Goal: Information Seeking & Learning: Learn about a topic

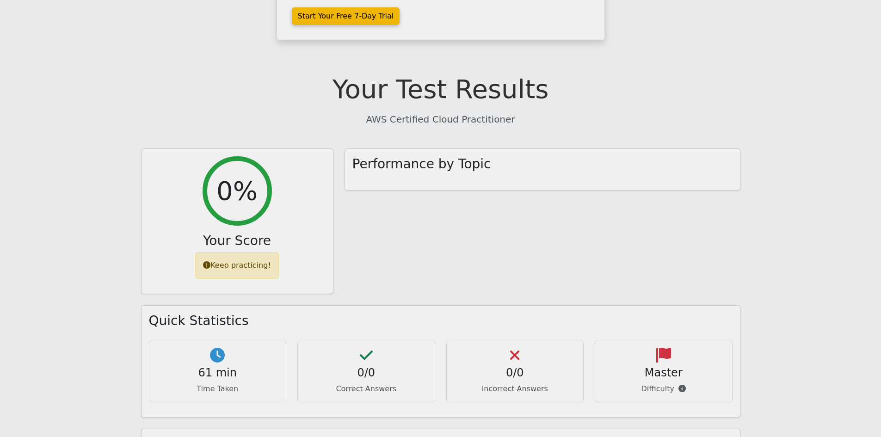
scroll to position [677, 0]
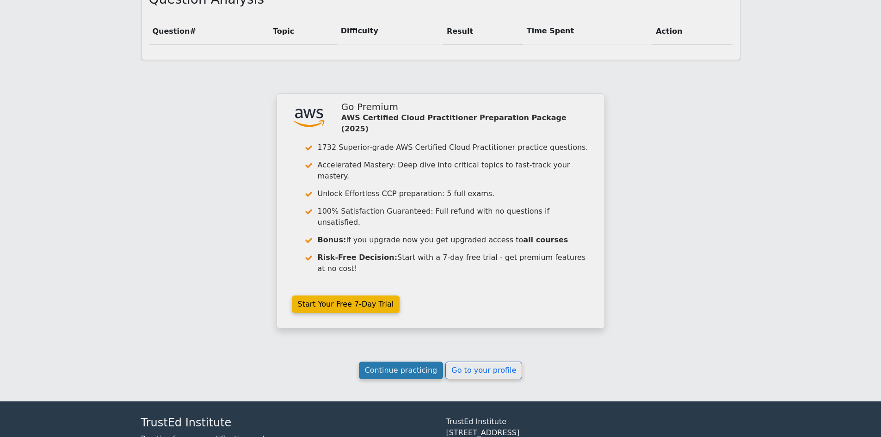
click at [430, 362] on link "Continue practicing" at bounding box center [401, 371] width 85 height 18
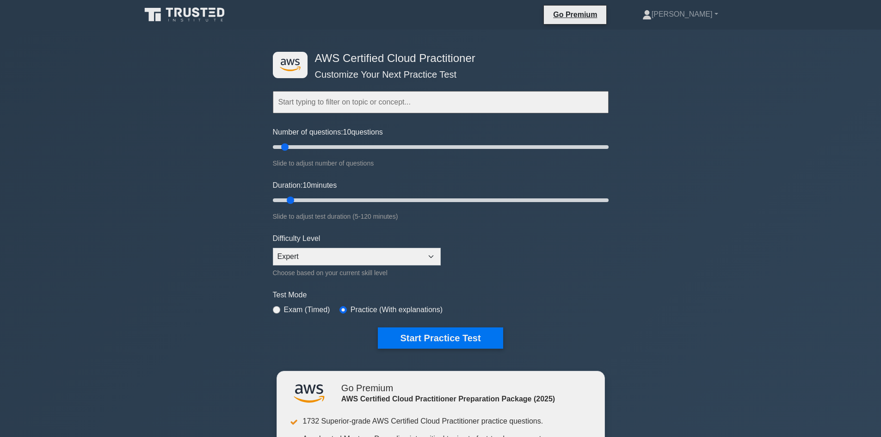
click at [355, 61] on h4 "AWS Certified Cloud Practitioner" at bounding box center [437, 58] width 252 height 13
click at [298, 70] on div "Topics Technologies and concepts Analytics Application Integration Business App…" at bounding box center [441, 89] width 336 height 53
click at [189, 11] on icon at bounding box center [187, 12] width 7 height 9
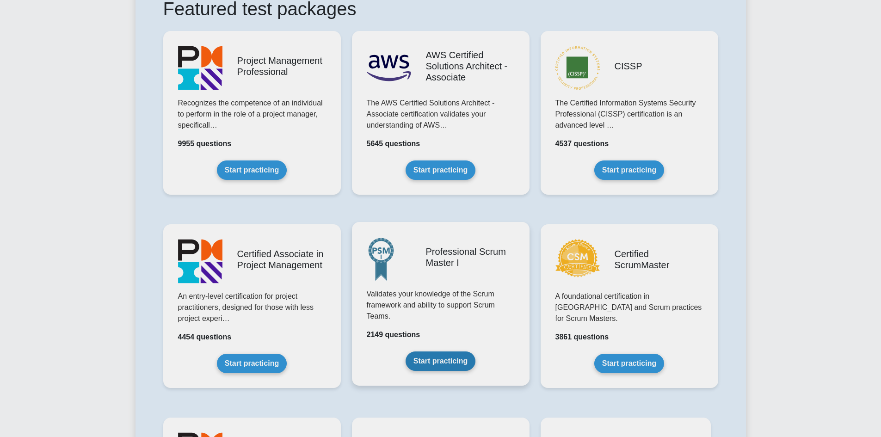
scroll to position [93, 0]
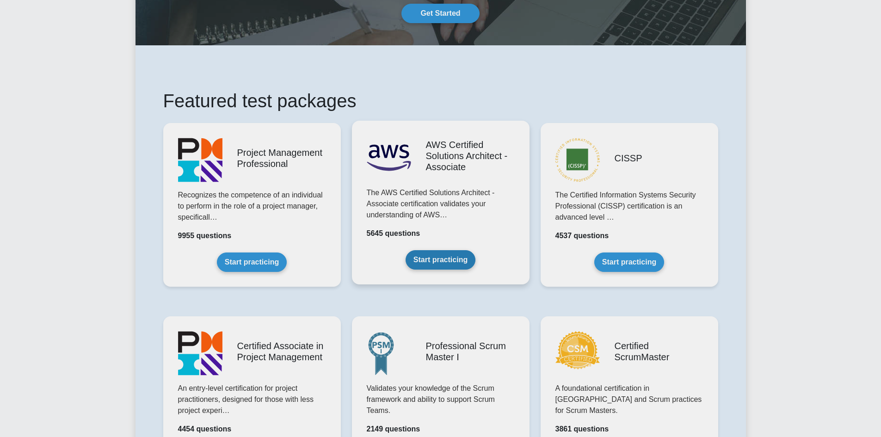
click at [446, 260] on link "Start practicing" at bounding box center [441, 259] width 70 height 19
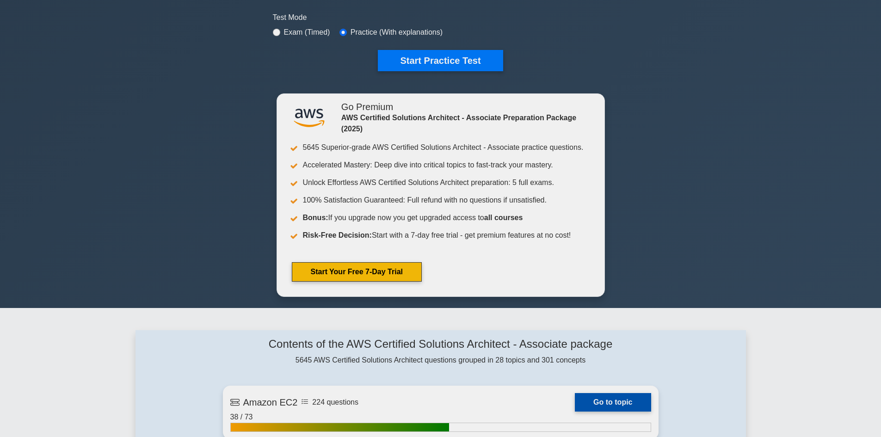
drag, startPoint x: 416, startPoint y: 216, endPoint x: 411, endPoint y: 207, distance: 10.8
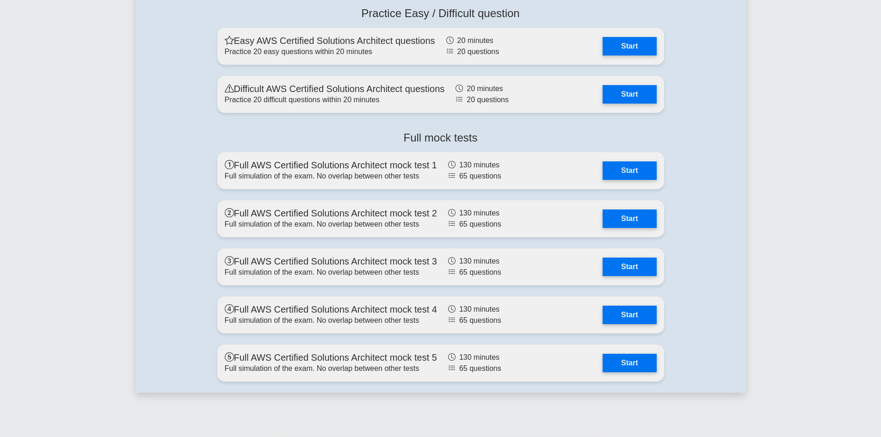
scroll to position [2684, 0]
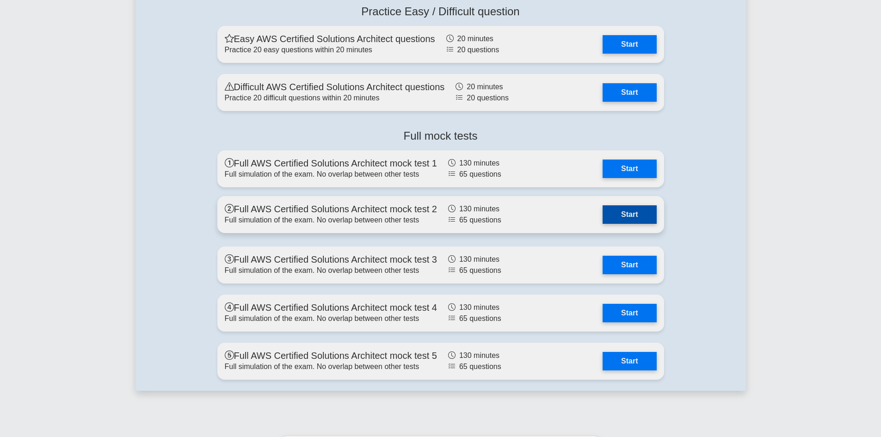
click at [621, 213] on link "Start" at bounding box center [630, 214] width 54 height 19
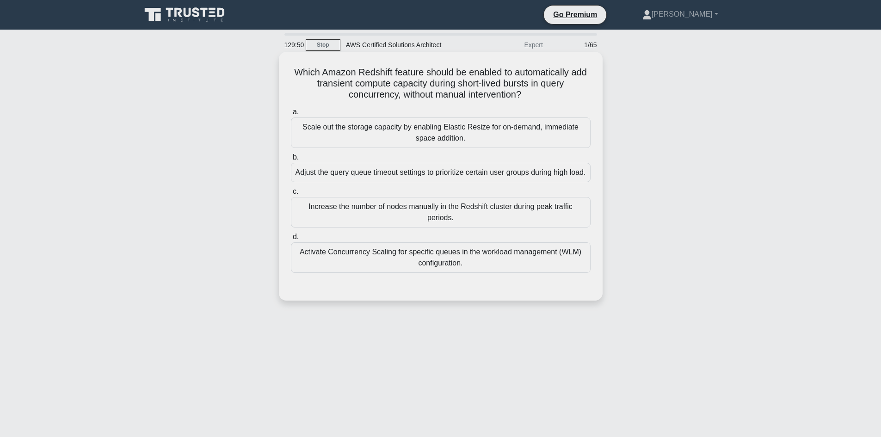
click at [435, 272] on div "Activate Concurrency Scaling for specific queues in the workload management (WL…" at bounding box center [441, 257] width 300 height 31
click at [291, 240] on input "d. Activate Concurrency Scaling for specific queues in the workload management …" at bounding box center [291, 237] width 0 height 6
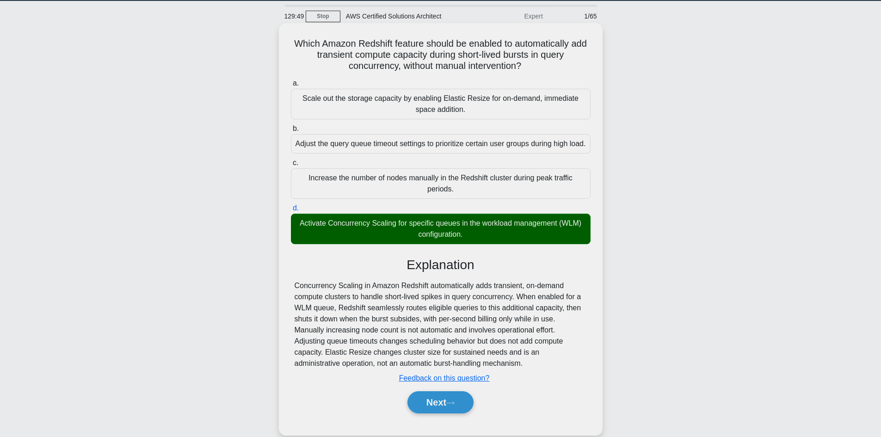
scroll to position [62, 0]
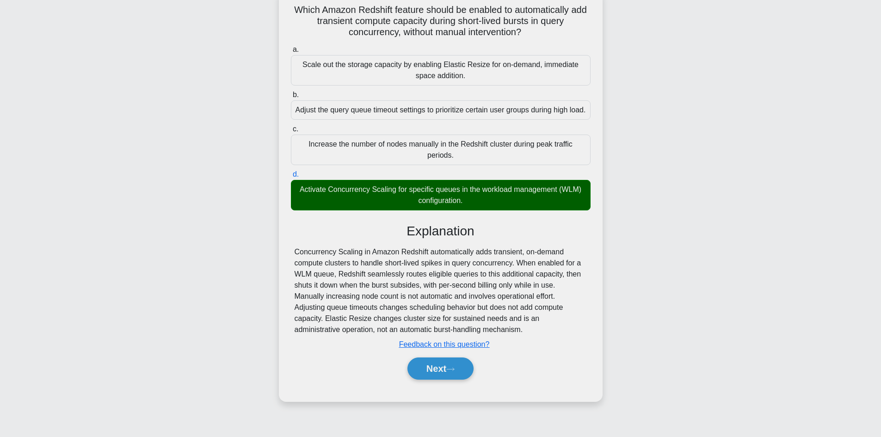
drag, startPoint x: 290, startPoint y: 269, endPoint x: 352, endPoint y: 278, distance: 63.1
click at [292, 269] on div "a. Scale out the storage capacity by enabling Elastic Resize for on-demand, imm…" at bounding box center [441, 216] width 302 height 349
drag, startPoint x: 352, startPoint y: 278, endPoint x: 527, endPoint y: 335, distance: 183.9
click at [597, 350] on div "Which Amazon Redshift feature should be enabled to automatically add transient …" at bounding box center [441, 195] width 316 height 405
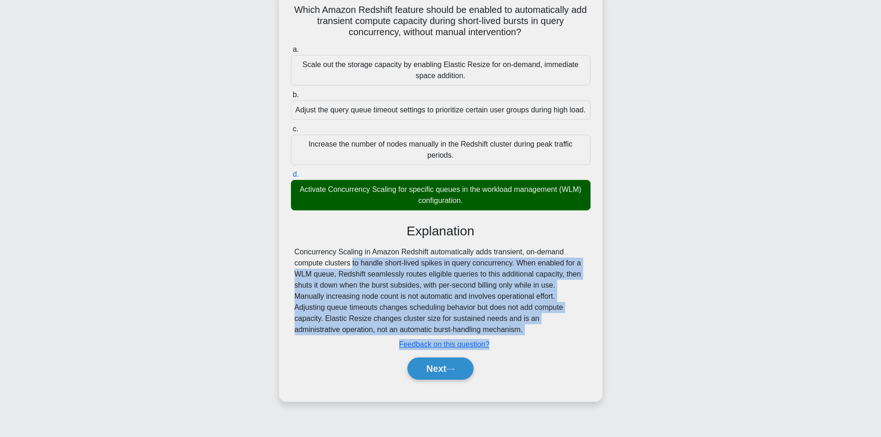
click at [303, 271] on div "Concurrency Scaling in Amazon Redshift automatically adds transient, on-demand …" at bounding box center [441, 291] width 292 height 89
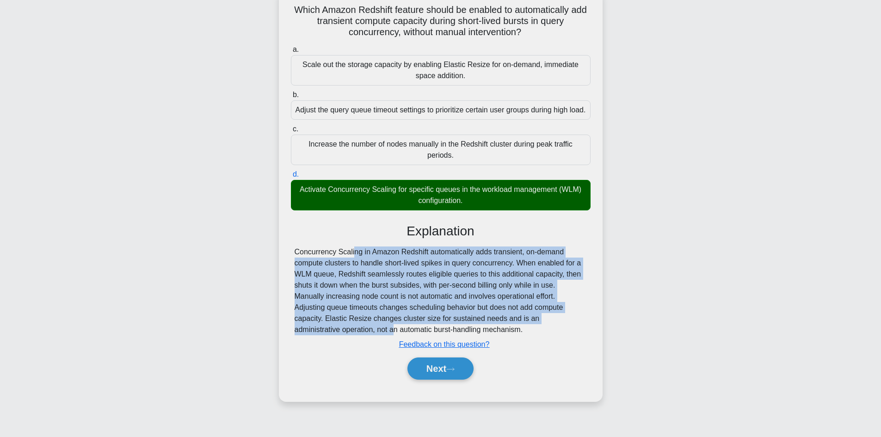
drag, startPoint x: 293, startPoint y: 257, endPoint x: 566, endPoint y: 324, distance: 281.0
click at [582, 328] on div "Explanation Concurrency Scaling in Amazon Redshift automatically adds transient…" at bounding box center [441, 303] width 300 height 160
click at [319, 293] on div "Concurrency Scaling in Amazon Redshift automatically adds transient, on-demand …" at bounding box center [441, 291] width 292 height 89
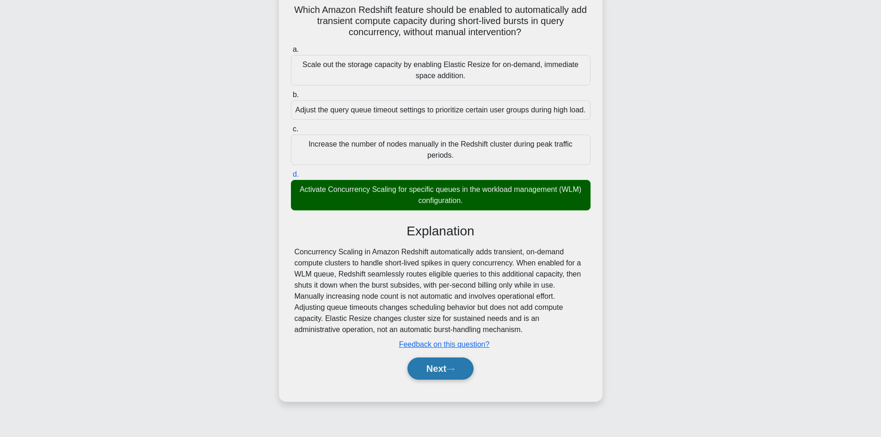
click at [447, 380] on button "Next" at bounding box center [441, 369] width 66 height 22
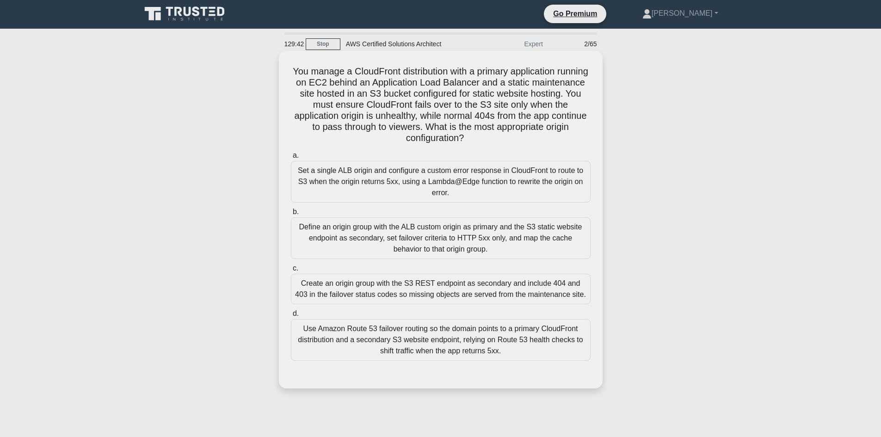
scroll to position [0, 0]
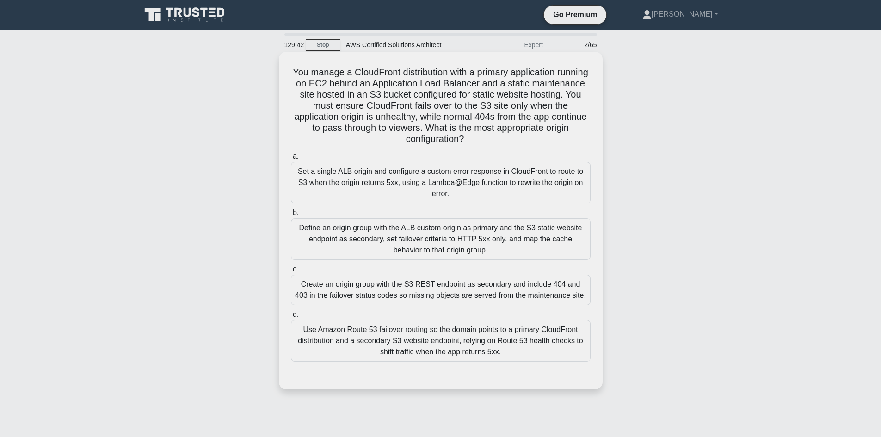
click at [295, 69] on h5 "You manage a CloudFront distribution with a primary application running on EC2 …" at bounding box center [441, 106] width 302 height 79
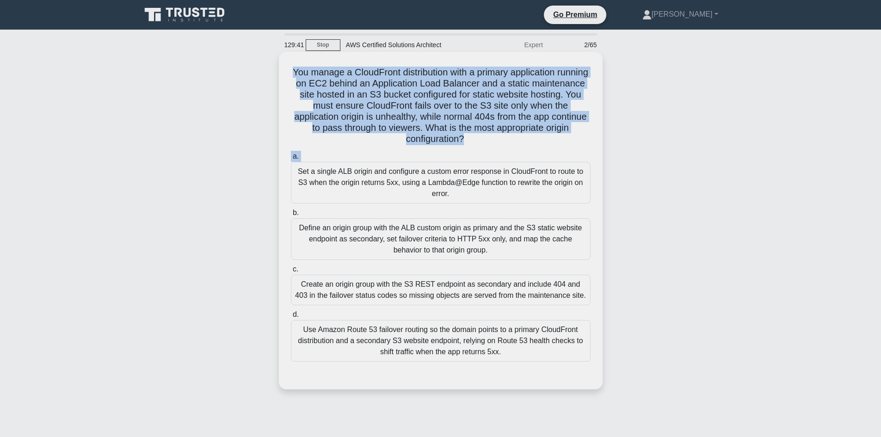
drag, startPoint x: 331, startPoint y: 78, endPoint x: 515, endPoint y: 149, distance: 197.0
click at [515, 149] on div "You manage a CloudFront distribution with a primary application running on EC2 …" at bounding box center [441, 221] width 316 height 330
click at [441, 111] on h5 "You manage a CloudFront distribution with a primary application running on EC2 …" at bounding box center [441, 106] width 302 height 79
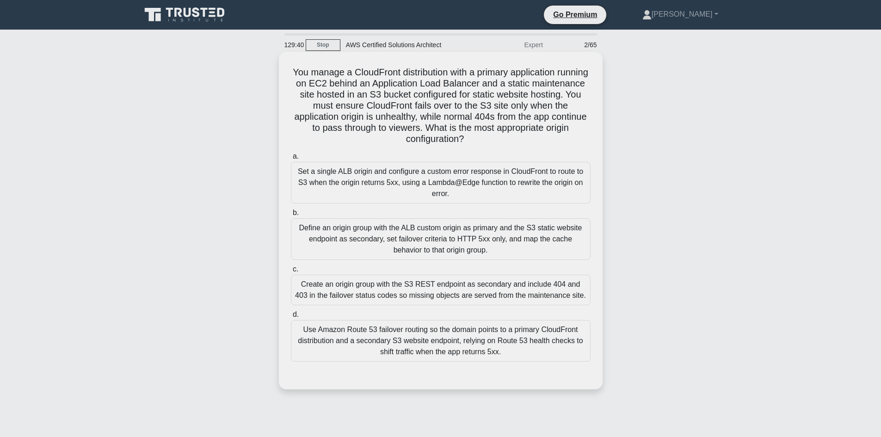
click at [296, 69] on h5 "You manage a CloudFront distribution with a primary application running on EC2 …" at bounding box center [441, 106] width 302 height 79
drag, startPoint x: 289, startPoint y: 120, endPoint x: 319, endPoint y: 125, distance: 30.0
click at [317, 125] on div "You manage a CloudFront distribution with a primary application running on EC2 …" at bounding box center [441, 221] width 316 height 330
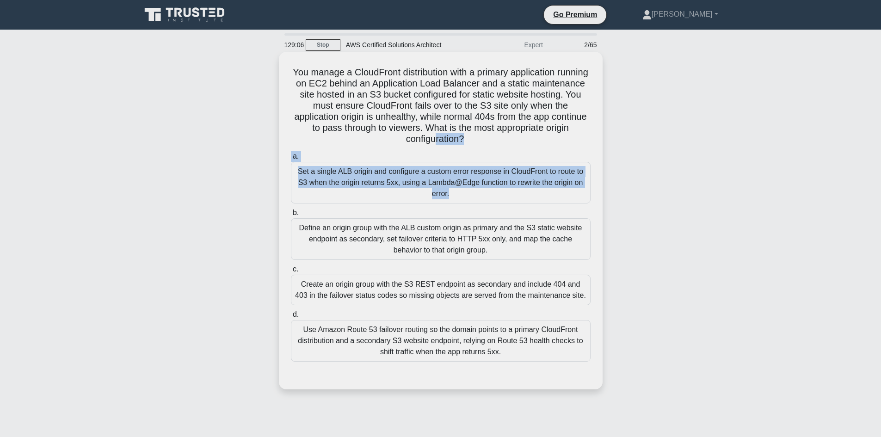
drag, startPoint x: 476, startPoint y: 145, endPoint x: 526, endPoint y: 167, distance: 54.5
click at [526, 167] on div "You manage a CloudFront distribution with a primary application running on EC2 …" at bounding box center [441, 221] width 316 height 330
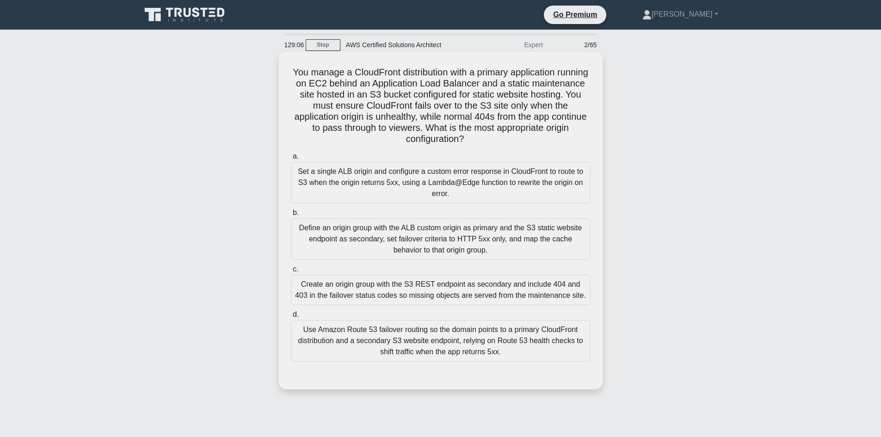
click at [453, 126] on h5 "You manage a CloudFront distribution with a primary application running on EC2 …" at bounding box center [441, 106] width 302 height 79
drag, startPoint x: 399, startPoint y: 118, endPoint x: 519, endPoint y: 141, distance: 122.1
click at [519, 141] on h5 "You manage a CloudFront distribution with a primary application running on EC2 …" at bounding box center [441, 106] width 302 height 79
click at [456, 348] on div "Use Amazon Route 53 failover routing so the domain points to a primary CloudFro…" at bounding box center [441, 341] width 300 height 42
click at [291, 318] on input "d. Use Amazon Route 53 failover routing so the domain points to a primary Cloud…" at bounding box center [291, 315] width 0 height 6
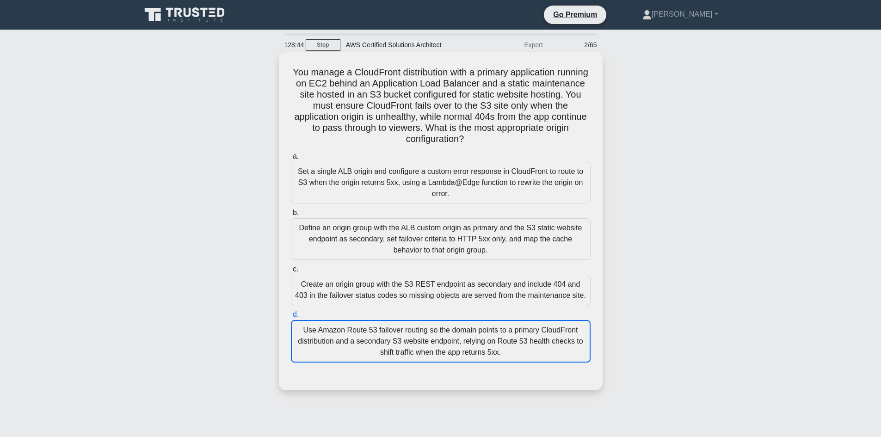
click at [456, 348] on div "Use Amazon Route 53 failover routing so the domain points to a primary CloudFro…" at bounding box center [441, 341] width 300 height 43
click at [291, 318] on input "d. Use Amazon Route 53 failover routing so the domain points to a primary Cloud…" at bounding box center [291, 315] width 0 height 6
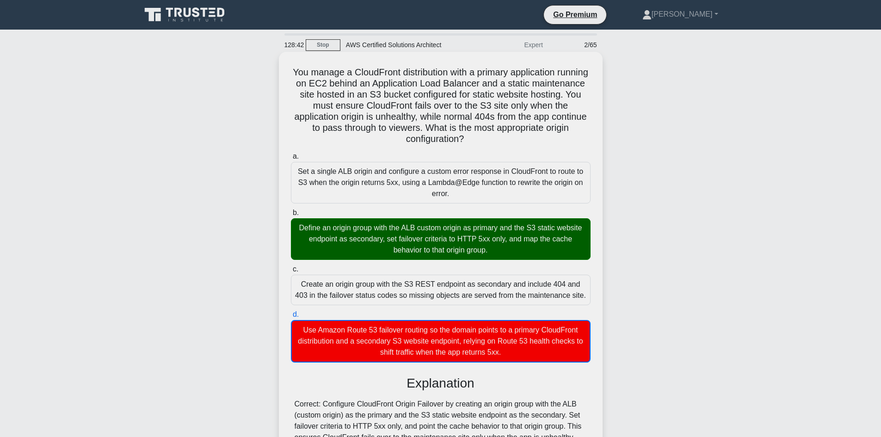
click at [512, 316] on label "d. Use Amazon Route 53 failover routing so the domain points to a primary Cloud…" at bounding box center [441, 336] width 300 height 54
click at [291, 316] on input "d. Use Amazon Route 53 failover routing so the domain points to a primary Cloud…" at bounding box center [291, 315] width 0 height 6
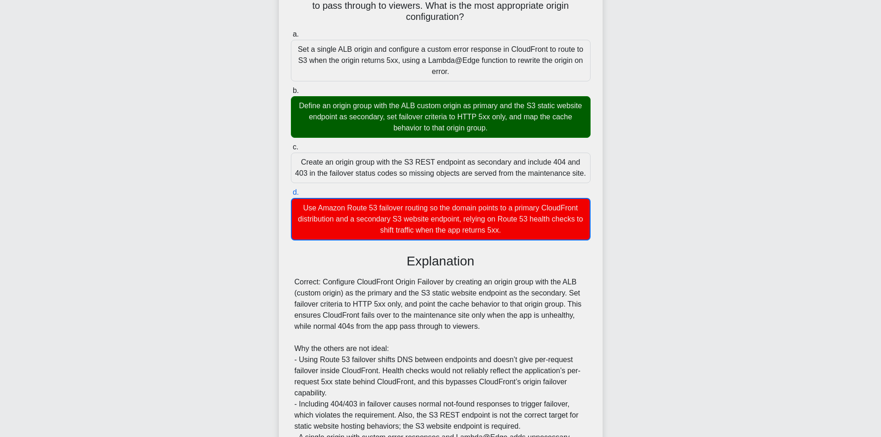
scroll to position [139, 0]
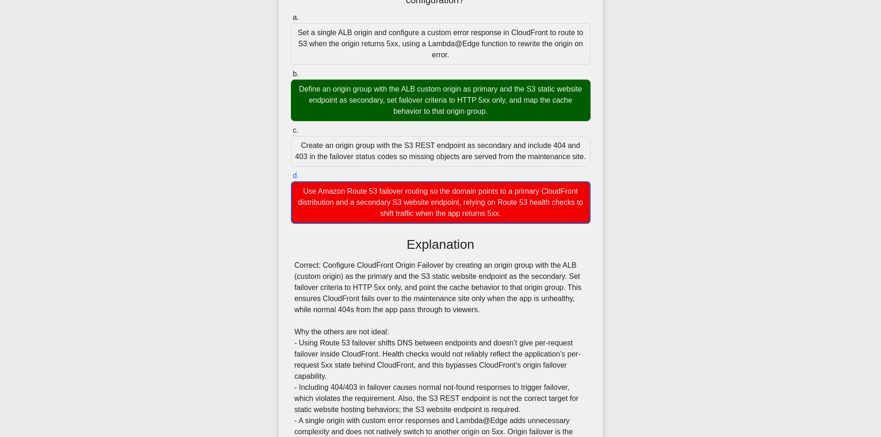
drag, startPoint x: 297, startPoint y: 86, endPoint x: 448, endPoint y: 86, distance: 151.8
click at [371, 90] on div "Define an origin group with the ALB custom origin as primary and the S3 static …" at bounding box center [441, 101] width 300 height 42
drag, startPoint x: 448, startPoint y: 86, endPoint x: 468, endPoint y: 86, distance: 19.4
click at [453, 86] on div "Define an origin group with the ALB custom origin as primary and the S3 static …" at bounding box center [441, 101] width 300 height 42
drag, startPoint x: 492, startPoint y: 92, endPoint x: 523, endPoint y: 112, distance: 36.8
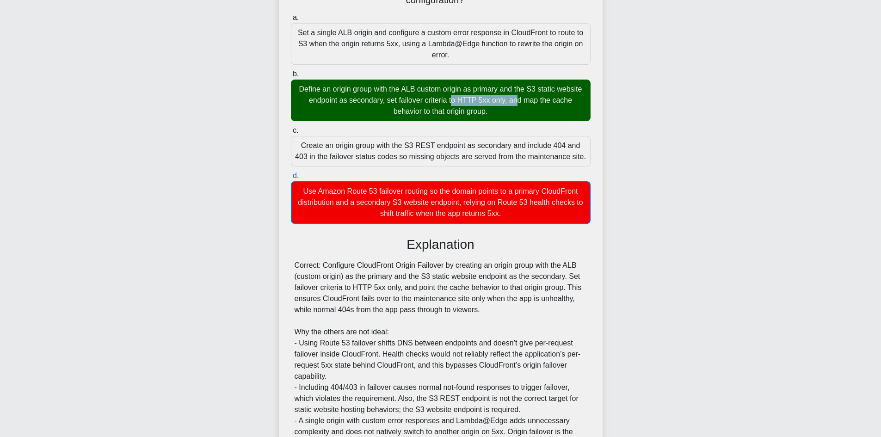
click at [523, 112] on div "Define an origin group with the ALB custom origin as primary and the S3 static …" at bounding box center [441, 101] width 300 height 42
click at [515, 107] on div "Define an origin group with the ALB custom origin as primary and the S3 static …" at bounding box center [441, 101] width 300 height 42
click at [291, 77] on input "b. Define an origin group with the ALB custom origin as primary and the S3 stat…" at bounding box center [291, 74] width 0 height 6
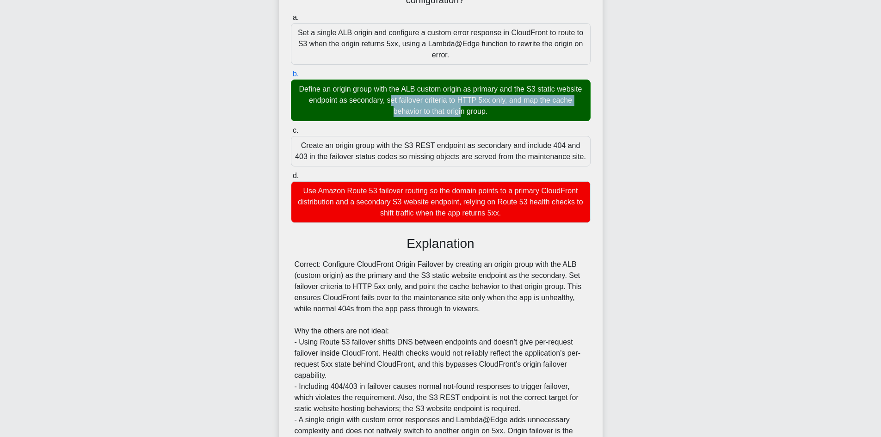
click at [310, 91] on div "You manage a CloudFront distribution with a primary application running on EC2 …" at bounding box center [441, 221] width 611 height 612
click at [508, 115] on div "Define an origin group with the ALB custom origin as primary and the S3 static …" at bounding box center [441, 101] width 300 height 42
click at [291, 77] on input "b. Define an origin group with the ALB custom origin as primary and the S3 stat…" at bounding box center [291, 74] width 0 height 6
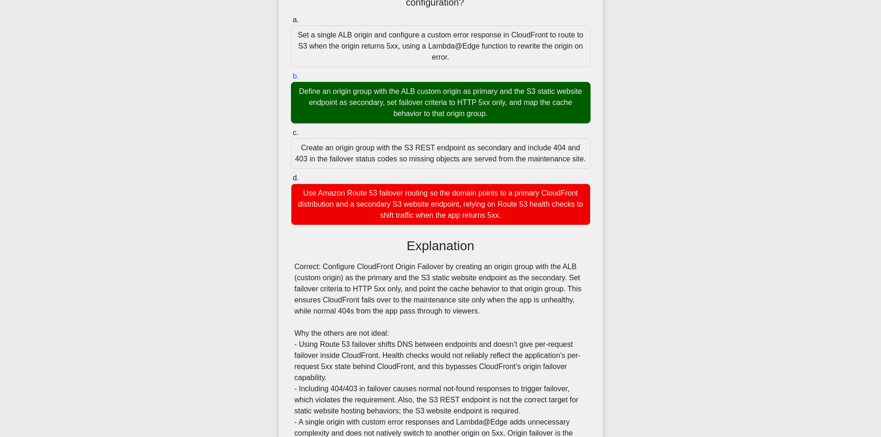
drag, startPoint x: 522, startPoint y: 115, endPoint x: 256, endPoint y: 84, distance: 267.9
click at [255, 87] on div "You manage a CloudFront distribution with a primary application running on EC2 …" at bounding box center [441, 221] width 611 height 612
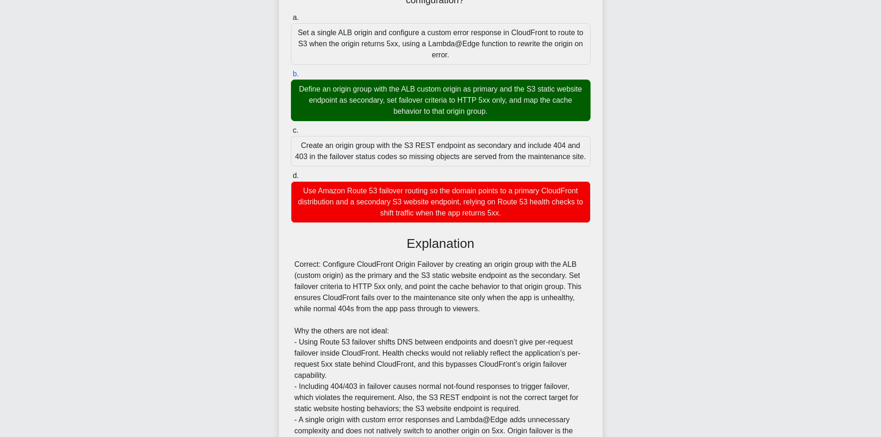
click at [420, 110] on div "Define an origin group with the ALB custom origin as primary and the S3 static …" at bounding box center [441, 101] width 300 height 42
click at [291, 77] on input "b. Define an origin group with the ALB custom origin as primary and the S3 stat…" at bounding box center [291, 74] width 0 height 6
drag, startPoint x: 310, startPoint y: 86, endPoint x: 367, endPoint y: 87, distance: 57.4
click at [361, 87] on div "Define an origin group with the ALB custom origin as primary and the S3 static …" at bounding box center [441, 101] width 300 height 42
drag, startPoint x: 415, startPoint y: 94, endPoint x: 529, endPoint y: 115, distance: 116.3
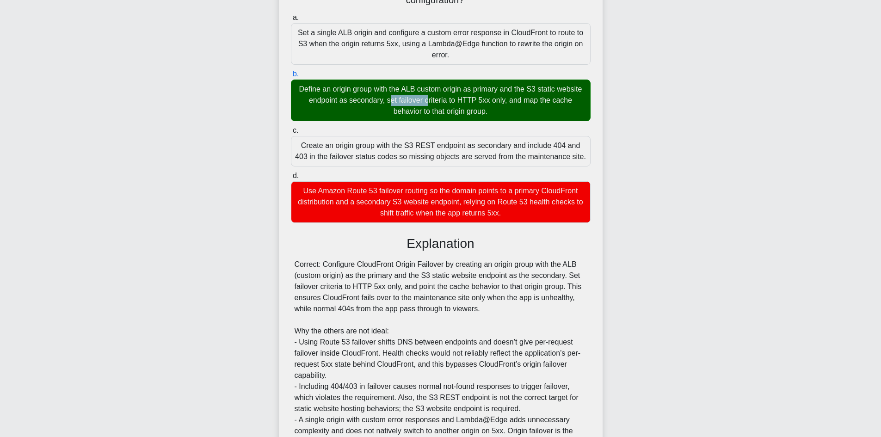
click at [529, 115] on div "Define an origin group with the ALB custom origin as primary and the S3 static …" at bounding box center [441, 101] width 300 height 42
click at [520, 110] on div "Define an origin group with the ALB custom origin as primary and the S3 static …" at bounding box center [441, 101] width 300 height 42
click at [291, 77] on input "b. Define an origin group with the ALB custom origin as primary and the S3 stat…" at bounding box center [291, 74] width 0 height 6
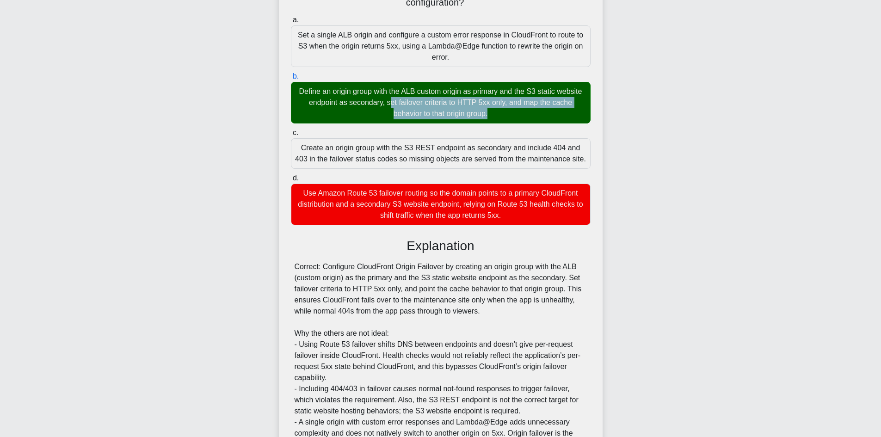
drag, startPoint x: 520, startPoint y: 110, endPoint x: 251, endPoint y: 85, distance: 270.0
click at [247, 86] on div "You manage a CloudFront distribution with a primary application running on EC2 …" at bounding box center [441, 221] width 611 height 612
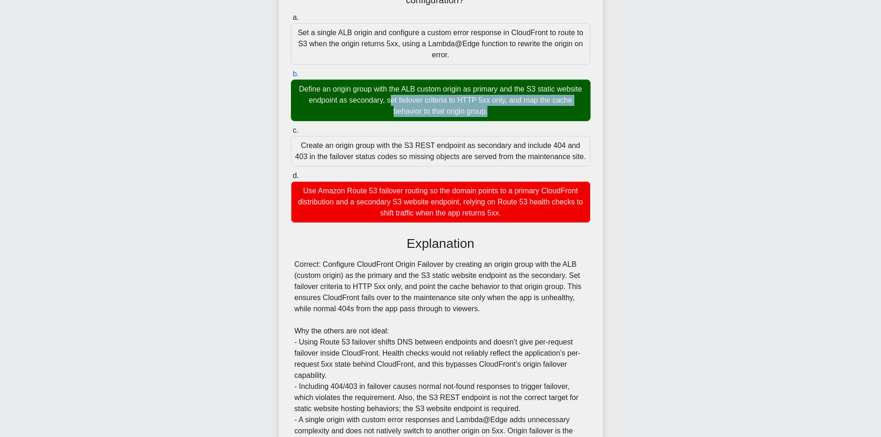
click at [454, 102] on div "Define an origin group with the ALB custom origin as primary and the S3 static …" at bounding box center [441, 101] width 300 height 42
click at [291, 77] on input "b. Define an origin group with the ALB custom origin as primary and the S3 stat…" at bounding box center [291, 74] width 0 height 6
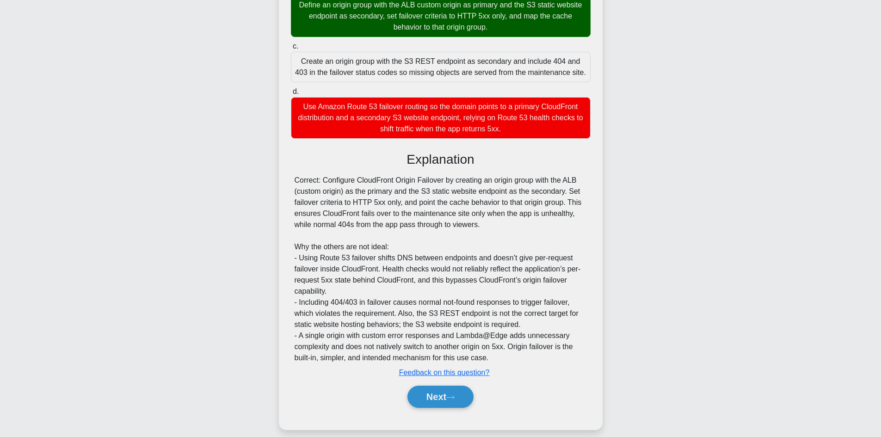
scroll to position [231, 0]
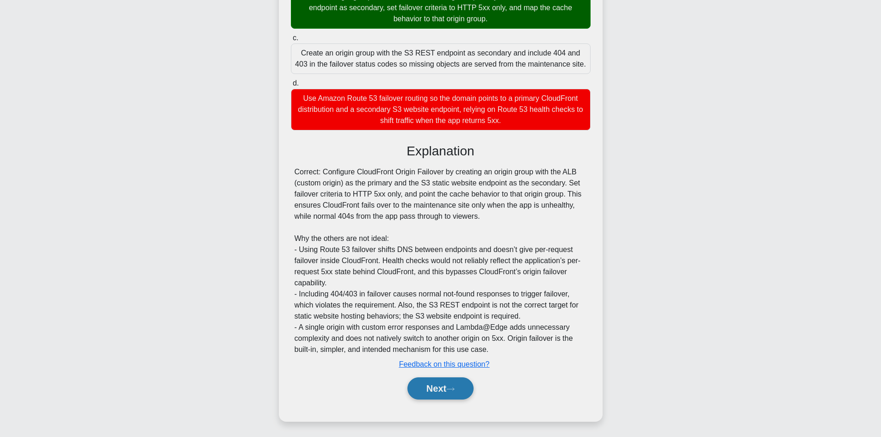
click at [452, 384] on button "Next" at bounding box center [441, 389] width 66 height 22
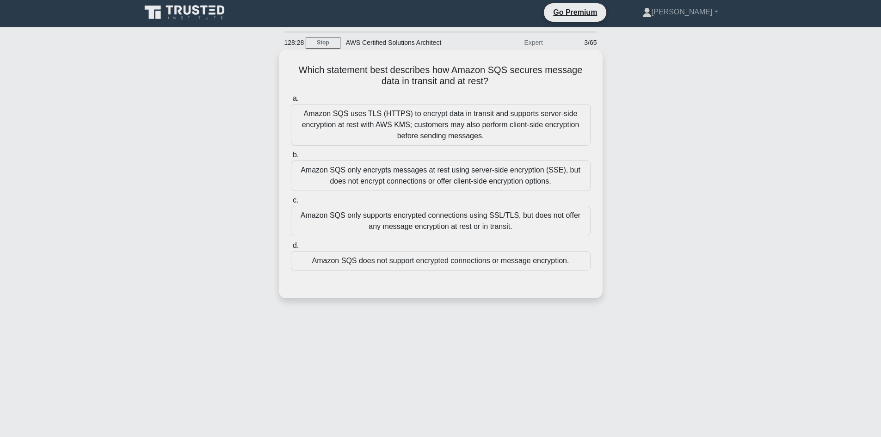
scroll to position [0, 0]
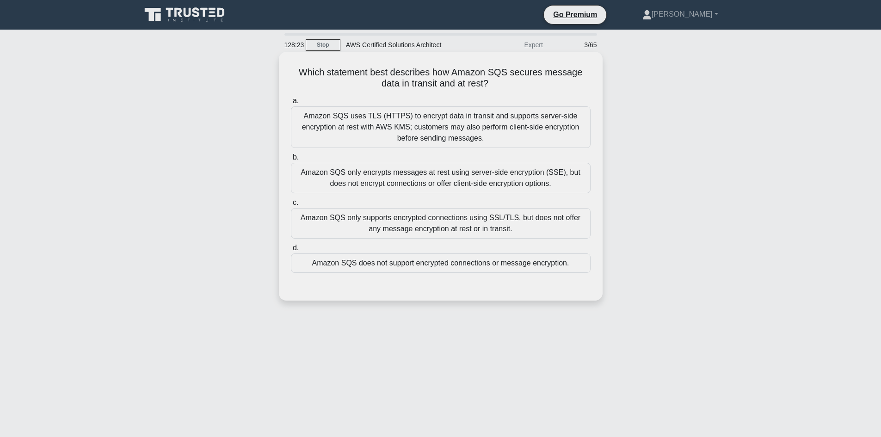
drag, startPoint x: 293, startPoint y: 68, endPoint x: 515, endPoint y: 85, distance: 222.7
click at [515, 85] on h5 "Which statement best describes how Amazon SQS secures message data in transit a…" at bounding box center [441, 78] width 302 height 23
click at [378, 75] on h5 "Which statement best describes how Amazon SQS secures message data in transit a…" at bounding box center [441, 78] width 302 height 23
click at [438, 172] on div "Amazon SQS only encrypts messages at rest using server-side encryption (SSE), b…" at bounding box center [441, 178] width 300 height 31
click at [291, 161] on input "b. Amazon SQS only encrypts messages at rest using server-side encryption (SSE)…" at bounding box center [291, 158] width 0 height 6
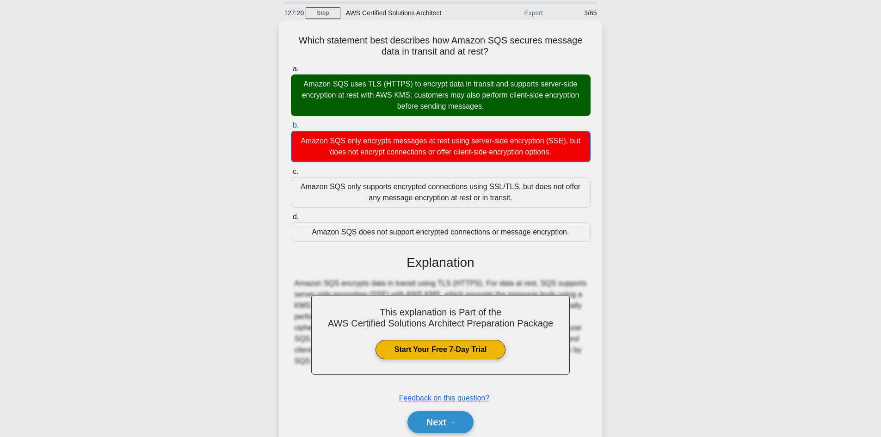
scroll to position [68, 0]
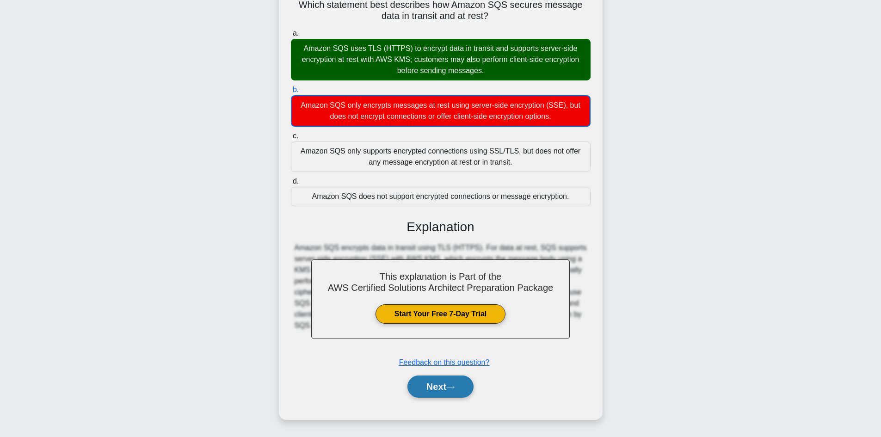
click at [451, 384] on button "Next" at bounding box center [441, 387] width 66 height 22
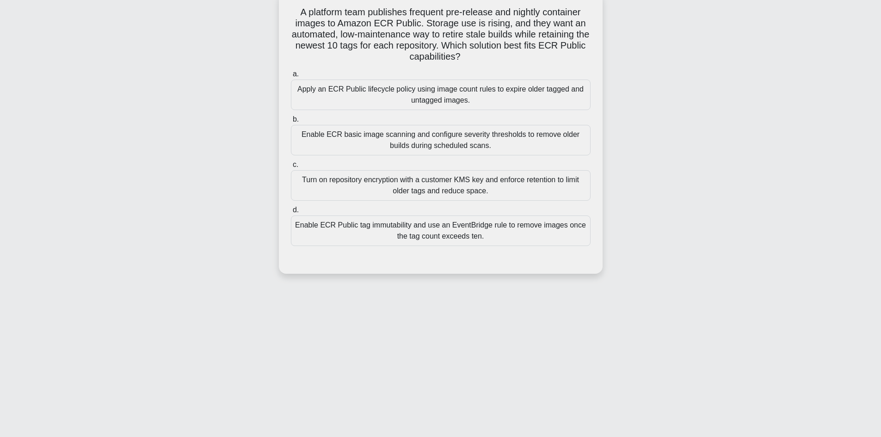
scroll to position [0, 0]
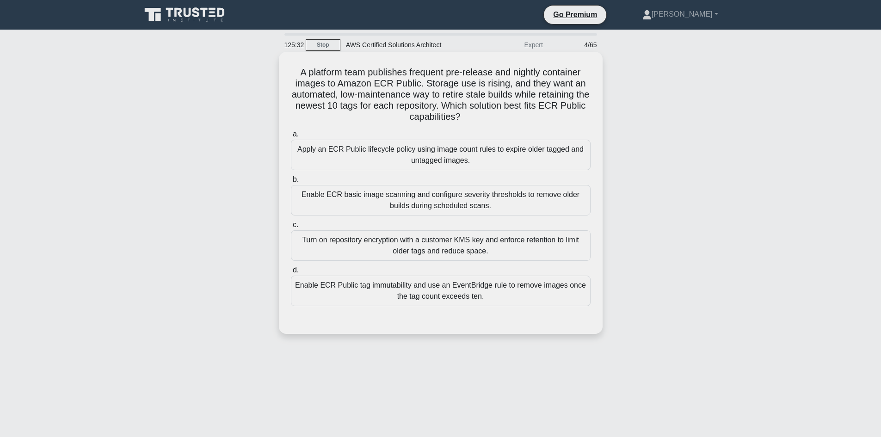
click at [399, 155] on div "Apply an ECR Public lifecycle policy using image count rules to expire older ta…" at bounding box center [441, 155] width 300 height 31
click at [291, 137] on input "a. Apply an ECR Public lifecycle policy using image count rules to expire older…" at bounding box center [291, 134] width 0 height 6
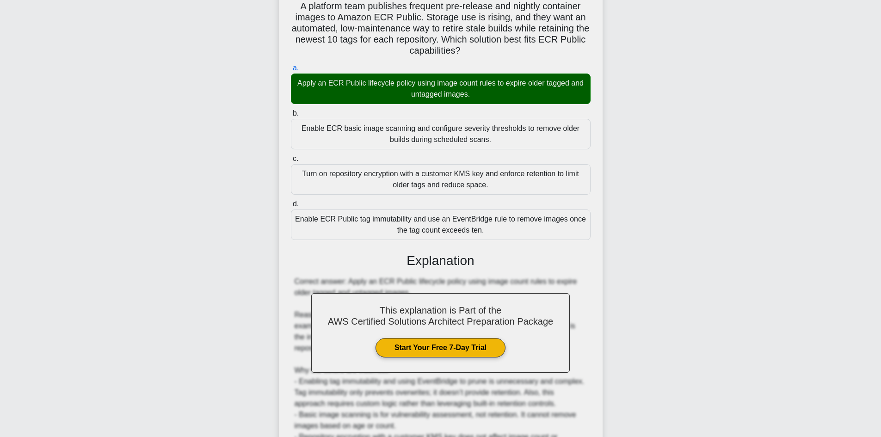
scroll to position [178, 0]
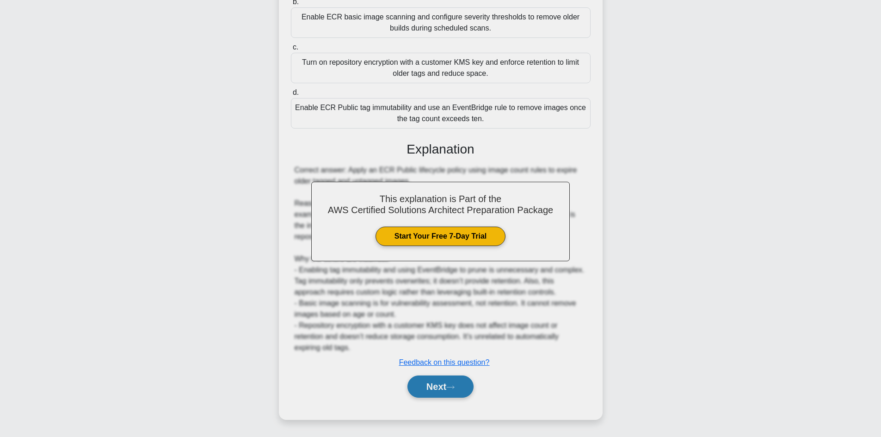
click at [436, 396] on button "Next" at bounding box center [441, 387] width 66 height 22
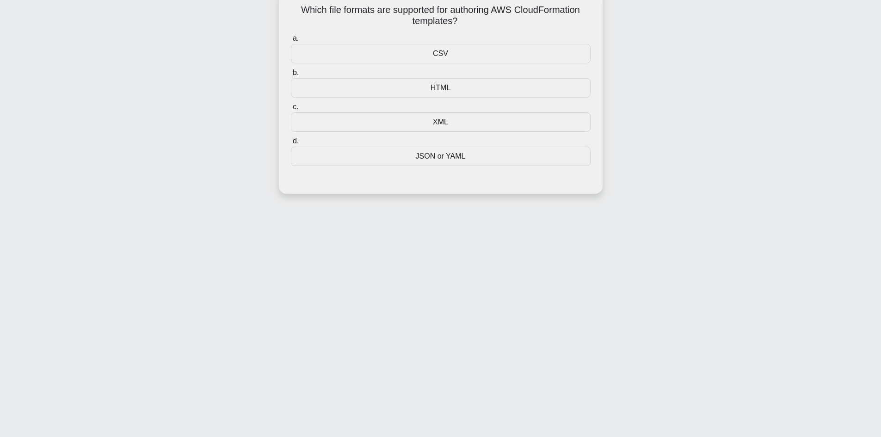
scroll to position [16, 0]
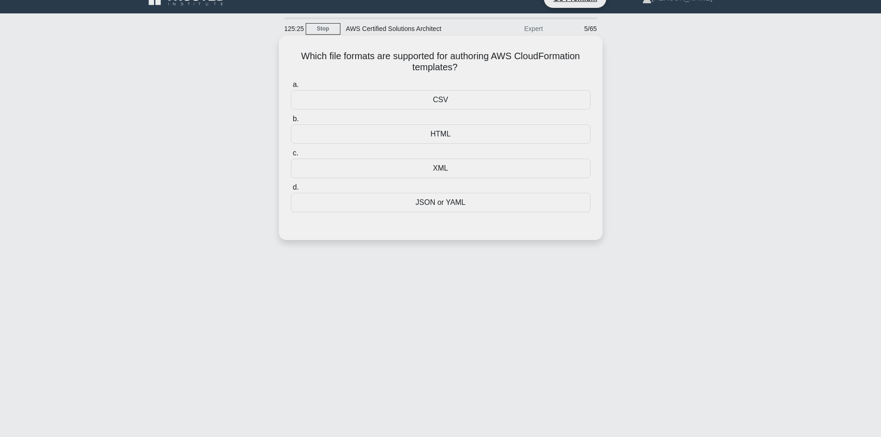
click at [434, 211] on div "JSON or YAML" at bounding box center [441, 202] width 300 height 19
click at [291, 191] on input "d. JSON or YAML" at bounding box center [291, 188] width 0 height 6
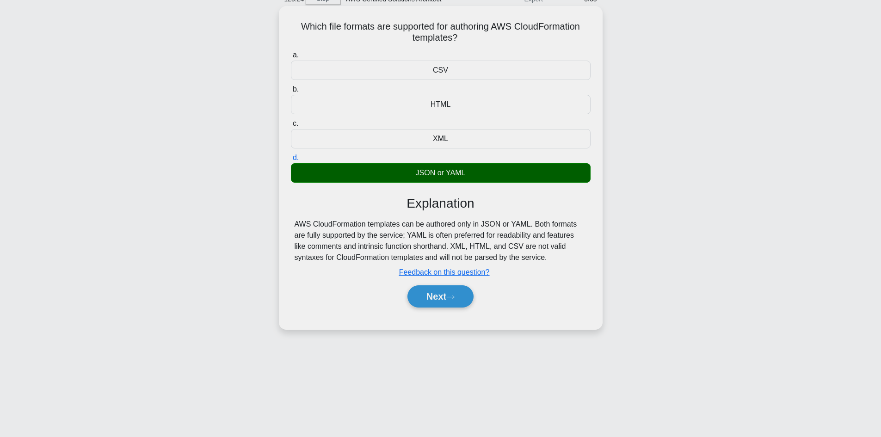
scroll to position [62, 0]
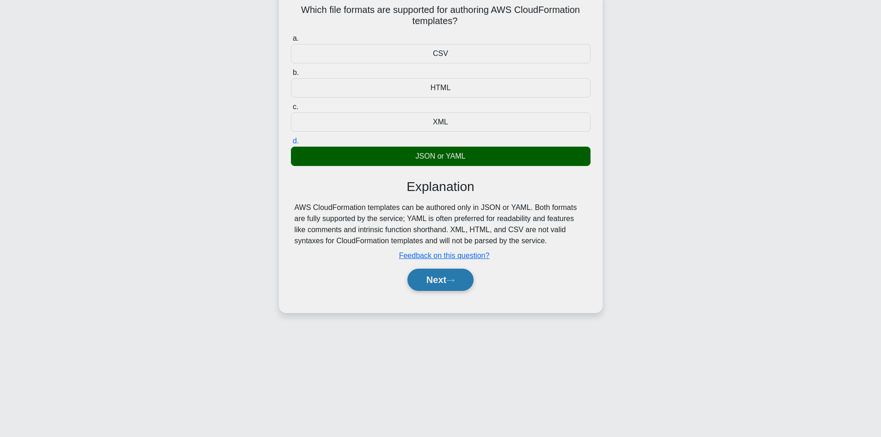
click at [436, 278] on button "Next" at bounding box center [441, 280] width 66 height 22
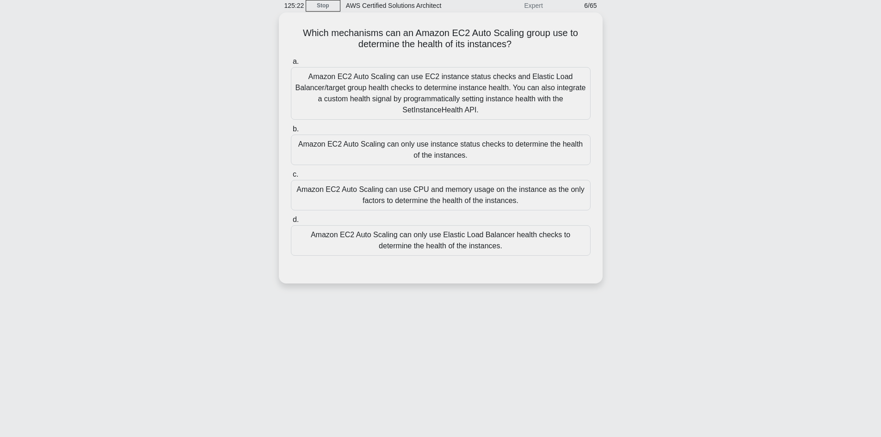
scroll to position [16, 0]
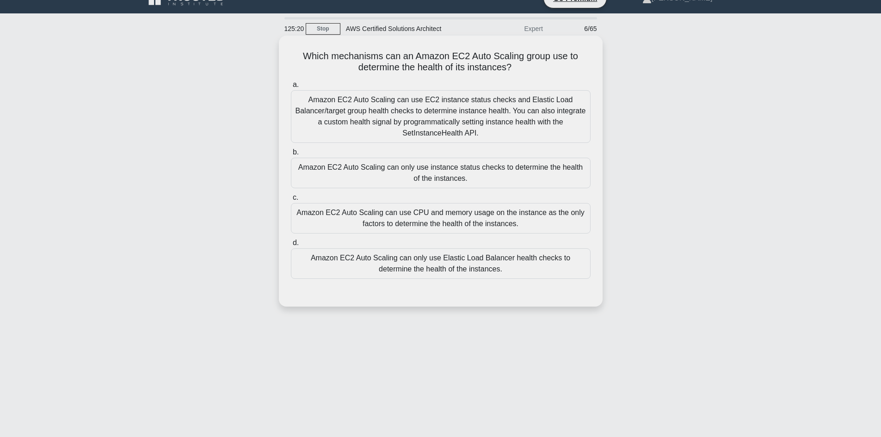
drag, startPoint x: 287, startPoint y: 52, endPoint x: 412, endPoint y: 56, distance: 125.0
click at [288, 52] on div "Which mechanisms can an Amazon EC2 Auto Scaling group use to determine the heal…" at bounding box center [441, 171] width 316 height 264
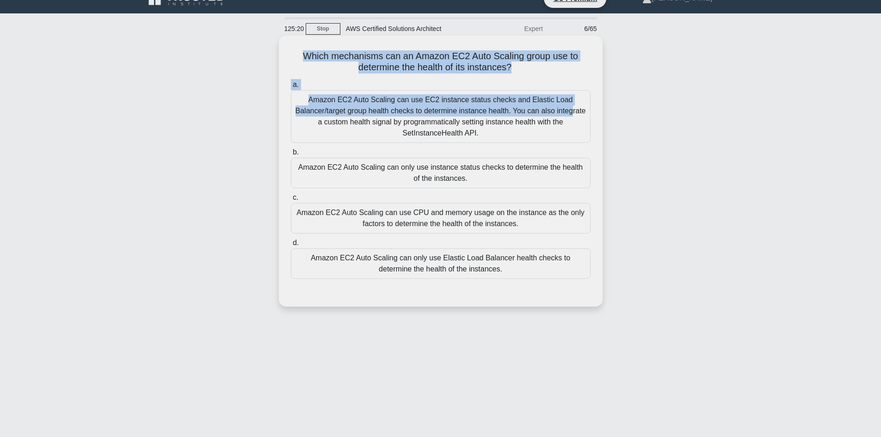
drag, startPoint x: 412, startPoint y: 56, endPoint x: 482, endPoint y: 91, distance: 77.6
click at [482, 91] on div "Which mechanisms can an Amazon EC2 Auto Scaling group use to determine the heal…" at bounding box center [441, 171] width 316 height 264
click at [443, 51] on h5 "Which mechanisms can an Amazon EC2 Auto Scaling group use to determine the heal…" at bounding box center [441, 61] width 302 height 23
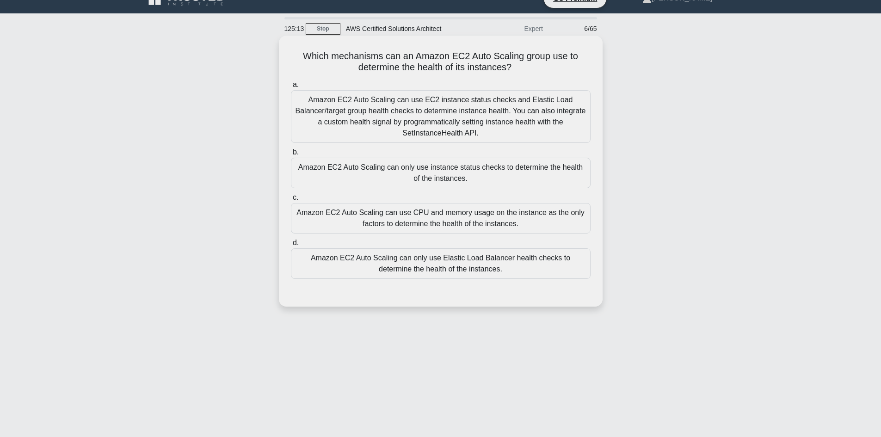
click at [434, 102] on div "Amazon EC2 Auto Scaling can use EC2 instance status checks and Elastic Load Bal…" at bounding box center [441, 116] width 300 height 53
click at [291, 88] on input "a. Amazon EC2 Auto Scaling can use EC2 instance status checks and Elastic Load …" at bounding box center [291, 85] width 0 height 6
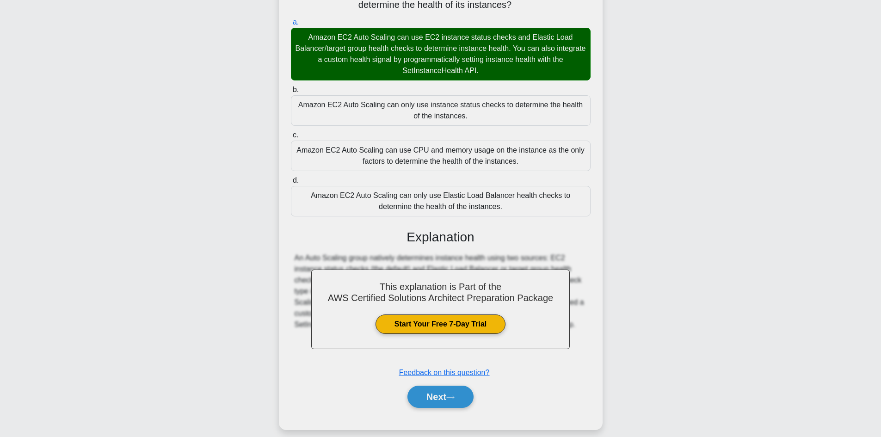
scroll to position [89, 0]
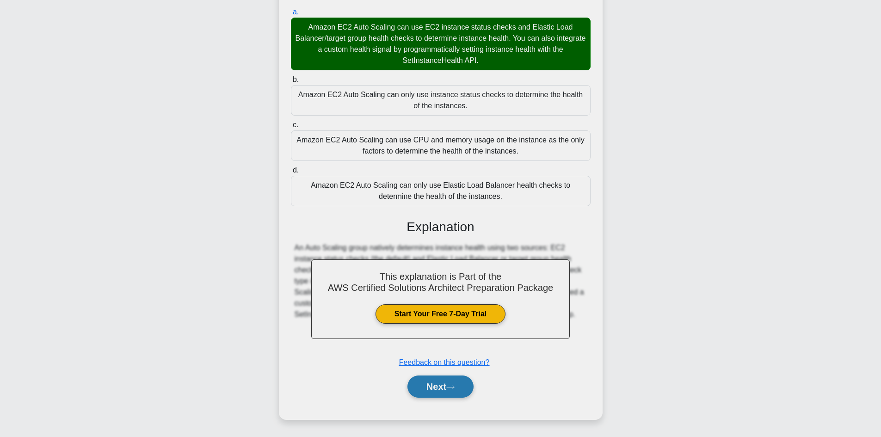
click at [440, 385] on button "Next" at bounding box center [441, 387] width 66 height 22
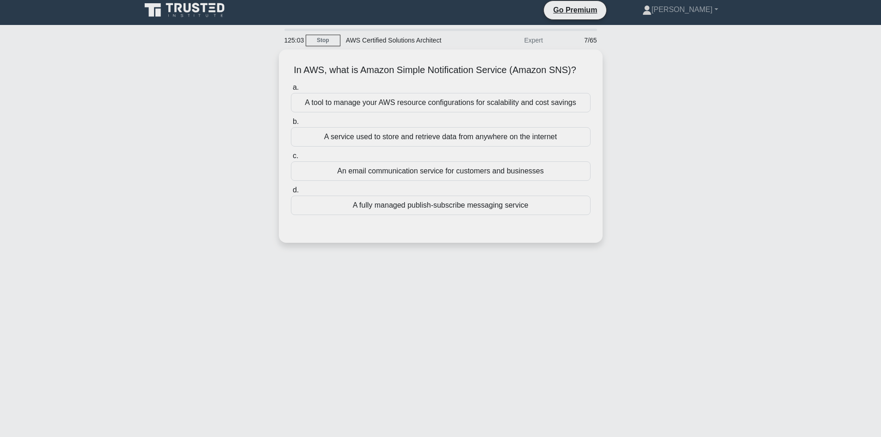
scroll to position [0, 0]
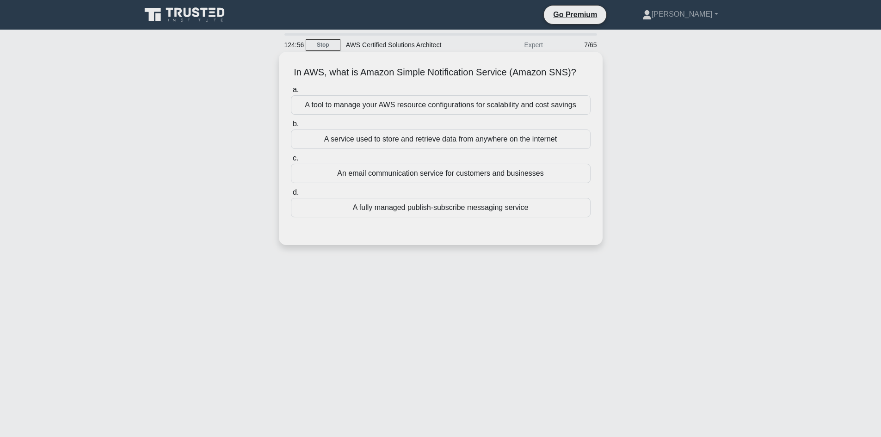
click at [430, 208] on div "A fully managed publish-subscribe messaging service" at bounding box center [441, 207] width 300 height 19
click at [291, 196] on input "d. A fully managed publish-subscribe messaging service" at bounding box center [291, 193] width 0 height 6
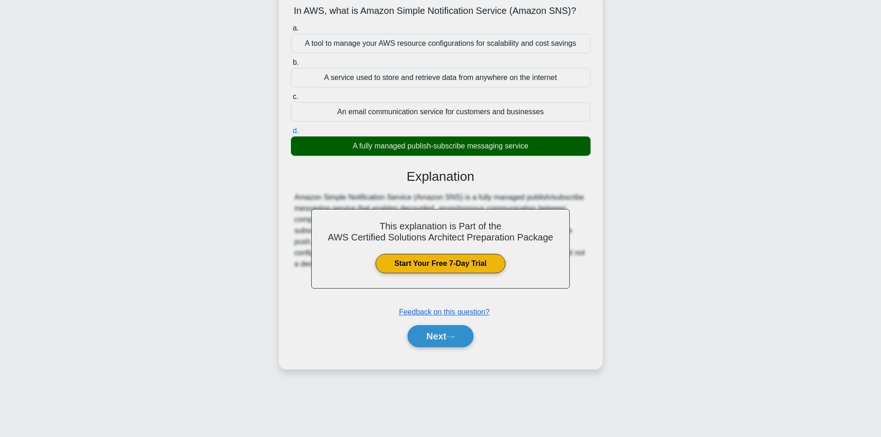
scroll to position [62, 0]
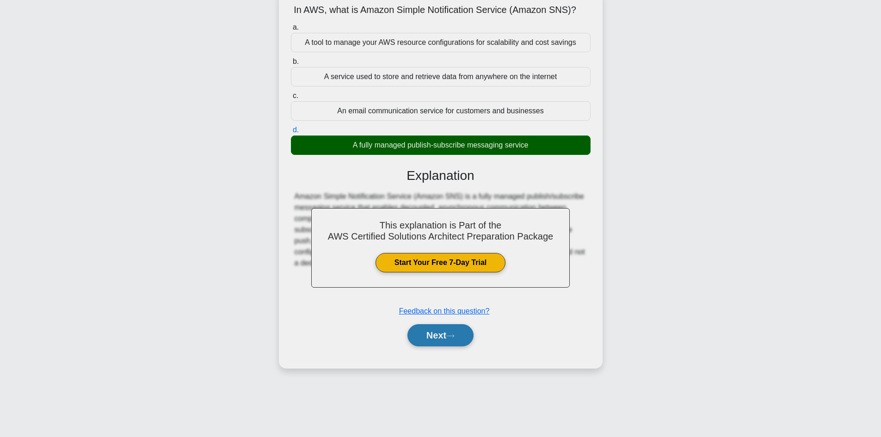
click at [447, 332] on button "Next" at bounding box center [441, 335] width 66 height 22
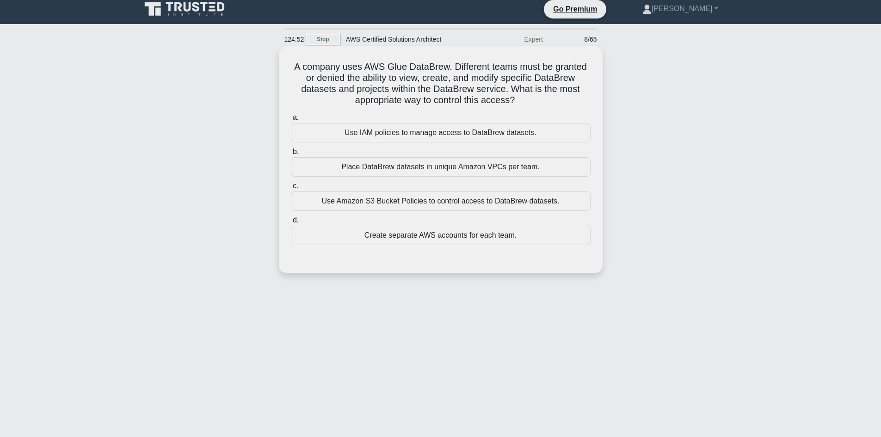
scroll to position [0, 0]
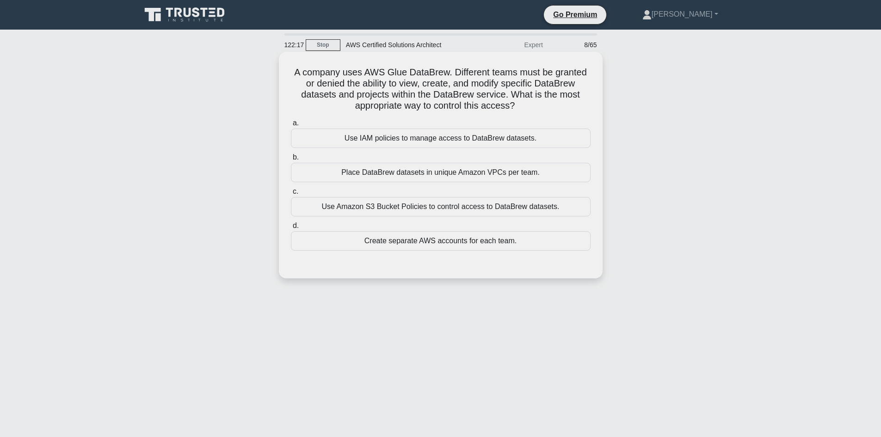
drag, startPoint x: 285, startPoint y: 70, endPoint x: 408, endPoint y: 65, distance: 122.7
click at [372, 65] on div "A company uses AWS Glue DataBrew. Different teams must be granted or denied the…" at bounding box center [441, 165] width 316 height 219
drag, startPoint x: 408, startPoint y: 65, endPoint x: 466, endPoint y: 74, distance: 58.9
click at [433, 66] on div "A company uses AWS Glue DataBrew. Different teams must be granted or denied the…" at bounding box center [441, 165] width 316 height 219
drag, startPoint x: 466, startPoint y: 74, endPoint x: 558, endPoint y: 109, distance: 97.9
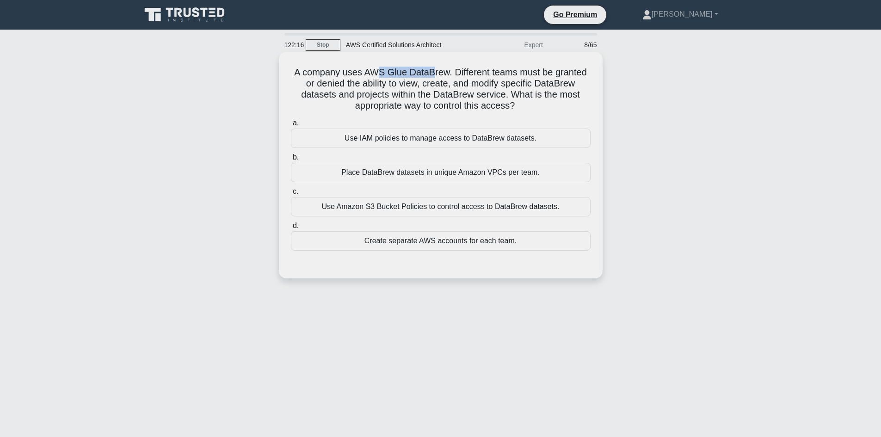
click at [575, 101] on h5 "A company uses AWS Glue DataBrew. Different teams must be granted or denied the…" at bounding box center [441, 89] width 302 height 45
click at [353, 69] on h5 "A company uses AWS Glue DataBrew. Different teams must be granted or denied the…" at bounding box center [441, 89] width 302 height 45
drag, startPoint x: 292, startPoint y: 70, endPoint x: 585, endPoint y: 100, distance: 294.9
click at [585, 100] on h5 "A company uses AWS Glue DataBrew. Different teams must be granted or denied the…" at bounding box center [441, 89] width 302 height 45
click at [360, 78] on h5 "A company uses AWS Glue DataBrew. Different teams must be granted or denied the…" at bounding box center [441, 89] width 302 height 45
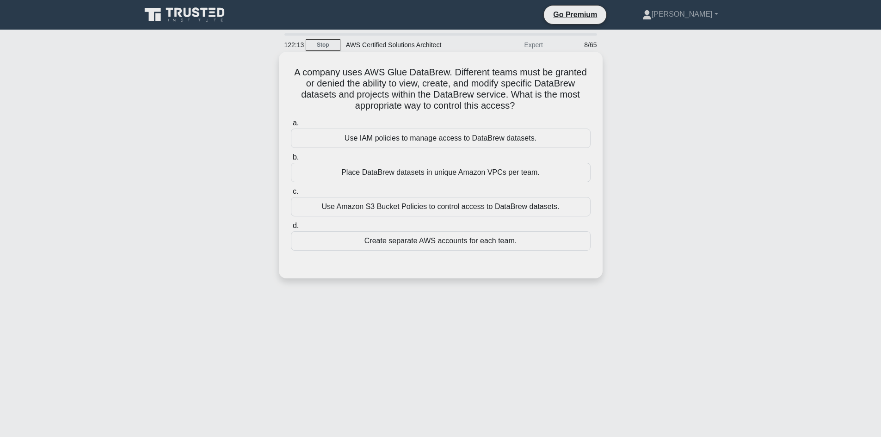
click at [287, 64] on div "A company uses AWS Glue DataBrew. Different teams must be granted or denied the…" at bounding box center [441, 165] width 316 height 219
drag, startPoint x: 371, startPoint y: 69, endPoint x: 596, endPoint y: 105, distance: 227.7
click at [596, 105] on div "A company uses AWS Glue DataBrew. Different teams must be granted or denied the…" at bounding box center [441, 165] width 316 height 219
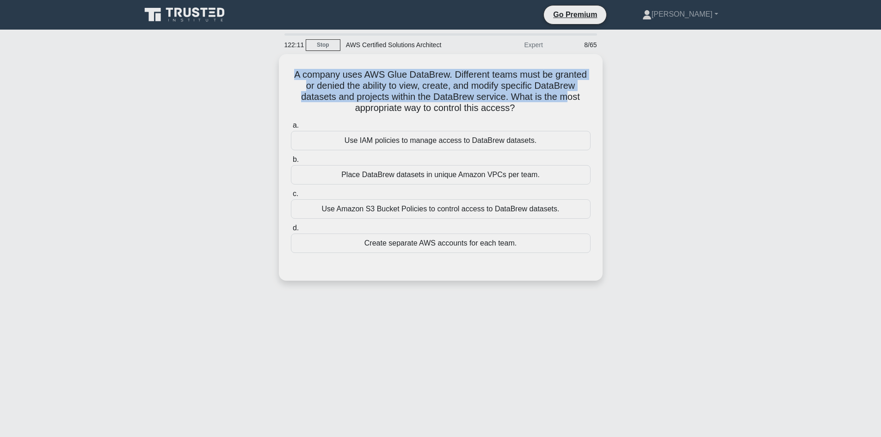
drag, startPoint x: 288, startPoint y: 71, endPoint x: 609, endPoint y: 110, distance: 323.0
click at [572, 97] on div "A company uses AWS Glue DataBrew. Different teams must be granted or denied the…" at bounding box center [441, 167] width 316 height 219
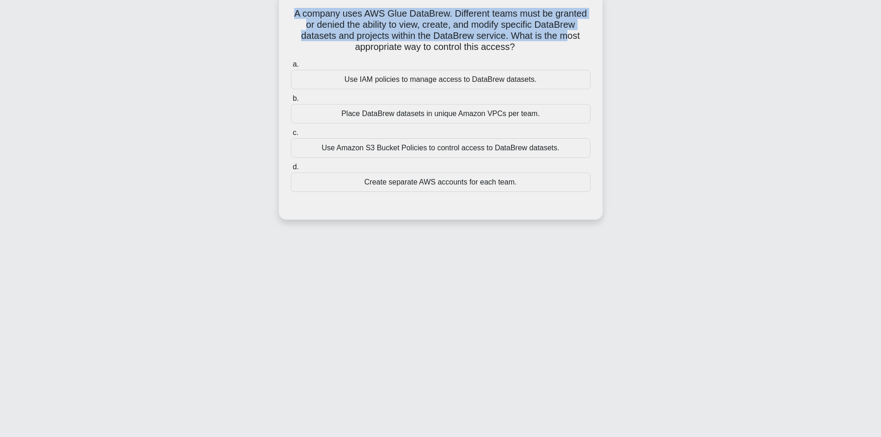
scroll to position [62, 0]
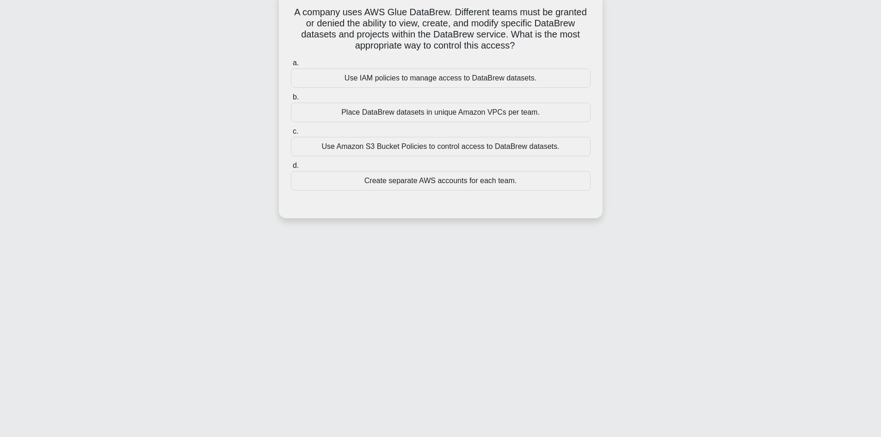
click at [698, 143] on div "A company uses AWS Glue DataBrew. Different teams must be granted or denied the…" at bounding box center [441, 111] width 611 height 238
click at [401, 76] on div "Use IAM policies to manage access to DataBrew datasets." at bounding box center [441, 75] width 300 height 19
click at [291, 64] on input "a. Use IAM policies to manage access to DataBrew datasets." at bounding box center [291, 61] width 0 height 6
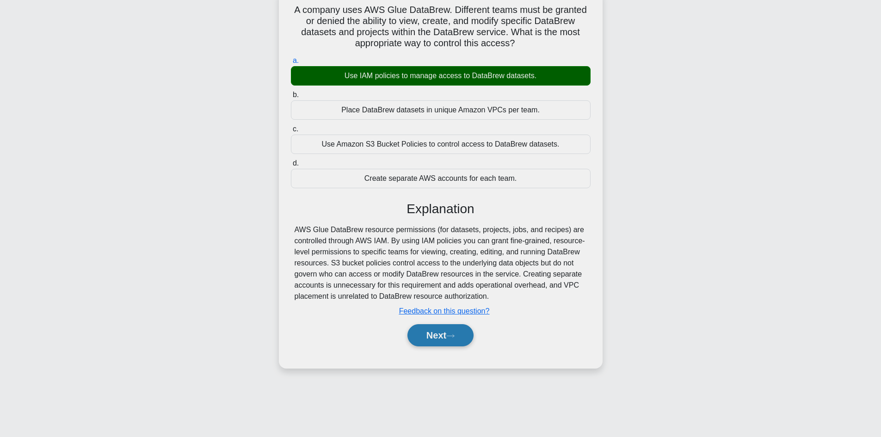
click at [447, 340] on button "Next" at bounding box center [441, 335] width 66 height 22
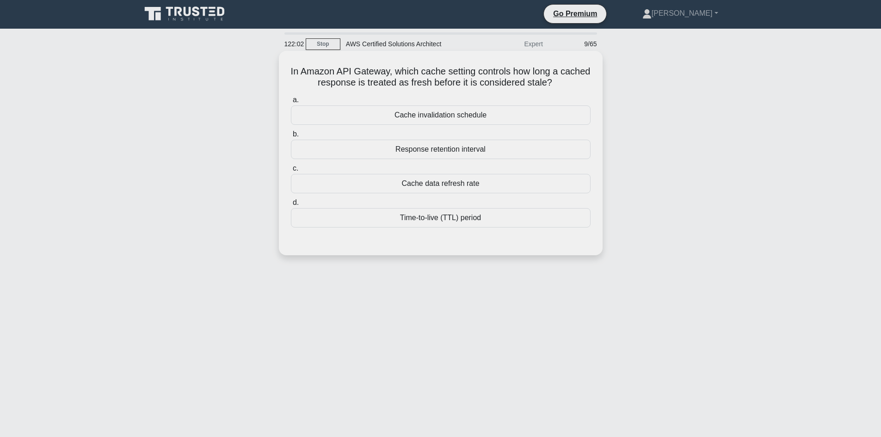
scroll to position [0, 0]
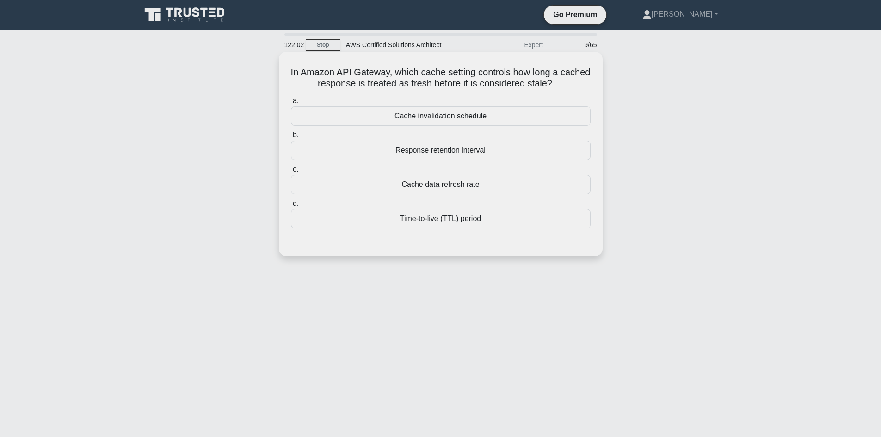
drag, startPoint x: 282, startPoint y: 70, endPoint x: 291, endPoint y: 74, distance: 9.5
click at [287, 73] on div "In Amazon API Gateway, which cache setting controls how long a cached response …" at bounding box center [441, 154] width 324 height 205
drag, startPoint x: 555, startPoint y: 72, endPoint x: 562, endPoint y: 72, distance: 7.4
click at [562, 72] on h5 "In Amazon API Gateway, which cache setting controls how long a cached response …" at bounding box center [441, 78] width 302 height 23
click at [301, 67] on h5 "In Amazon API Gateway, which cache setting controls how long a cached response …" at bounding box center [441, 78] width 302 height 23
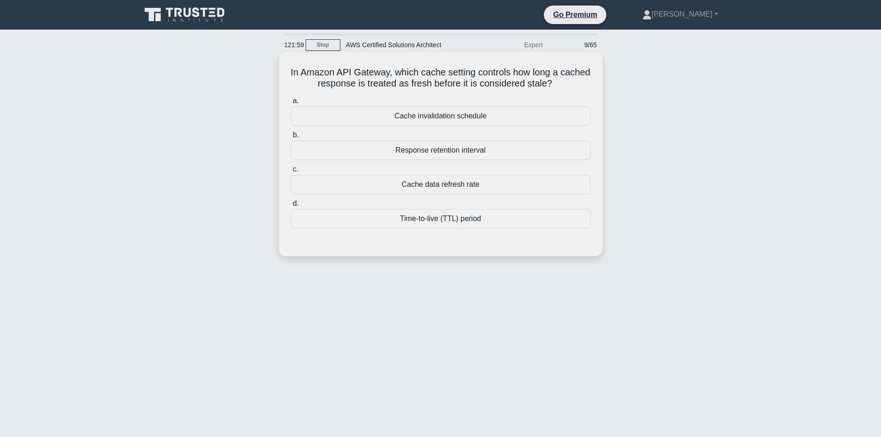
drag, startPoint x: 298, startPoint y: 67, endPoint x: 580, endPoint y: 83, distance: 282.7
click at [580, 83] on h5 "In Amazon API Gateway, which cache setting controls how long a cached response …" at bounding box center [441, 78] width 302 height 23
click at [402, 79] on h5 "In Amazon API Gateway, which cache setting controls how long a cached response …" at bounding box center [441, 78] width 302 height 23
click at [450, 224] on div "Time-to-live (TTL) period" at bounding box center [441, 218] width 300 height 19
click at [291, 207] on input "d. Time-to-live (TTL) period" at bounding box center [291, 204] width 0 height 6
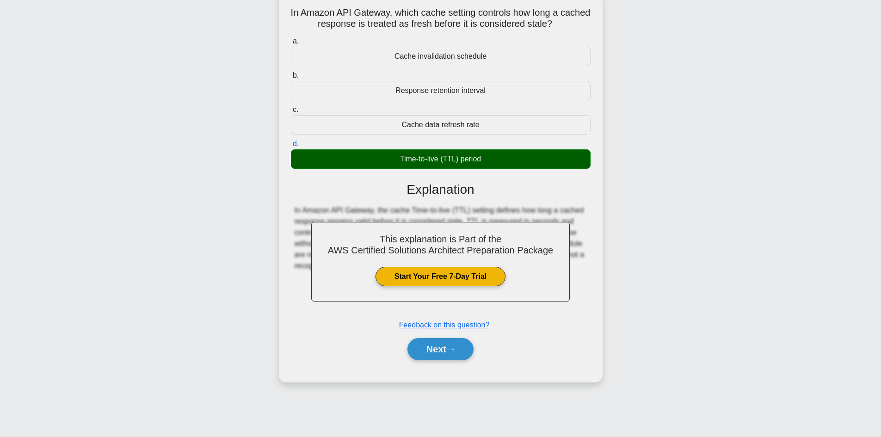
scroll to position [62, 0]
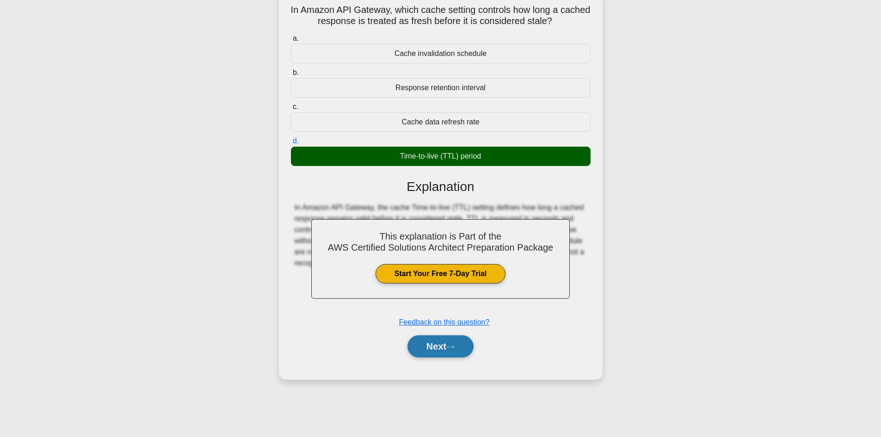
click at [441, 349] on button "Next" at bounding box center [441, 346] width 66 height 22
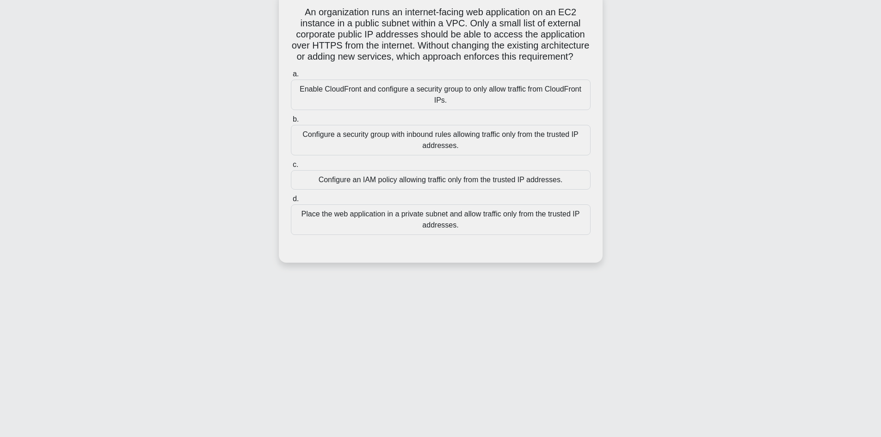
scroll to position [16, 0]
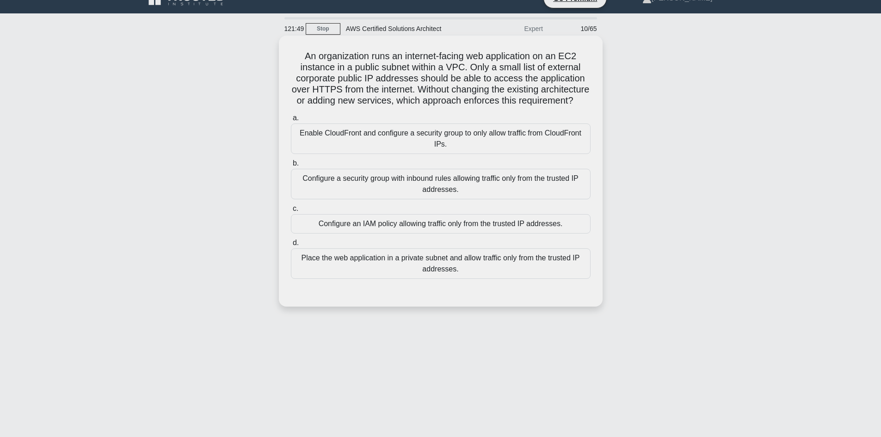
drag, startPoint x: 302, startPoint y: 52, endPoint x: 527, endPoint y: 112, distance: 233.7
click at [527, 107] on h5 "An organization runs an internet-facing web application on an EC2 instance in a…" at bounding box center [441, 78] width 302 height 56
click at [457, 92] on h5 "An organization runs an internet-facing web application on an EC2 instance in a…" at bounding box center [441, 78] width 302 height 56
drag, startPoint x: 475, startPoint y: 111, endPoint x: 280, endPoint y: 37, distance: 208.4
click at [280, 37] on div "121:48 Stop AWS Certified Solutions Architect Expert 10/65 An organization runs…" at bounding box center [441, 248] width 611 height 463
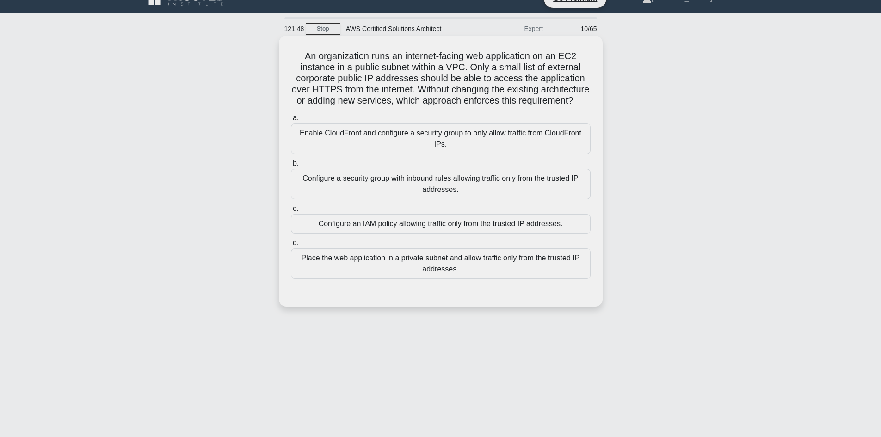
click at [330, 77] on h5 "An organization runs an internet-facing web application on an EC2 instance in a…" at bounding box center [441, 78] width 302 height 56
drag, startPoint x: 298, startPoint y: 56, endPoint x: 432, endPoint y: 87, distance: 137.5
click at [385, 73] on h5 "An organization runs an internet-facing web application on an EC2 instance in a…" at bounding box center [441, 78] width 302 height 56
drag, startPoint x: 432, startPoint y: 87, endPoint x: 420, endPoint y: 87, distance: 11.6
click at [469, 107] on h5 "An organization runs an internet-facing web application on an EC2 instance in a…" at bounding box center [441, 78] width 302 height 56
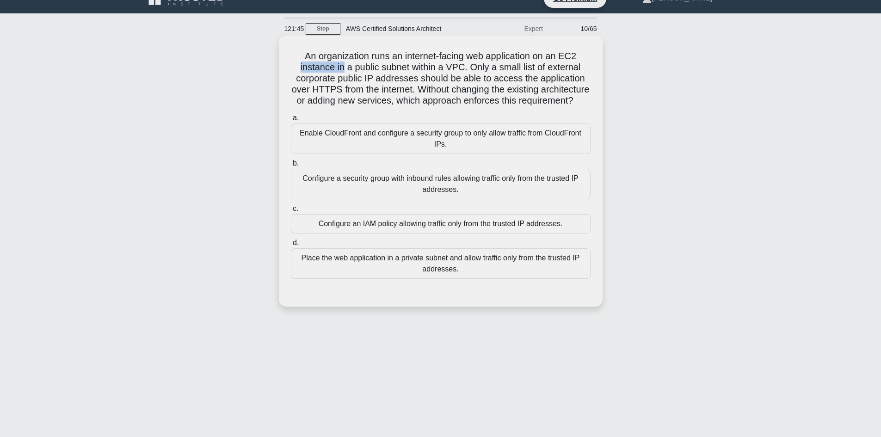
drag, startPoint x: 293, startPoint y: 64, endPoint x: 364, endPoint y: 66, distance: 70.8
click at [344, 64] on h5 "An organization runs an internet-facing web application on an EC2 instance in a…" at bounding box center [441, 78] width 302 height 56
drag, startPoint x: 428, startPoint y: 81, endPoint x: 472, endPoint y: 107, distance: 51.4
click at [487, 107] on h5 "An organization runs an internet-facing web application on an EC2 instance in a…" at bounding box center [441, 78] width 302 height 56
click at [437, 91] on h5 "An organization runs an internet-facing web application on an EC2 instance in a…" at bounding box center [441, 78] width 302 height 56
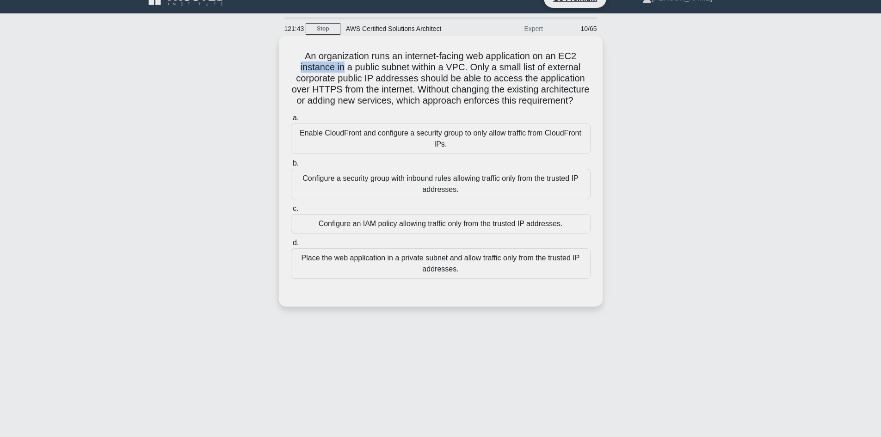
drag, startPoint x: 471, startPoint y: 113, endPoint x: 339, endPoint y: 71, distance: 138.3
click at [368, 88] on h5 "An organization runs an internet-facing web application on an EC2 instance in a…" at bounding box center [441, 78] width 302 height 56
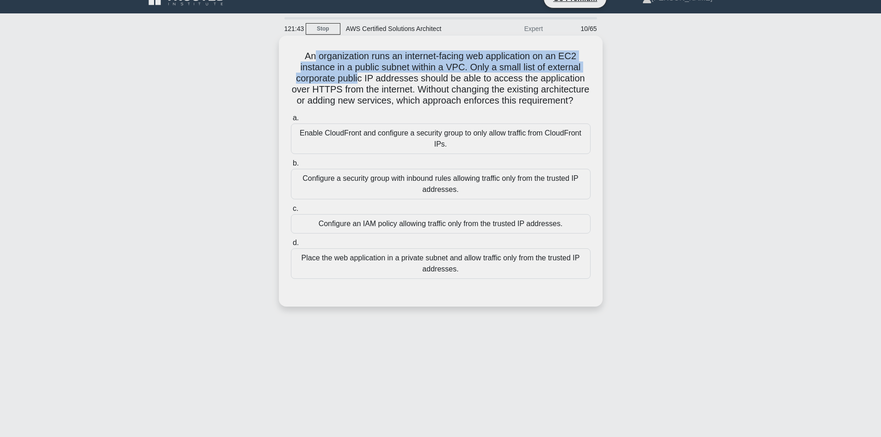
drag, startPoint x: 339, startPoint y: 71, endPoint x: 313, endPoint y: 58, distance: 29.4
click at [313, 58] on h5 "An organization runs an internet-facing web application on an EC2 instance in a…" at bounding box center [441, 78] width 302 height 56
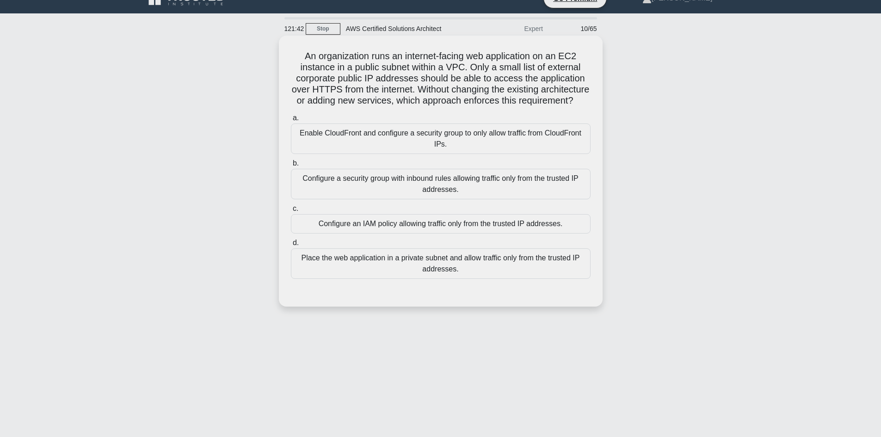
click at [307, 55] on h5 "An organization runs an internet-facing web application on an EC2 instance in a…" at bounding box center [441, 78] width 302 height 56
drag, startPoint x: 310, startPoint y: 56, endPoint x: 357, endPoint y: 62, distance: 47.2
click at [352, 62] on h5 "An organization runs an internet-facing web application on an EC2 instance in a…" at bounding box center [441, 78] width 302 height 56
drag, startPoint x: 416, startPoint y: 76, endPoint x: 489, endPoint y: 112, distance: 81.9
click at [489, 107] on h5 "An organization runs an internet-facing web application on an EC2 instance in a…" at bounding box center [441, 78] width 302 height 56
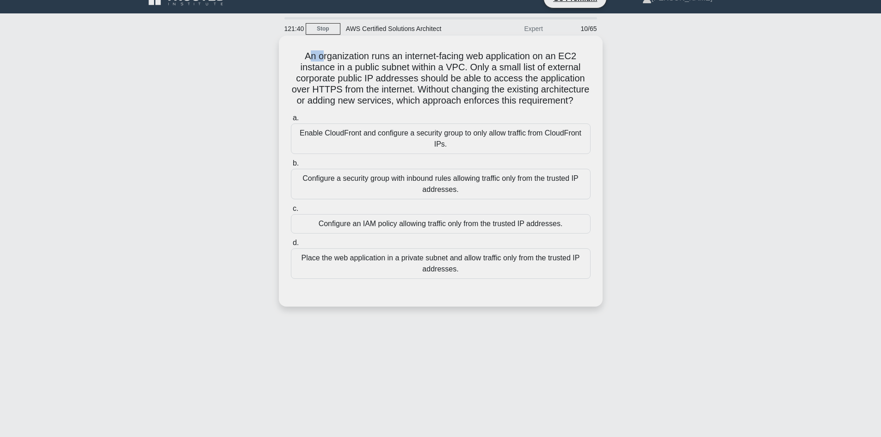
click at [460, 107] on h5 "An organization runs an internet-facing web application on an EC2 instance in a…" at bounding box center [441, 78] width 302 height 56
drag, startPoint x: 469, startPoint y: 112, endPoint x: 294, endPoint y: 56, distance: 183.6
click at [294, 56] on h5 "An organization runs an internet-facing web application on an EC2 instance in a…" at bounding box center [441, 78] width 302 height 56
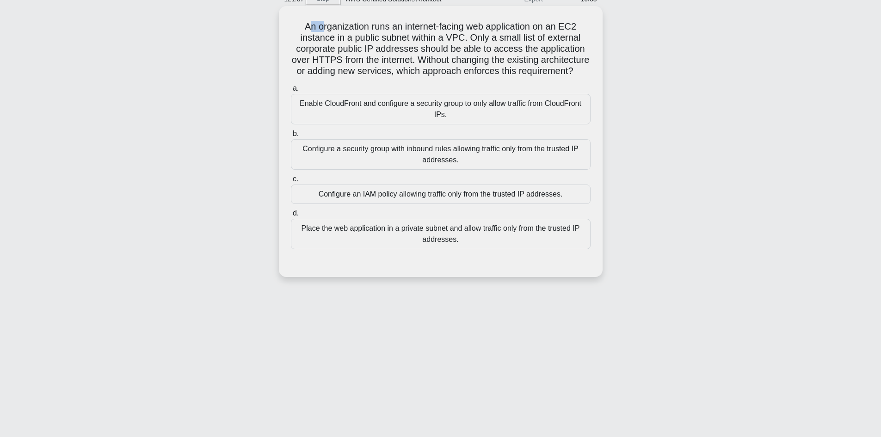
scroll to position [62, 0]
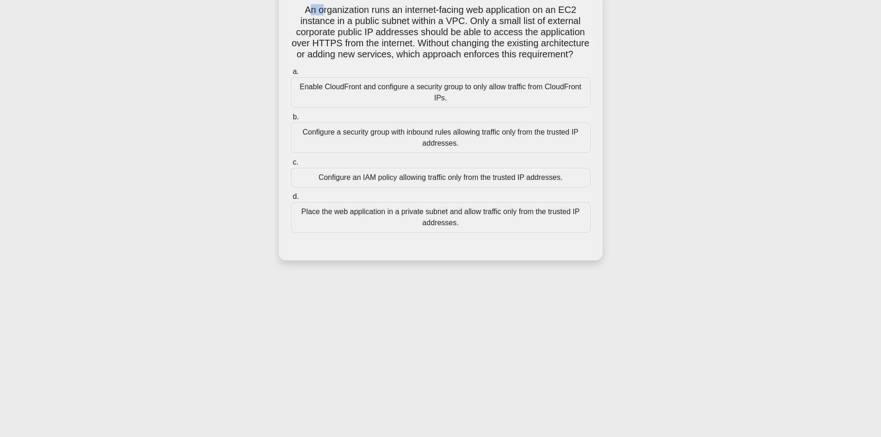
click at [394, 24] on h5 "An organization runs an internet-facing web application on an EC2 instance in a…" at bounding box center [441, 32] width 302 height 56
click at [237, 159] on div "An organization runs an internet-facing web application on an EC2 instance in a…" at bounding box center [441, 133] width 611 height 282
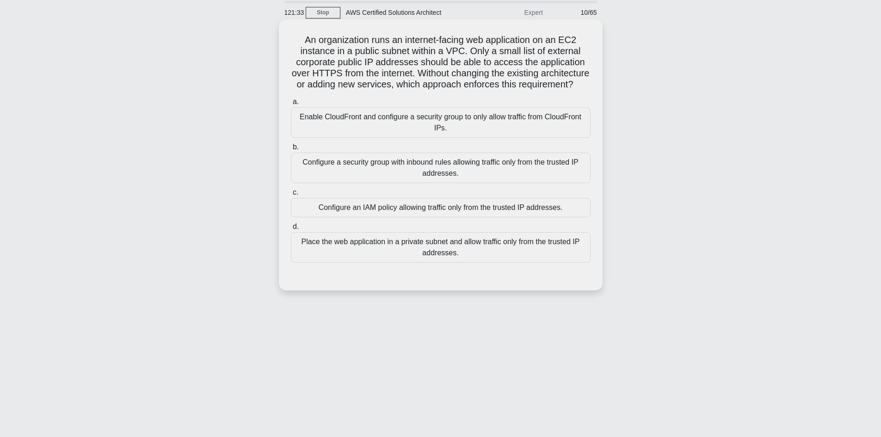
scroll to position [16, 0]
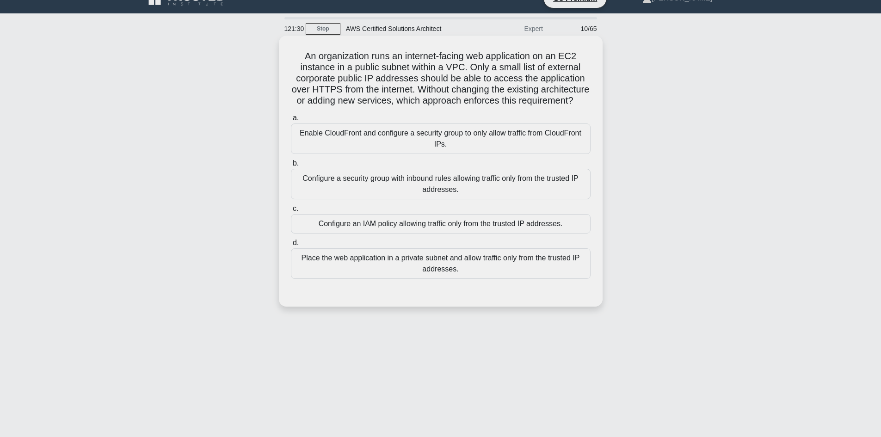
click at [545, 91] on h5 "An organization runs an internet-facing web application on an EC2 instance in a…" at bounding box center [441, 78] width 302 height 56
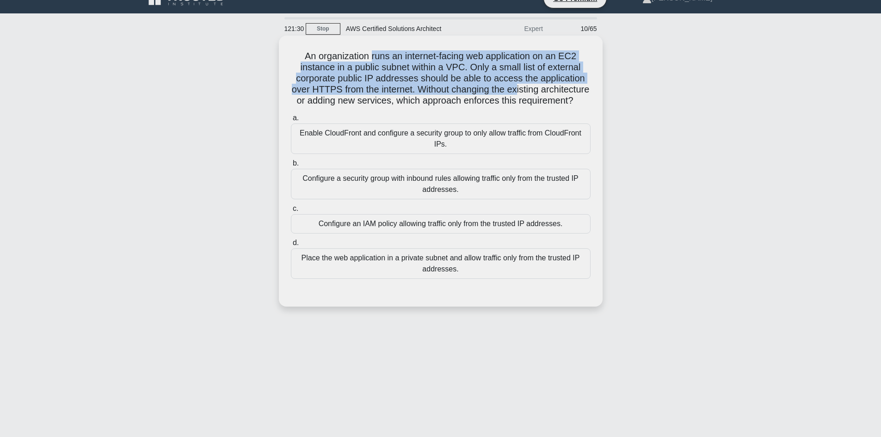
drag, startPoint x: 527, startPoint y: 88, endPoint x: 358, endPoint y: 58, distance: 171.5
click at [359, 58] on h5 "An organization runs an internet-facing web application on an EC2 instance in a…" at bounding box center [441, 78] width 302 height 56
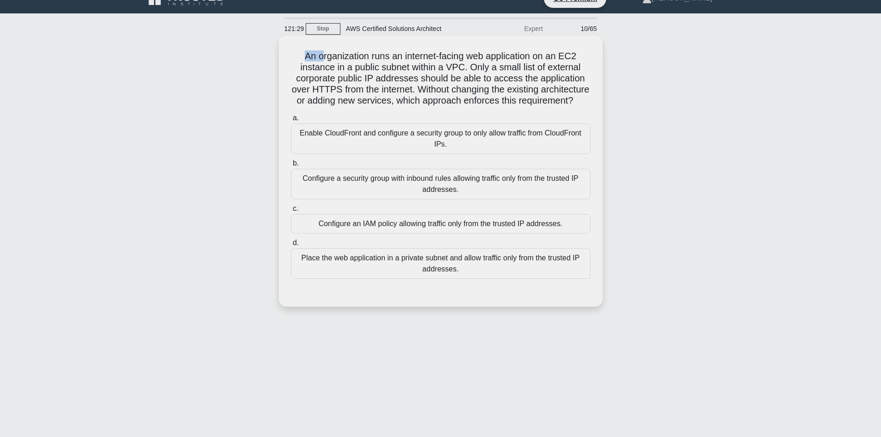
drag, startPoint x: 323, startPoint y: 59, endPoint x: 302, endPoint y: 61, distance: 20.4
click at [302, 61] on h5 "An organization runs an internet-facing web application on an EC2 instance in a…" at bounding box center [441, 78] width 302 height 56
click at [389, 89] on h5 "An organization runs an internet-facing web application on an EC2 instance in a…" at bounding box center [441, 78] width 302 height 56
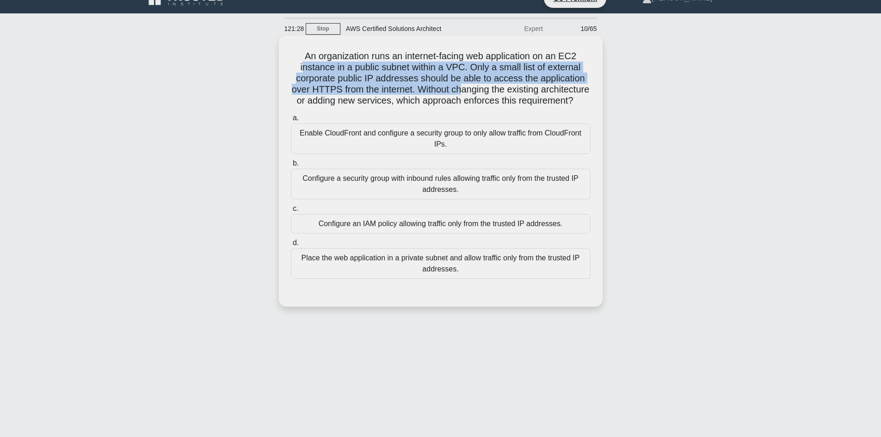
drag, startPoint x: 307, startPoint y: 68, endPoint x: 578, endPoint y: 130, distance: 278.2
click at [492, 90] on h5 "An organization runs an internet-facing web application on an EC2 instance in a…" at bounding box center [441, 78] width 302 height 56
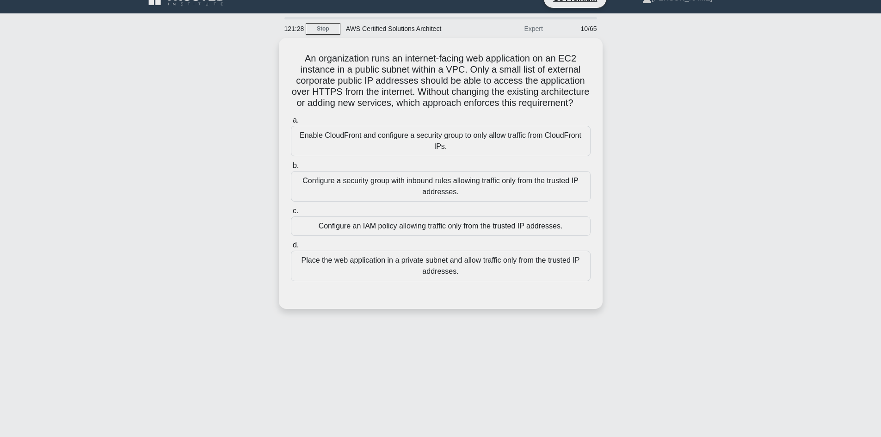
click at [703, 114] on div "An organization runs an internet-facing web application on an EC2 instance in a…" at bounding box center [441, 179] width 611 height 282
click at [427, 196] on div "Configure a security group with inbound rules allowing traffic only from the tr…" at bounding box center [441, 184] width 300 height 31
click at [291, 167] on input "b. Configure a security group with inbound rules allowing traffic only from the…" at bounding box center [291, 164] width 0 height 6
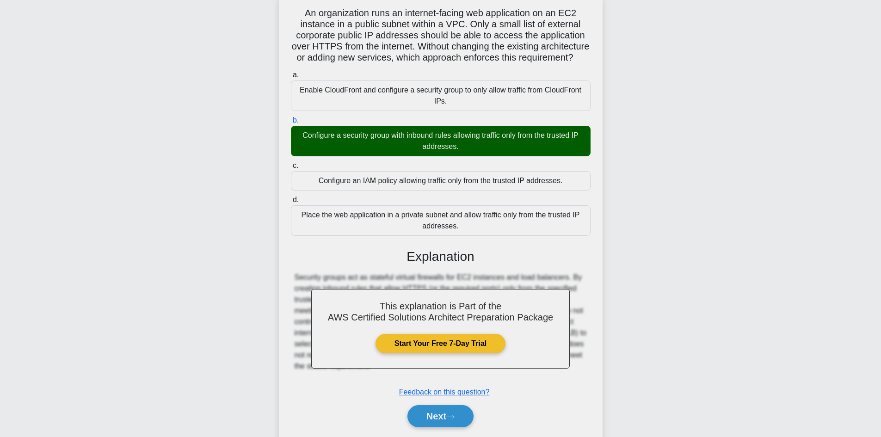
scroll to position [100, 0]
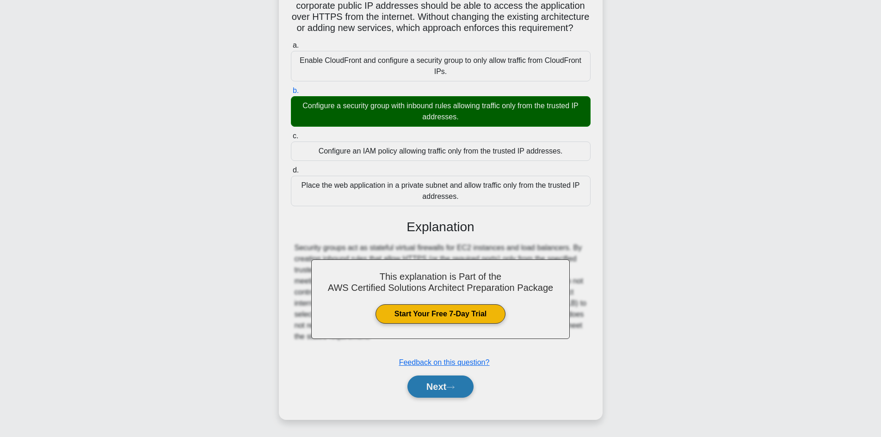
click at [446, 386] on button "Next" at bounding box center [441, 387] width 66 height 22
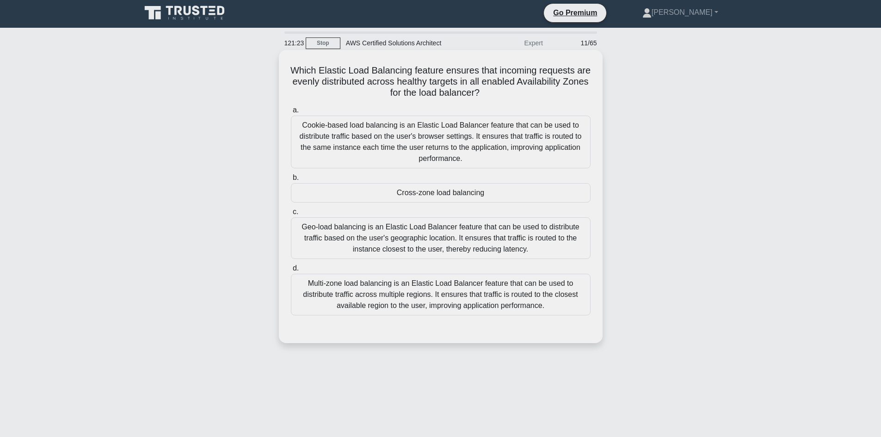
scroll to position [0, 0]
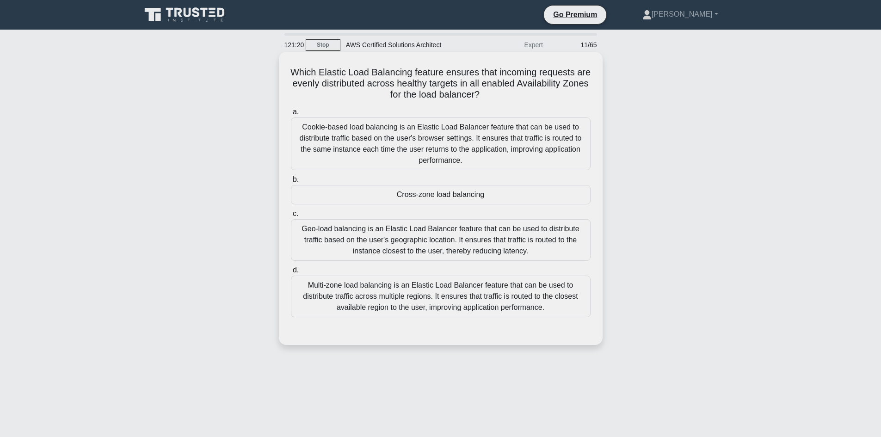
drag, startPoint x: 297, startPoint y: 75, endPoint x: 503, endPoint y: 97, distance: 206.6
click at [503, 97] on h5 "Which Elastic Load Balancing feature ensures that incoming requests are evenly …" at bounding box center [441, 84] width 302 height 34
click at [495, 88] on h5 "Which Elastic Load Balancing feature ensures that incoming requests are evenly …" at bounding box center [441, 84] width 302 height 34
drag, startPoint x: 292, startPoint y: 75, endPoint x: 329, endPoint y: 80, distance: 36.8
click at [293, 75] on h5 "Which Elastic Load Balancing feature ensures that incoming requests are evenly …" at bounding box center [441, 84] width 302 height 34
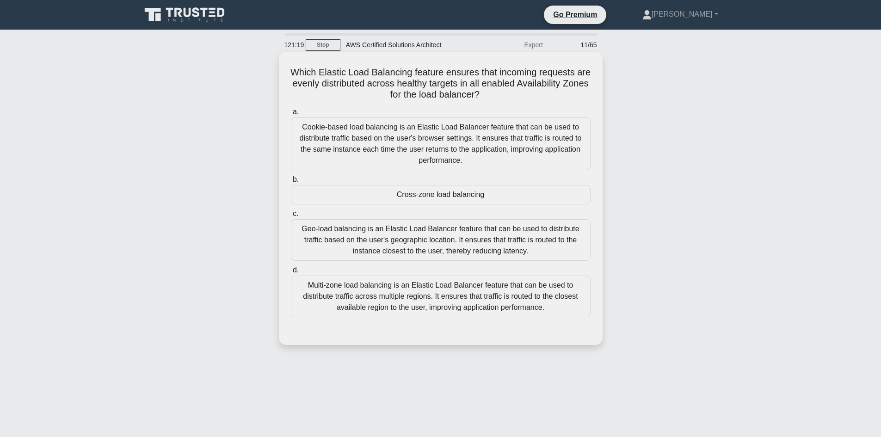
click at [328, 80] on h5 "Which Elastic Load Balancing feature ensures that incoming requests are evenly …" at bounding box center [441, 84] width 302 height 34
drag, startPoint x: 346, startPoint y: 81, endPoint x: 517, endPoint y: 94, distance: 171.7
click at [517, 94] on h5 "Which Elastic Load Balancing feature ensures that incoming requests are evenly …" at bounding box center [441, 84] width 302 height 34
click at [311, 86] on h5 "Which Elastic Load Balancing feature ensures that incoming requests are evenly …" at bounding box center [441, 84] width 302 height 34
click at [295, 75] on h5 "Which Elastic Load Balancing feature ensures that incoming requests are evenly …" at bounding box center [441, 84] width 302 height 34
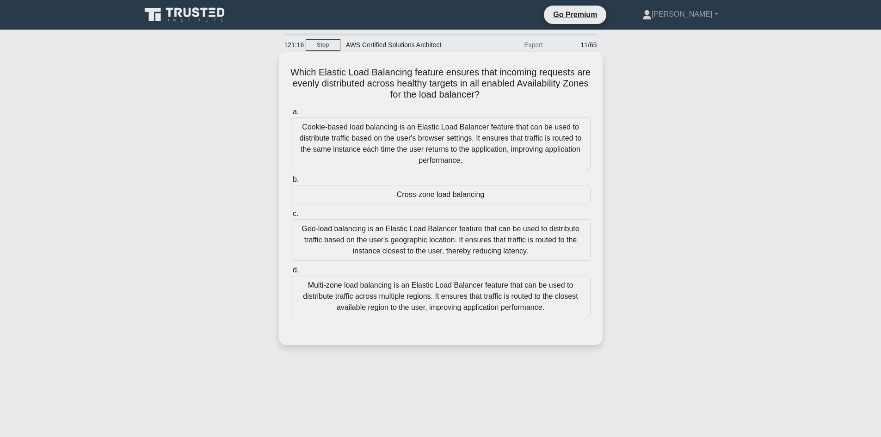
drag, startPoint x: 399, startPoint y: 76, endPoint x: 499, endPoint y: 91, distance: 101.0
click at [499, 91] on h5 "Which Elastic Load Balancing feature ensures that incoming requests are evenly …" at bounding box center [441, 84] width 302 height 34
click at [491, 93] on icon ".spinner_0XTQ{transform-origin:center;animation:spinner_y6GP .75s linear infini…" at bounding box center [485, 95] width 11 height 11
click at [295, 67] on h5 "Which Elastic Load Balancing feature ensures that incoming requests are evenly …" at bounding box center [441, 84] width 302 height 34
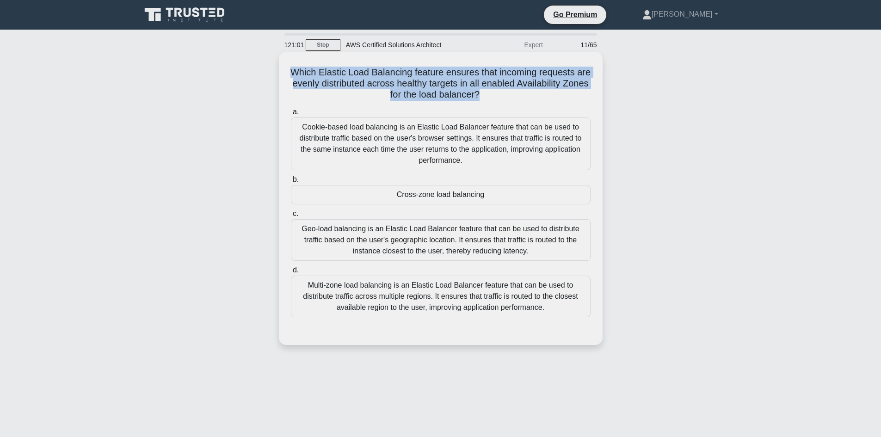
drag, startPoint x: 295, startPoint y: 67, endPoint x: 515, endPoint y: 94, distance: 221.0
click at [515, 94] on h5 "Which Elastic Load Balancing feature ensures that incoming requests are evenly …" at bounding box center [441, 84] width 302 height 34
click at [460, 80] on h5 "Which Elastic Load Balancing feature ensures that incoming requests are evenly …" at bounding box center [441, 84] width 302 height 34
drag, startPoint x: 294, startPoint y: 73, endPoint x: 525, endPoint y: 82, distance: 231.1
click at [527, 82] on h5 "Which Elastic Load Balancing feature ensures that incoming requests are evenly …" at bounding box center [441, 84] width 302 height 34
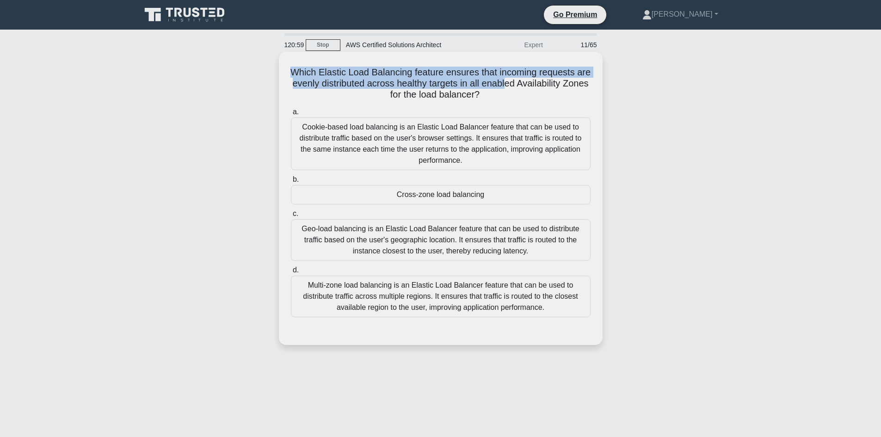
click at [488, 84] on h5 "Which Elastic Load Balancing feature ensures that incoming requests are evenly …" at bounding box center [441, 84] width 302 height 34
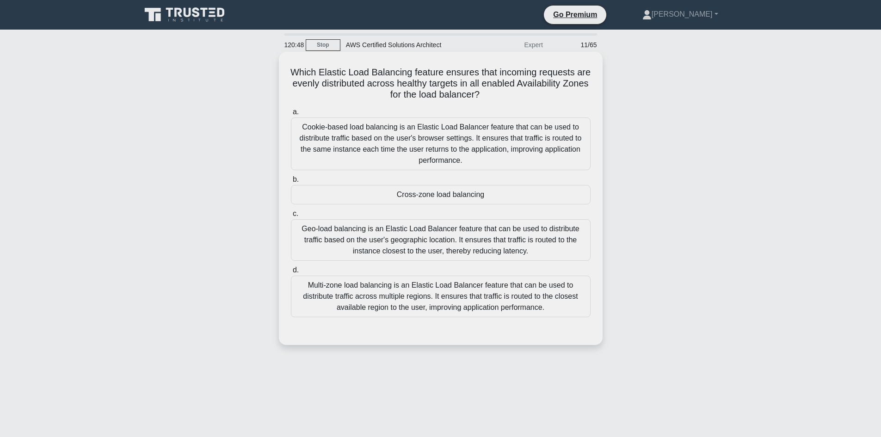
click at [450, 289] on div "Multi-zone load balancing is an Elastic Load Balancer feature that can be used …" at bounding box center [441, 297] width 300 height 42
click at [291, 273] on input "d. Multi-zone load balancing is an Elastic Load Balancer feature that can be us…" at bounding box center [291, 270] width 0 height 6
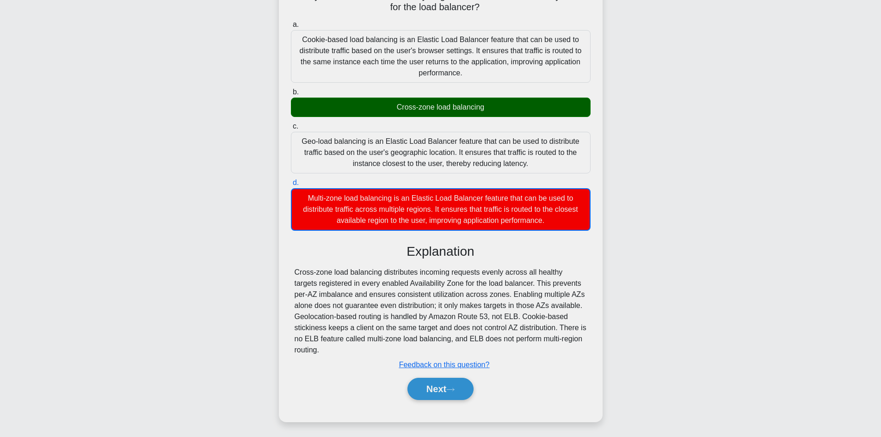
scroll to position [90, 0]
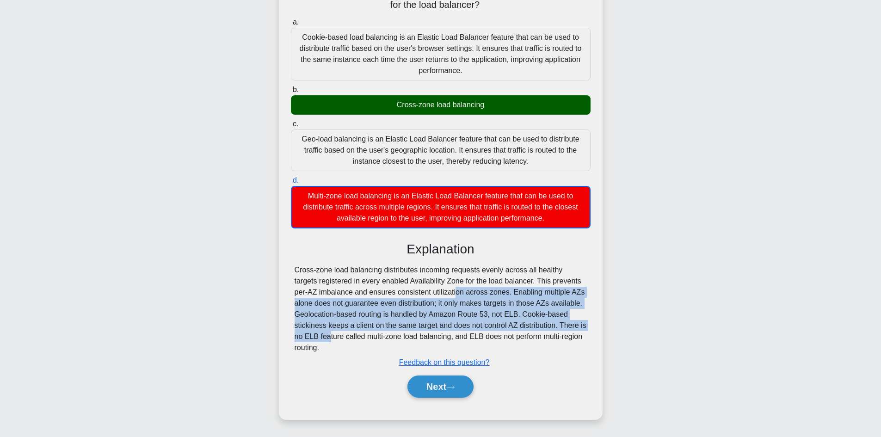
drag, startPoint x: 383, startPoint y: 293, endPoint x: 570, endPoint y: 331, distance: 191.2
click at [570, 331] on div "Cross-zone load balancing distributes incoming requests evenly across all healt…" at bounding box center [441, 309] width 292 height 89
drag, startPoint x: 428, startPoint y: 325, endPoint x: 368, endPoint y: 329, distance: 59.8
click at [427, 325] on div "Cross-zone load balancing distributes incoming requests evenly across all healt…" at bounding box center [441, 309] width 292 height 89
click at [323, 318] on div "Cross-zone load balancing distributes incoming requests evenly across all healt…" at bounding box center [441, 309] width 292 height 89
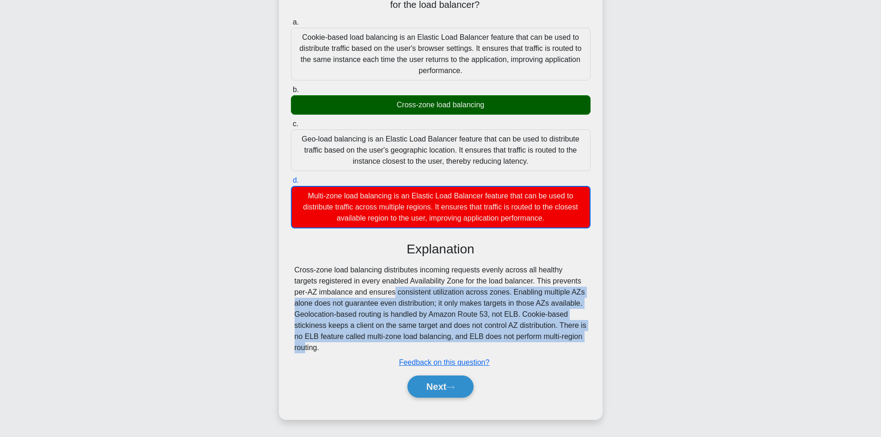
drag, startPoint x: 425, startPoint y: 310, endPoint x: 486, endPoint y: 335, distance: 65.7
click at [543, 335] on div "Cross-zone load balancing distributes incoming requests evenly across all healt…" at bounding box center [441, 309] width 292 height 89
click at [434, 338] on div "Cross-zone load balancing distributes incoming requests evenly across all healt…" at bounding box center [441, 309] width 292 height 89
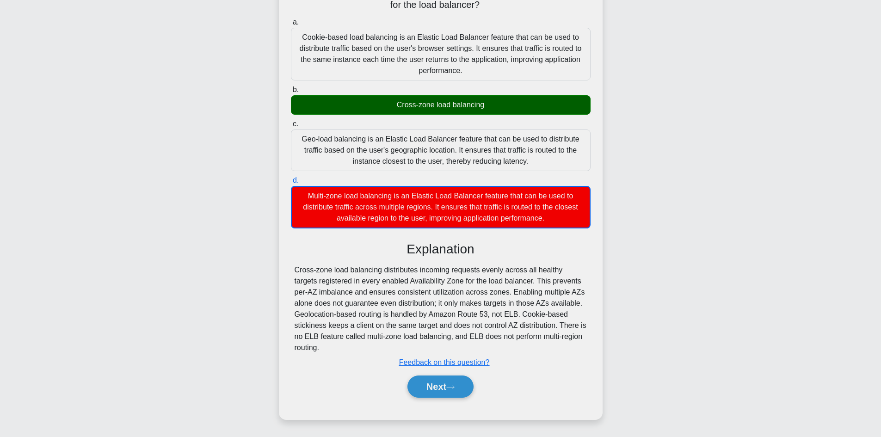
click at [403, 338] on div "Cross-zone load balancing distributes incoming requests evenly across all healt…" at bounding box center [441, 309] width 292 height 89
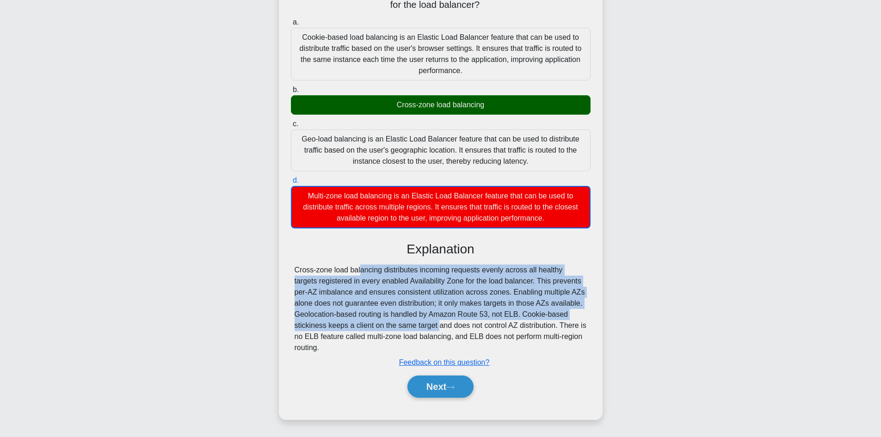
drag, startPoint x: 322, startPoint y: 294, endPoint x: 300, endPoint y: 262, distance: 38.9
click at [300, 262] on div "Explanation Cross-zone load balancing distributes incoming requests evenly acro…" at bounding box center [441, 322] width 300 height 160
click at [353, 307] on div "Cross-zone load balancing distributes incoming requests evenly across all healt…" at bounding box center [441, 309] width 292 height 89
click at [298, 267] on div "Cross-zone load balancing distributes incoming requests evenly across all healt…" at bounding box center [441, 309] width 292 height 89
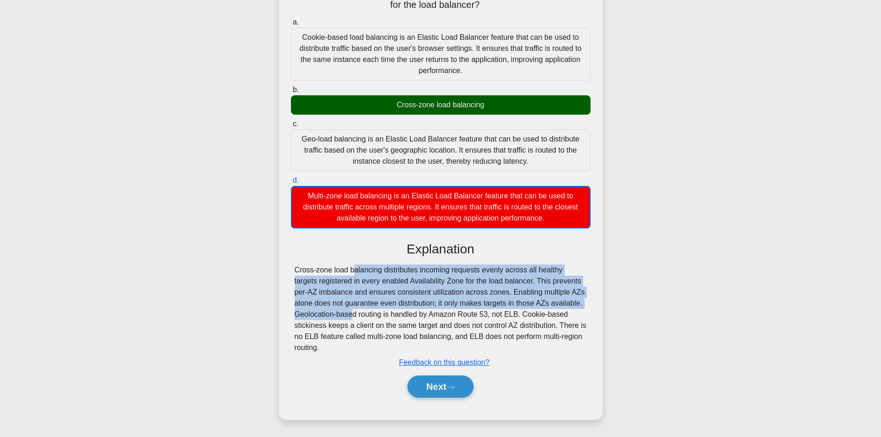
drag, startPoint x: 285, startPoint y: 271, endPoint x: 593, endPoint y: 306, distance: 309.7
click at [593, 306] on div "Which Elastic Load Balancing feature ensures that incoming requests are evenly …" at bounding box center [441, 191] width 316 height 450
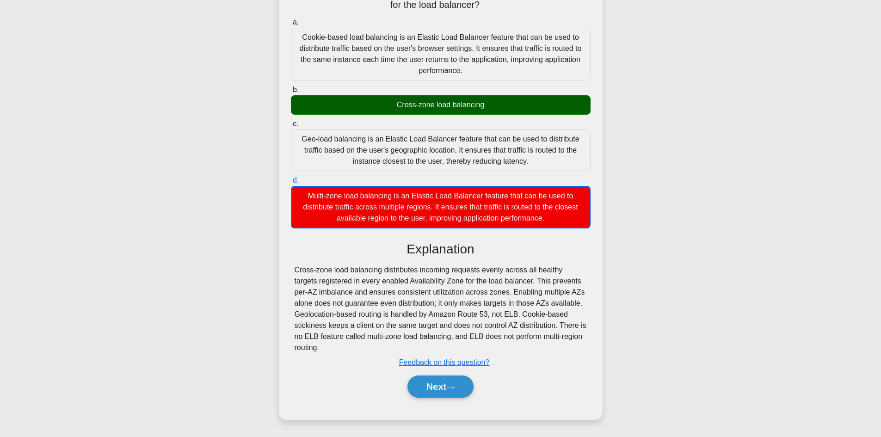
click at [426, 317] on div "Cross-zone load balancing distributes incoming requests evenly across all healt…" at bounding box center [441, 309] width 292 height 89
click at [412, 313] on div "Cross-zone load balancing distributes incoming requests evenly across all healt…" at bounding box center [441, 309] width 292 height 89
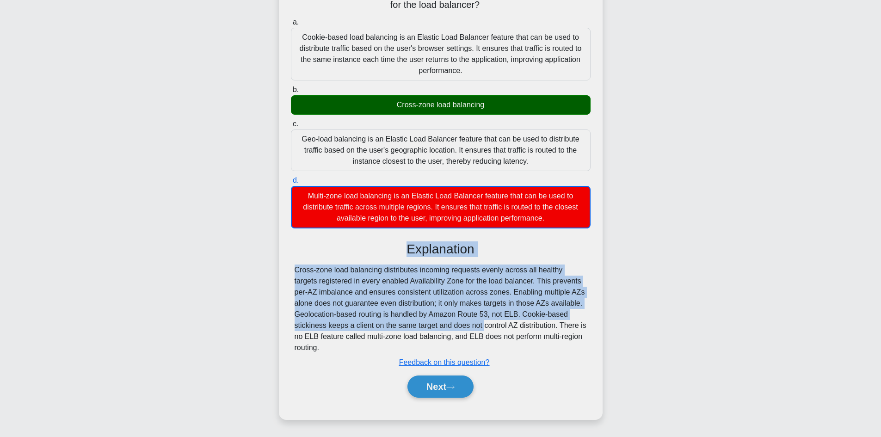
drag, startPoint x: 425, startPoint y: 330, endPoint x: 325, endPoint y: 284, distance: 110.6
click at [273, 251] on div "Which Elastic Load Balancing feature ensures that incoming requests are evenly …" at bounding box center [441, 198] width 611 height 469
click at [422, 317] on div "Cross-zone load balancing distributes incoming requests evenly across all healt…" at bounding box center [441, 309] width 292 height 89
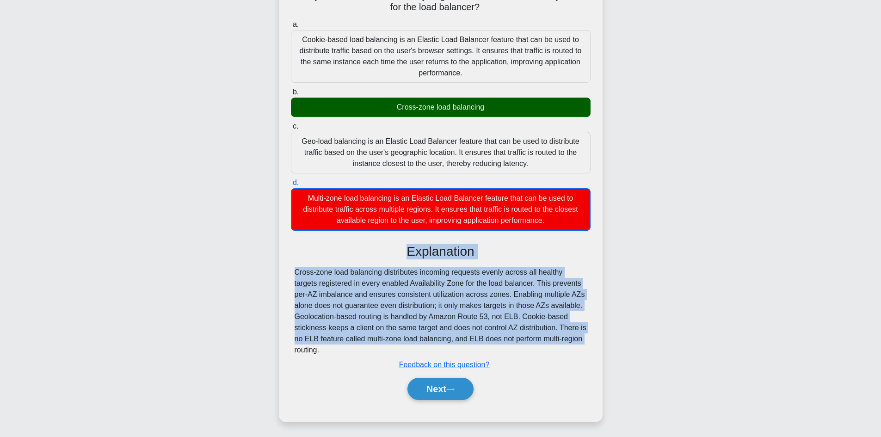
drag, startPoint x: 496, startPoint y: 329, endPoint x: 248, endPoint y: 237, distance: 264.7
click at [250, 240] on div "Which Elastic Load Balancing feature ensures that incoming requests are evenly …" at bounding box center [441, 198] width 611 height 469
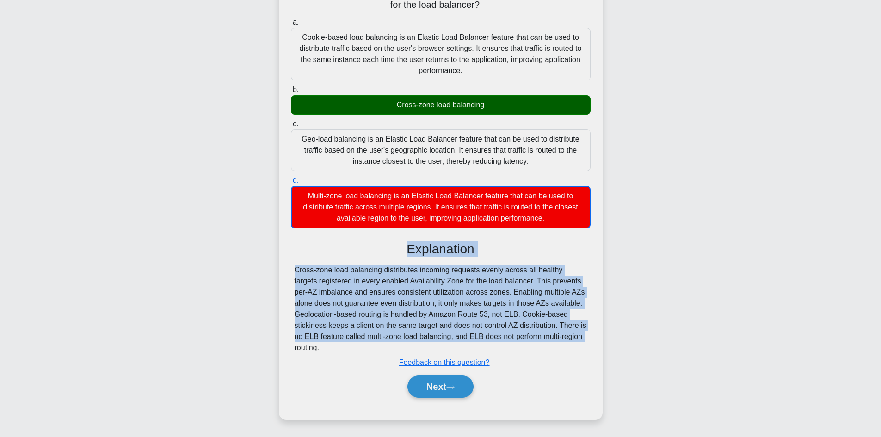
click at [455, 305] on div "Cross-zone load balancing distributes incoming requests evenly across all healt…" at bounding box center [441, 309] width 292 height 89
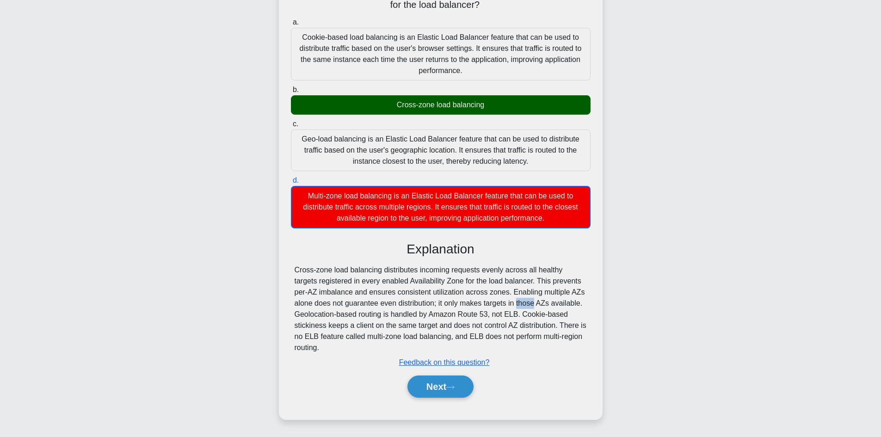
click at [455, 305] on div "Cross-zone load balancing distributes incoming requests evenly across all healt…" at bounding box center [441, 309] width 292 height 89
click at [524, 281] on div "Cross-zone load balancing distributes incoming requests evenly across all healt…" at bounding box center [441, 309] width 292 height 89
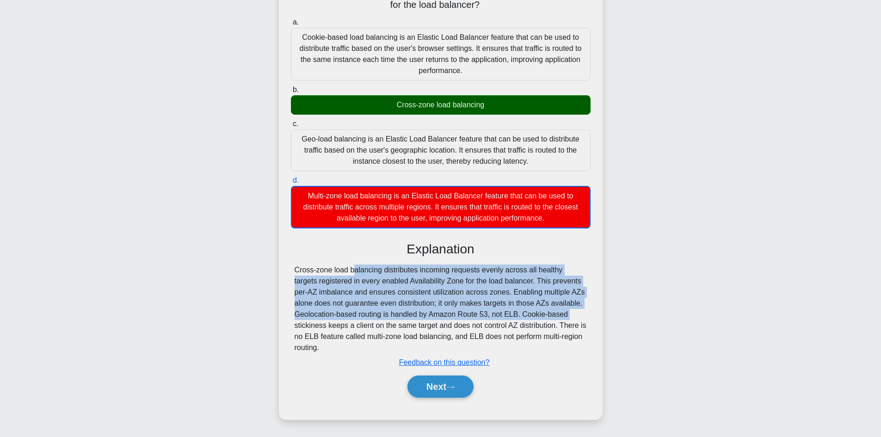
drag, startPoint x: 472, startPoint y: 317, endPoint x: 289, endPoint y: 269, distance: 189.0
click at [289, 269] on div "Which Elastic Load Balancing feature ensures that incoming requests are evenly …" at bounding box center [441, 191] width 316 height 450
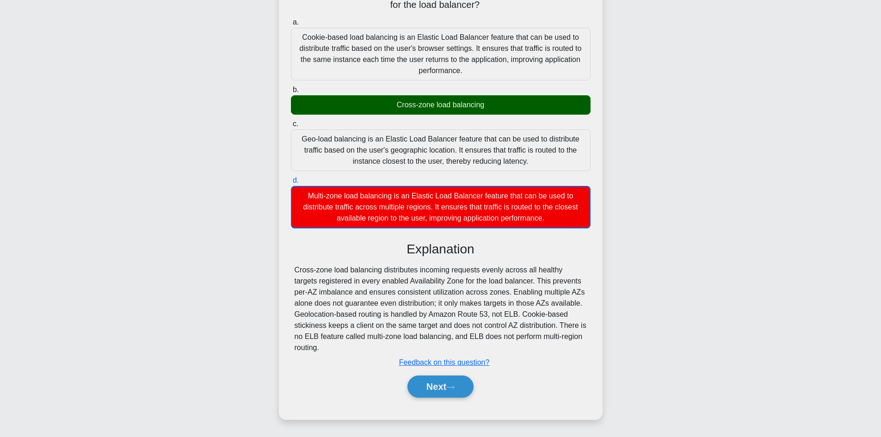
click at [530, 333] on div "Cross-zone load balancing distributes incoming requests evenly across all healt…" at bounding box center [441, 309] width 292 height 89
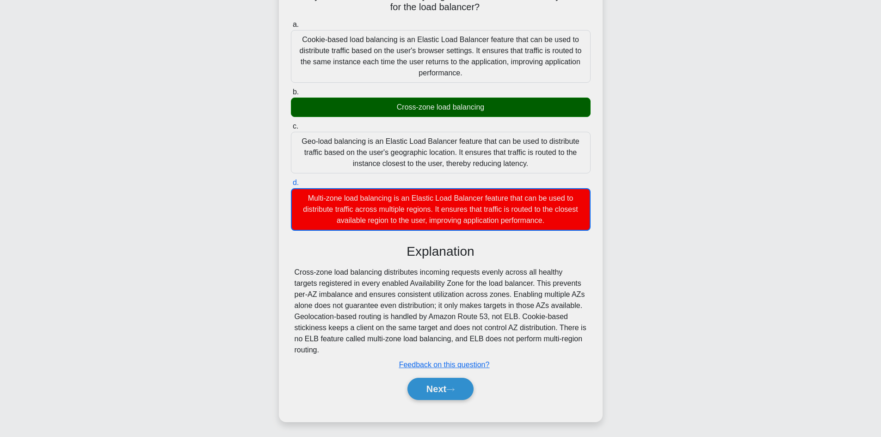
drag, startPoint x: 585, startPoint y: 352, endPoint x: 271, endPoint y: 301, distance: 318.7
click at [271, 301] on div "Which Elastic Load Balancing feature ensures that incoming requests are evenly …" at bounding box center [441, 198] width 611 height 469
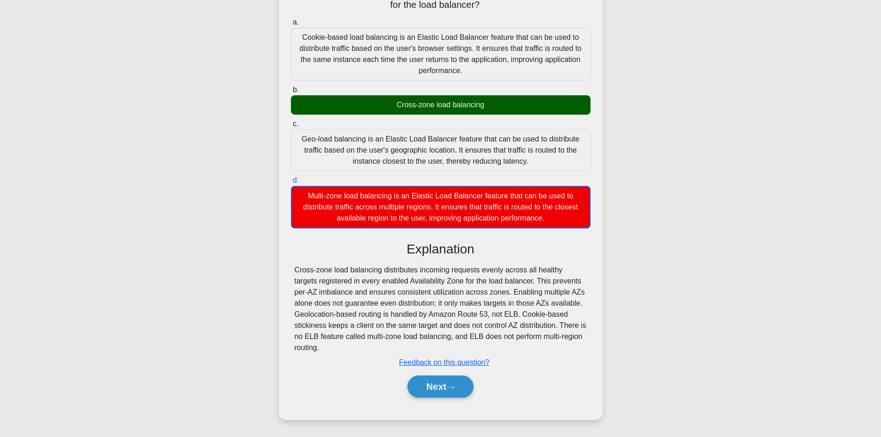
click at [428, 318] on div "Cross-zone load balancing distributes incoming requests evenly across all healt…" at bounding box center [441, 309] width 292 height 89
click at [451, 399] on div "Next" at bounding box center [441, 387] width 300 height 30
click at [437, 395] on button "Next" at bounding box center [441, 387] width 66 height 22
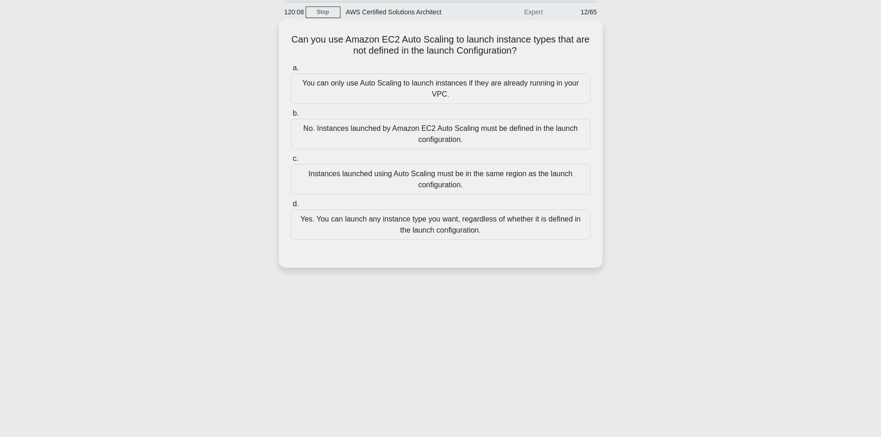
scroll to position [16, 0]
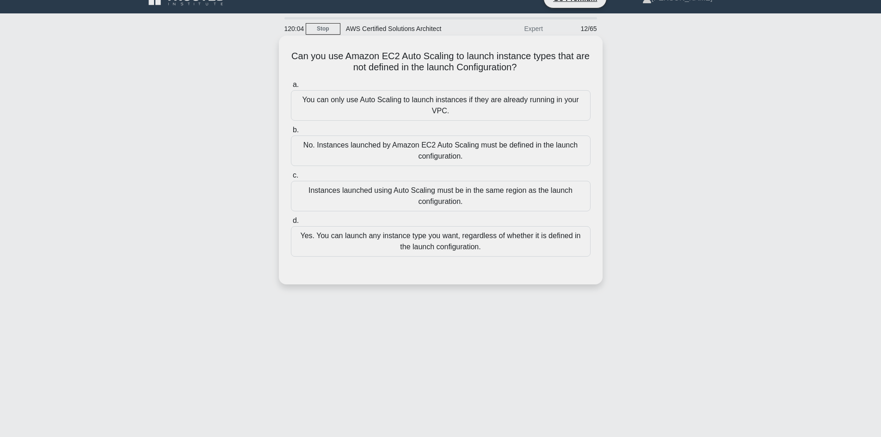
drag, startPoint x: 354, startPoint y: 53, endPoint x: 601, endPoint y: 69, distance: 248.0
click at [601, 69] on div "Can you use Amazon EC2 Auto Scaling to launch instance types that are not defin…" at bounding box center [441, 160] width 324 height 249
click at [651, 72] on div "Can you use Amazon EC2 Auto Scaling to launch instance types that are not defin…" at bounding box center [441, 168] width 611 height 260
click at [443, 154] on div "No. Instances launched by Amazon EC2 Auto Scaling must be defined in the launch…" at bounding box center [441, 151] width 300 height 31
click at [291, 133] on input "b. No. Instances launched by Amazon EC2 Auto Scaling must be defined in the lau…" at bounding box center [291, 130] width 0 height 6
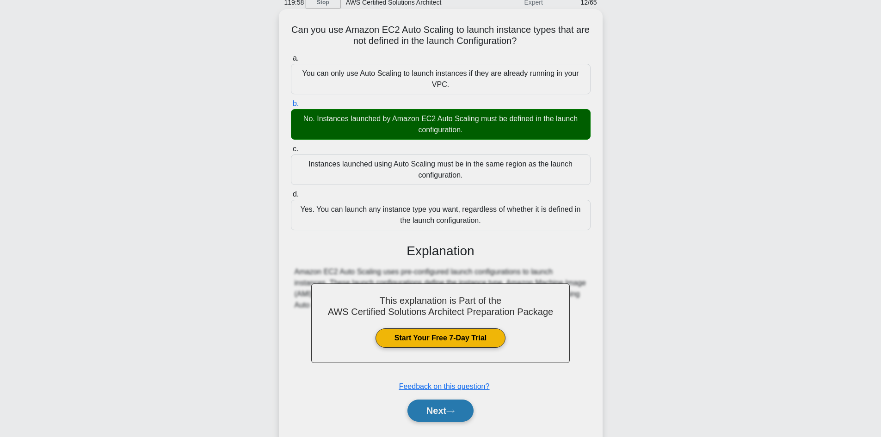
scroll to position [67, 0]
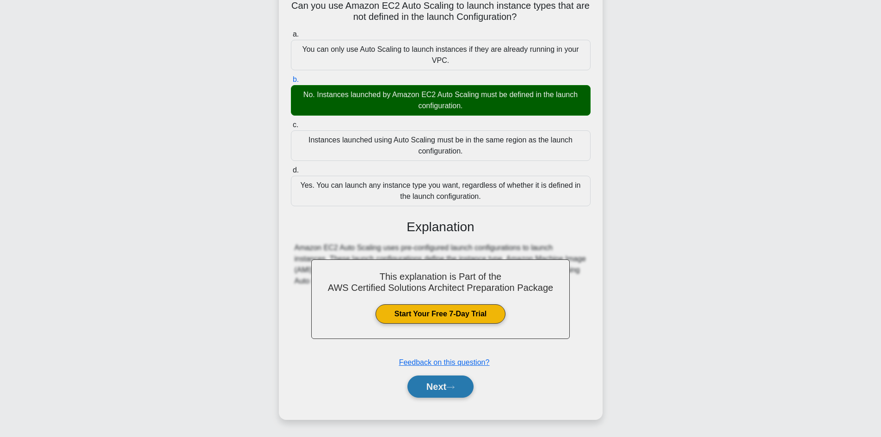
click at [457, 392] on button "Next" at bounding box center [441, 387] width 66 height 22
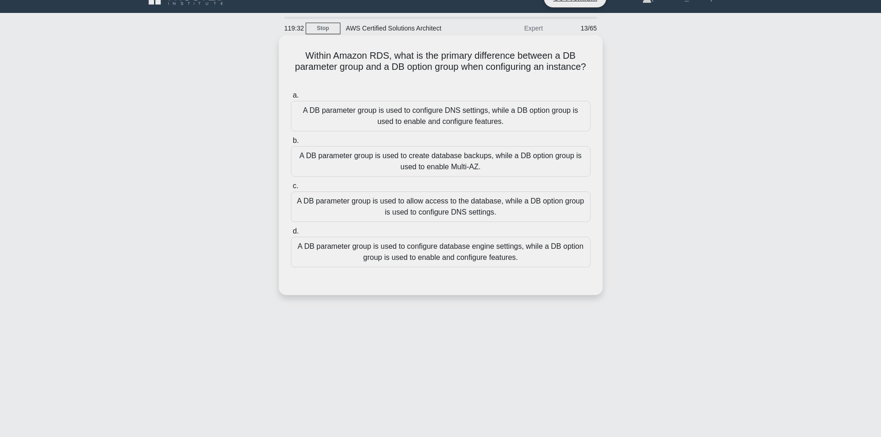
scroll to position [0, 0]
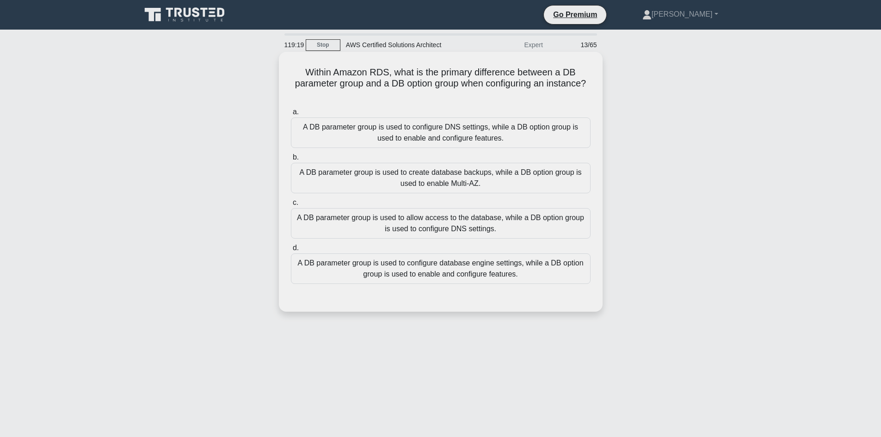
click at [385, 278] on div "A DB parameter group is used to configure database engine settings, while a DB …" at bounding box center [441, 269] width 300 height 31
click at [291, 251] on input "d. A DB parameter group is used to configure database engine settings, while a …" at bounding box center [291, 248] width 0 height 6
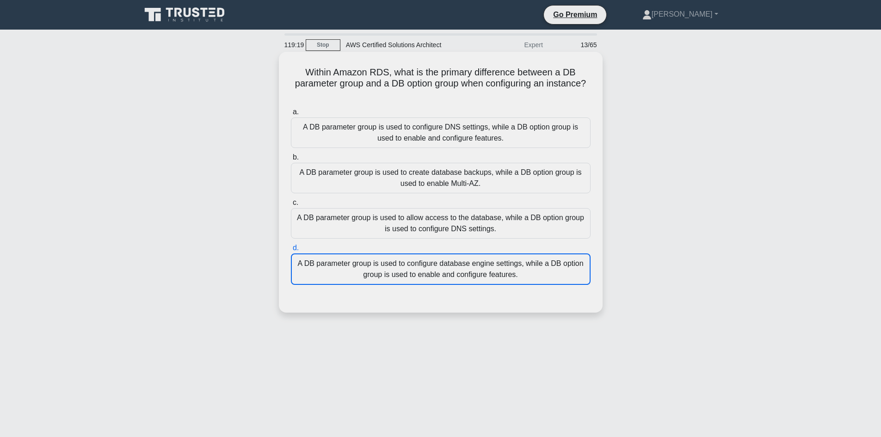
click at [385, 278] on div "A DB parameter group is used to configure database engine settings, while a DB …" at bounding box center [441, 269] width 300 height 31
click at [291, 251] on input "d. A DB parameter group is used to configure database engine settings, while a …" at bounding box center [291, 248] width 0 height 6
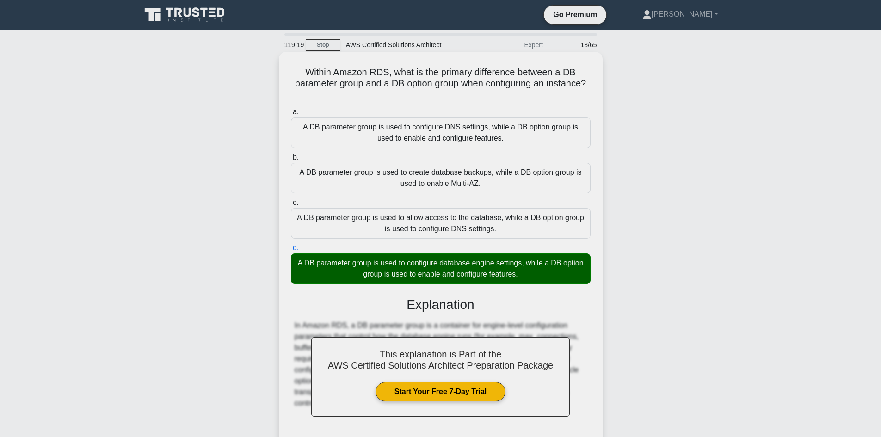
click at [441, 309] on h3 "Explanation" at bounding box center [441, 305] width 289 height 16
click at [467, 296] on div "This explanation is Part of the AWS Certified Solutions Architect Preparation P…" at bounding box center [441, 382] width 300 height 193
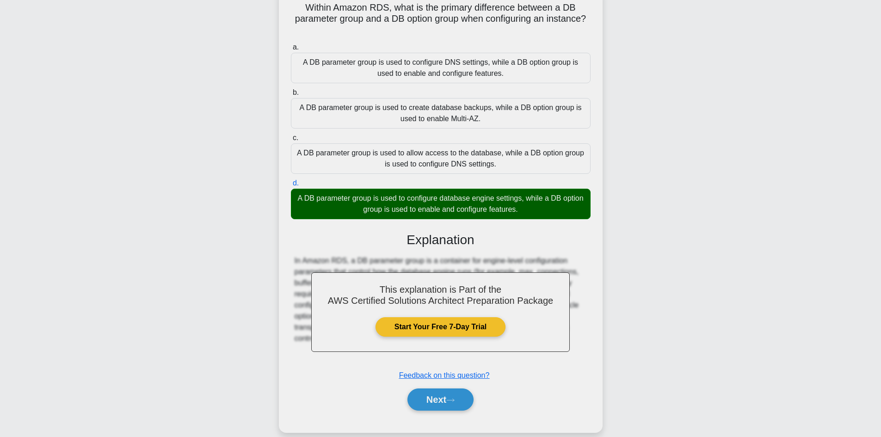
scroll to position [78, 0]
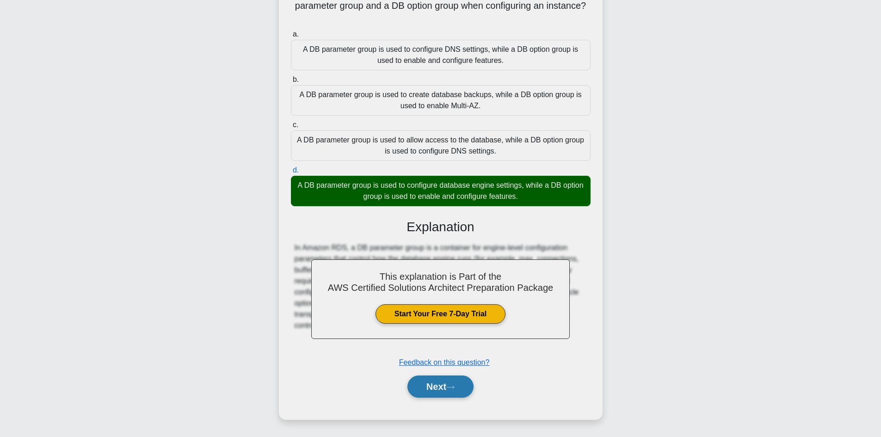
click at [440, 389] on button "Next" at bounding box center [441, 387] width 66 height 22
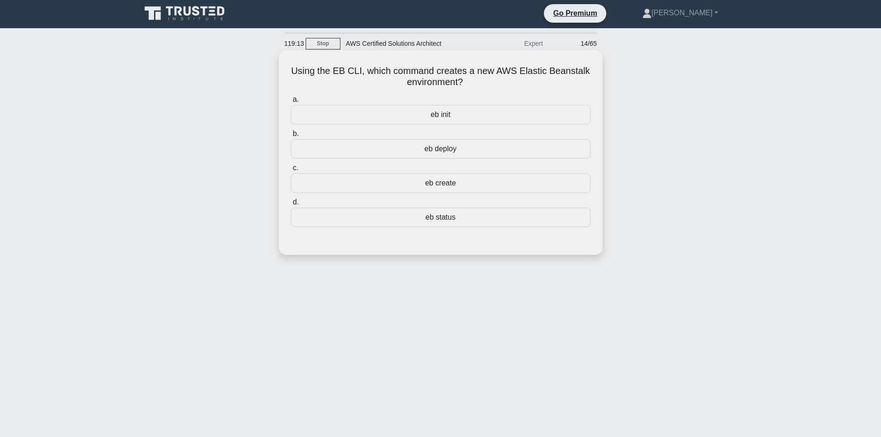
scroll to position [0, 0]
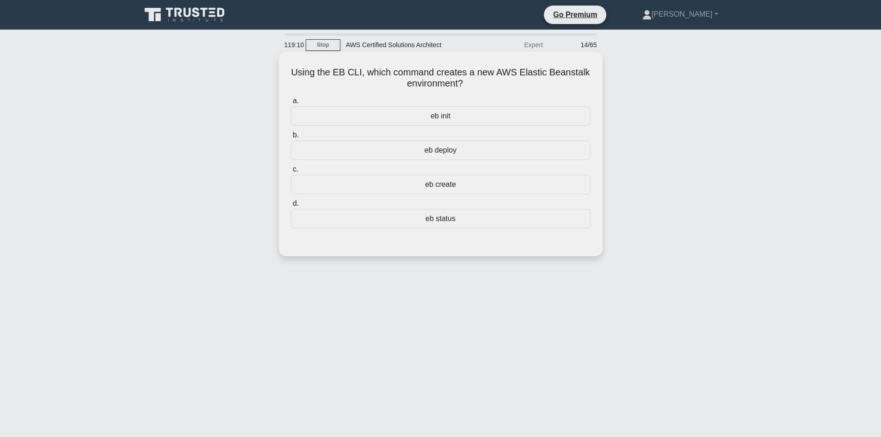
drag, startPoint x: 295, startPoint y: 71, endPoint x: 473, endPoint y: 91, distance: 179.3
click at [473, 91] on div "Using the EB CLI, which command creates a new AWS Elastic Beanstalk environment…" at bounding box center [441, 154] width 316 height 197
click at [379, 83] on h5 "Using the EB CLI, which command creates a new AWS Elastic Beanstalk environment…" at bounding box center [441, 78] width 302 height 23
click at [431, 116] on div "eb init" at bounding box center [441, 115] width 300 height 19
click at [291, 104] on input "a. eb init" at bounding box center [291, 101] width 0 height 6
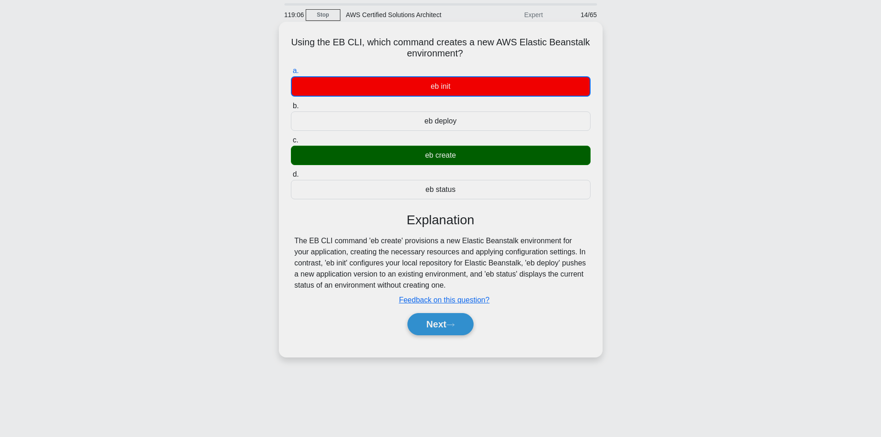
scroll to position [46, 0]
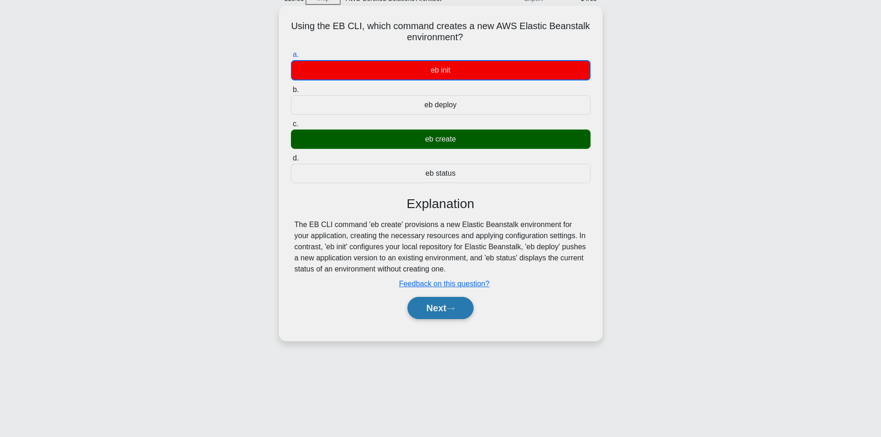
click at [449, 313] on button "Next" at bounding box center [441, 308] width 66 height 22
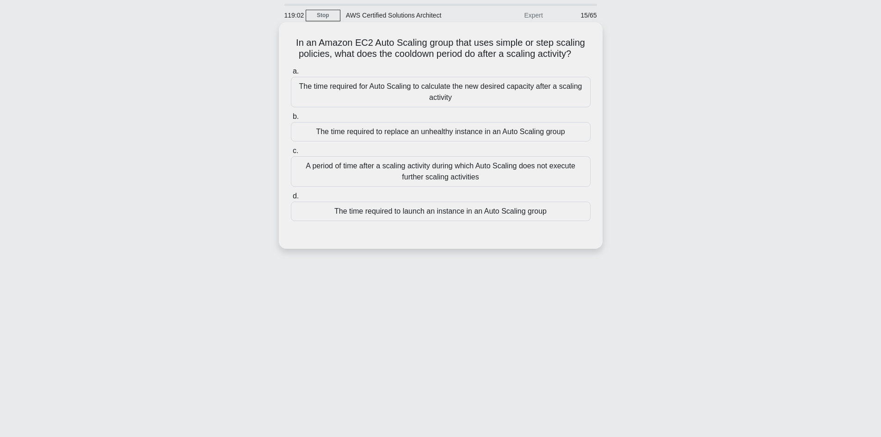
scroll to position [0, 0]
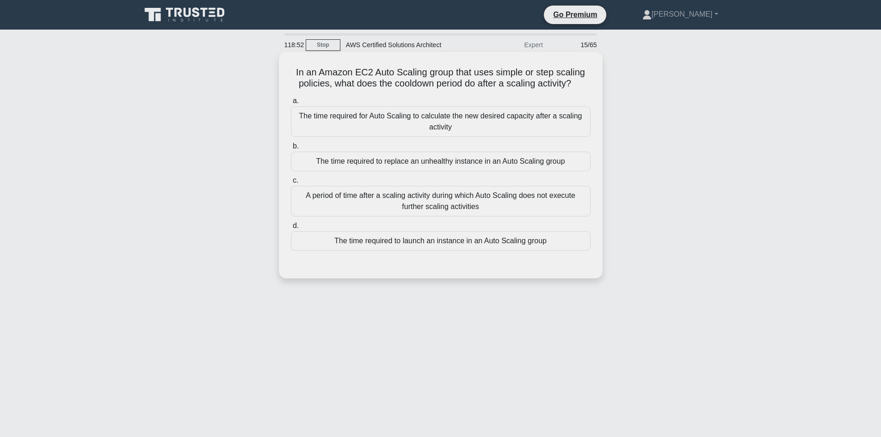
click at [430, 202] on div "A period of time after a scaling activity during which Auto Scaling does not ex…" at bounding box center [441, 201] width 300 height 31
click at [291, 184] on input "c. A period of time after a scaling activity during which Auto Scaling does not…" at bounding box center [291, 181] width 0 height 6
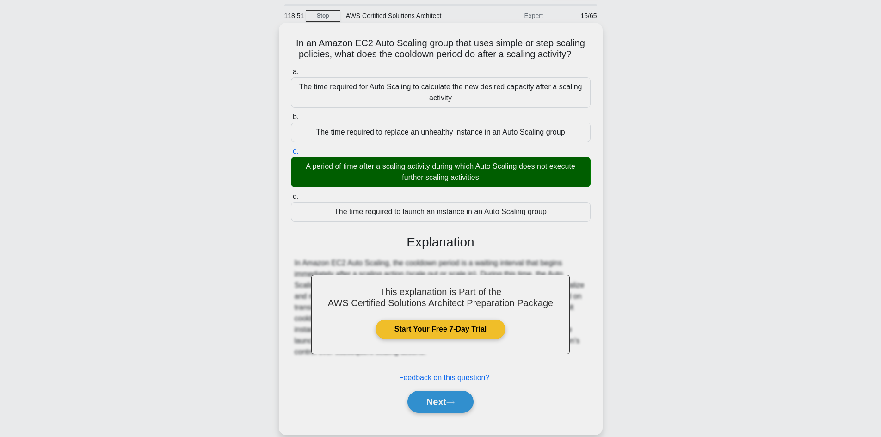
scroll to position [62, 0]
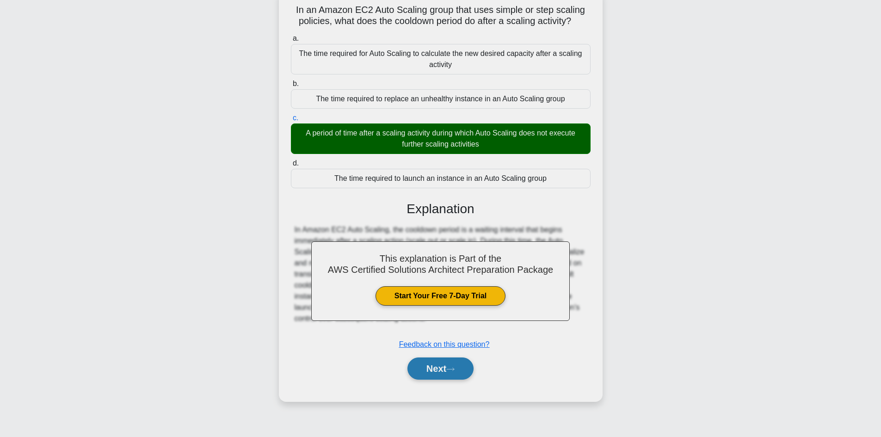
click at [434, 372] on button "Next" at bounding box center [441, 369] width 66 height 22
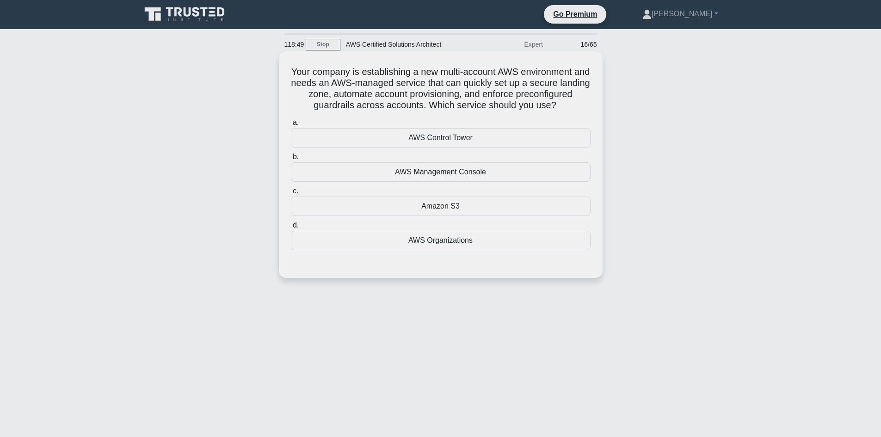
scroll to position [0, 0]
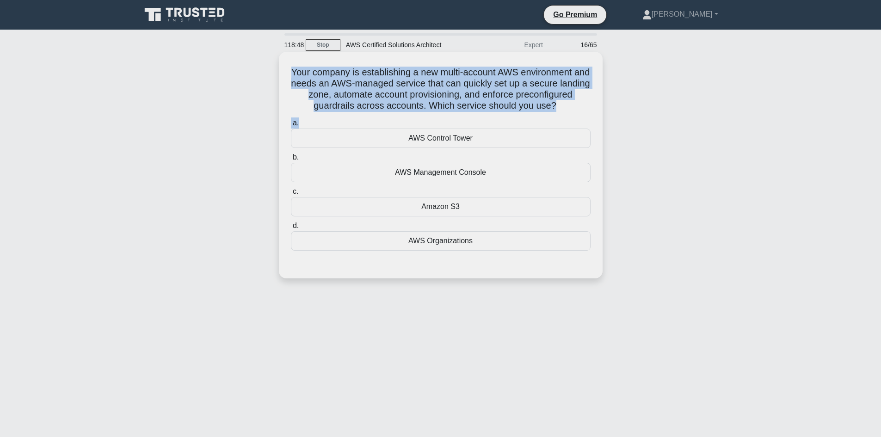
drag, startPoint x: 284, startPoint y: 72, endPoint x: 511, endPoint y: 129, distance: 233.9
click at [511, 129] on div "Your company is establishing a new multi-account AWS environment and needs an A…" at bounding box center [441, 165] width 316 height 219
click at [333, 67] on h5 "Your company is establishing a new multi-account AWS environment and needs an A…" at bounding box center [441, 89] width 302 height 45
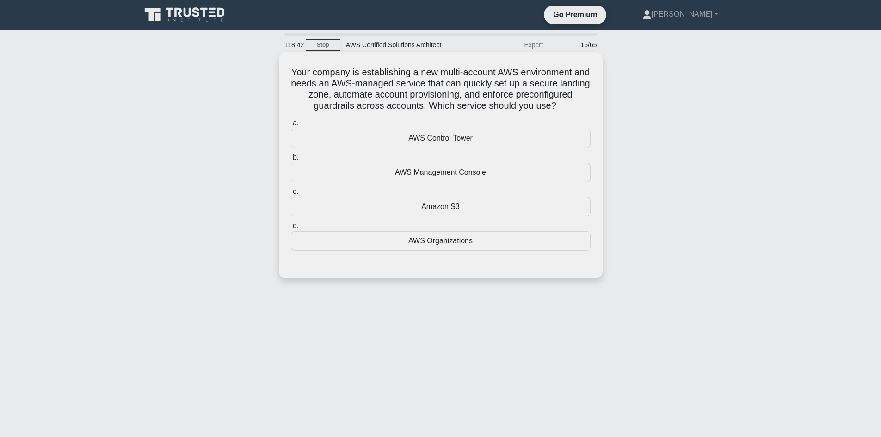
drag, startPoint x: 291, startPoint y: 73, endPoint x: 469, endPoint y: 119, distance: 184.1
click at [469, 112] on h5 "Your company is establishing a new multi-account AWS environment and needs an A…" at bounding box center [441, 89] width 302 height 45
click at [292, 74] on h5 "Your company is establishing a new multi-account AWS environment and needs an A…" at bounding box center [441, 89] width 302 height 45
click at [292, 73] on h5 "Your company is establishing a new multi-account AWS environment and needs an A…" at bounding box center [441, 89] width 302 height 45
click at [302, 74] on h5 "Your company is establishing a new multi-account AWS environment and needs an A…" at bounding box center [441, 89] width 302 height 45
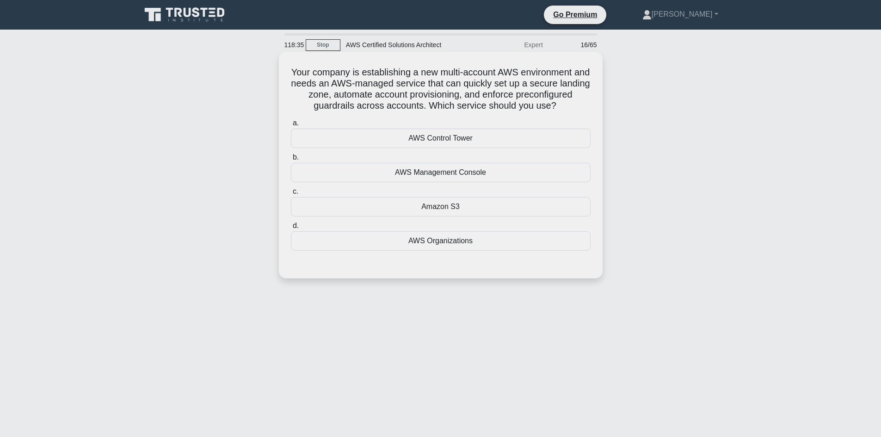
drag, startPoint x: 307, startPoint y: 73, endPoint x: 474, endPoint y: 113, distance: 172.4
click at [474, 112] on h5 "Your company is establishing a new multi-account AWS environment and needs an A…" at bounding box center [441, 89] width 302 height 45
click at [472, 89] on h5 "Your company is establishing a new multi-account AWS environment and needs an A…" at bounding box center [441, 89] width 302 height 45
click at [463, 144] on div "AWS Control Tower" at bounding box center [441, 138] width 300 height 19
click at [291, 126] on input "a. AWS Control Tower" at bounding box center [291, 123] width 0 height 6
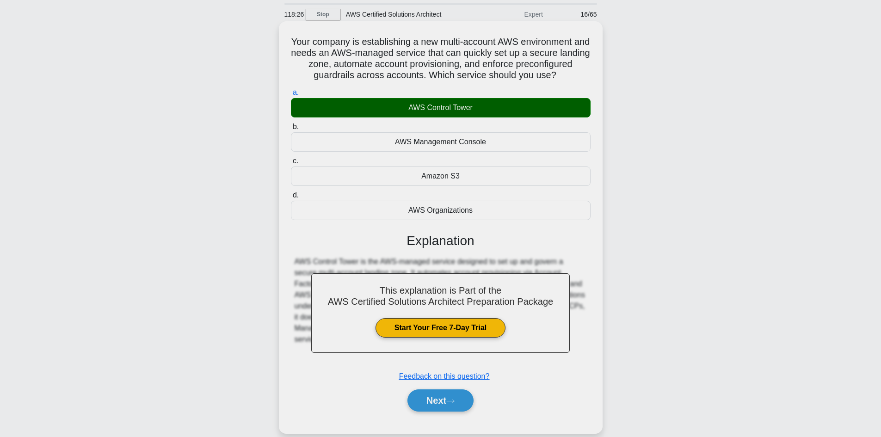
scroll to position [62, 0]
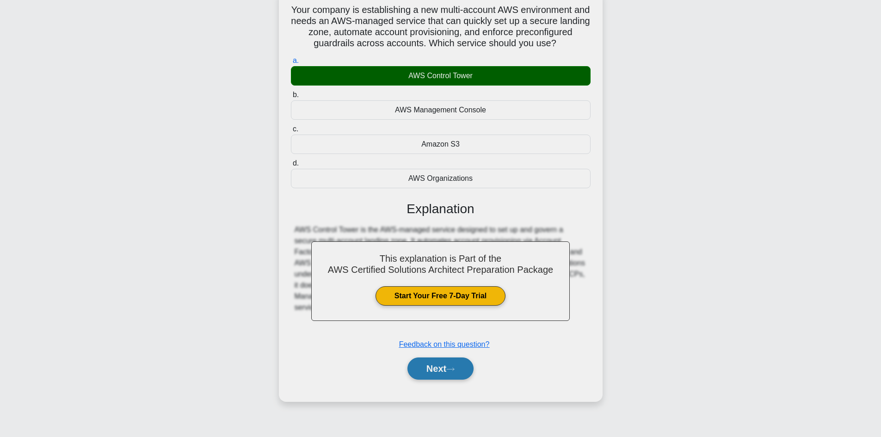
click at [440, 380] on button "Next" at bounding box center [441, 369] width 66 height 22
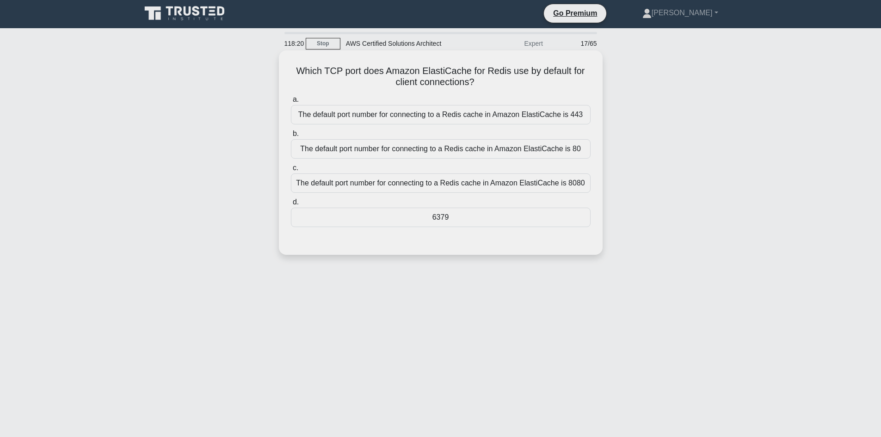
scroll to position [0, 0]
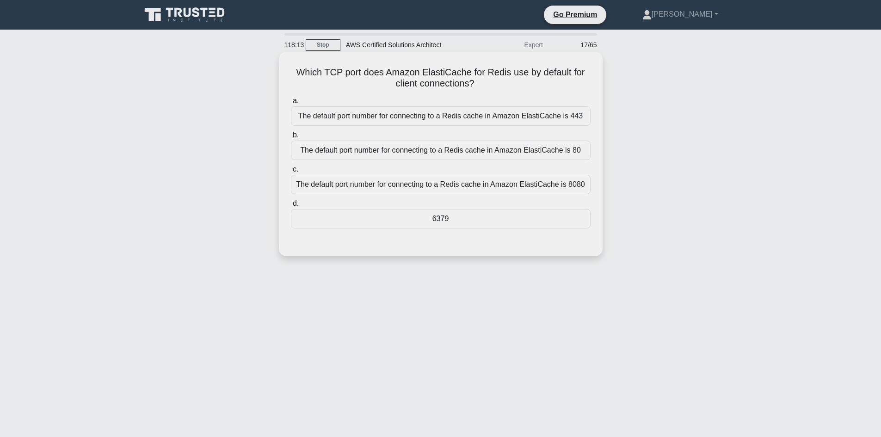
drag, startPoint x: 284, startPoint y: 71, endPoint x: 497, endPoint y: 83, distance: 213.6
click at [497, 83] on div "Which TCP port does Amazon ElastiCache for Redis use by default for client conn…" at bounding box center [441, 154] width 316 height 197
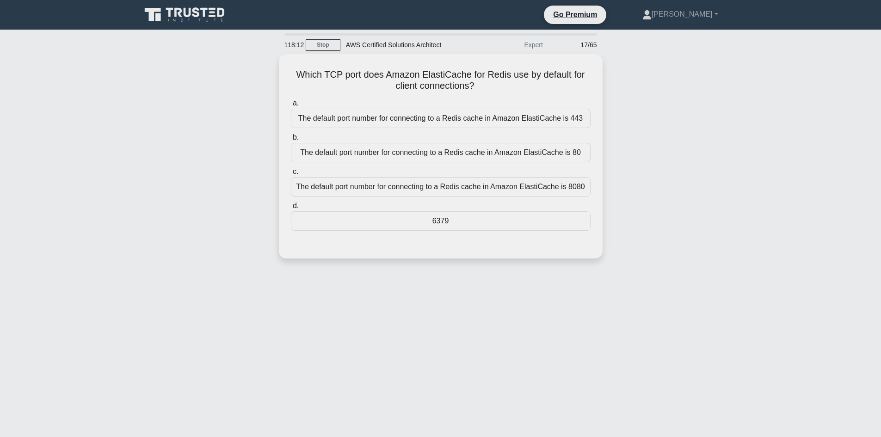
copy h5 "Which TCP port does Amazon ElastiCache for Redis use by default for client conn…"
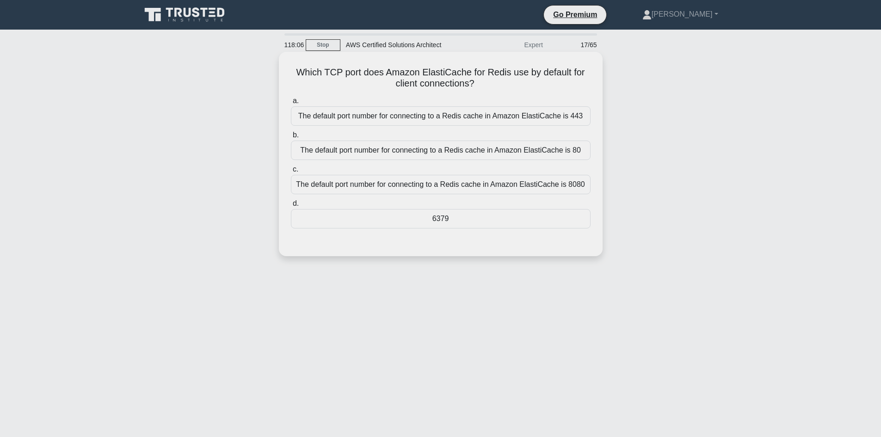
click at [452, 221] on div "6379" at bounding box center [441, 218] width 300 height 19
click at [291, 207] on input "d. 6379" at bounding box center [291, 204] width 0 height 6
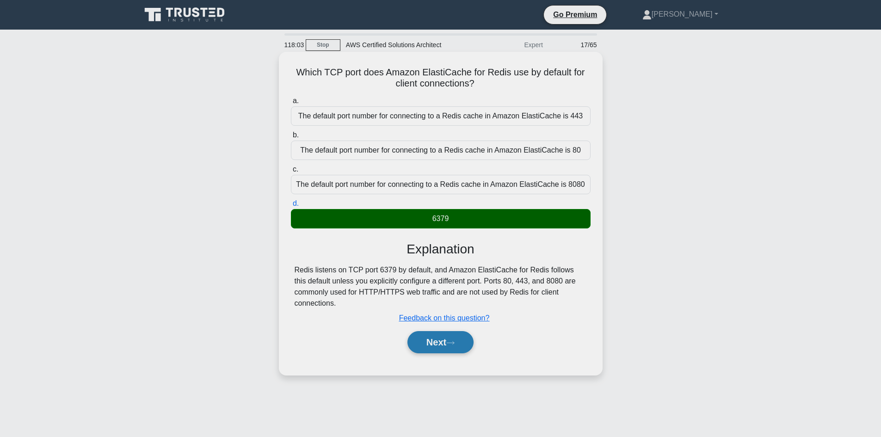
click at [448, 354] on button "Next" at bounding box center [441, 342] width 66 height 22
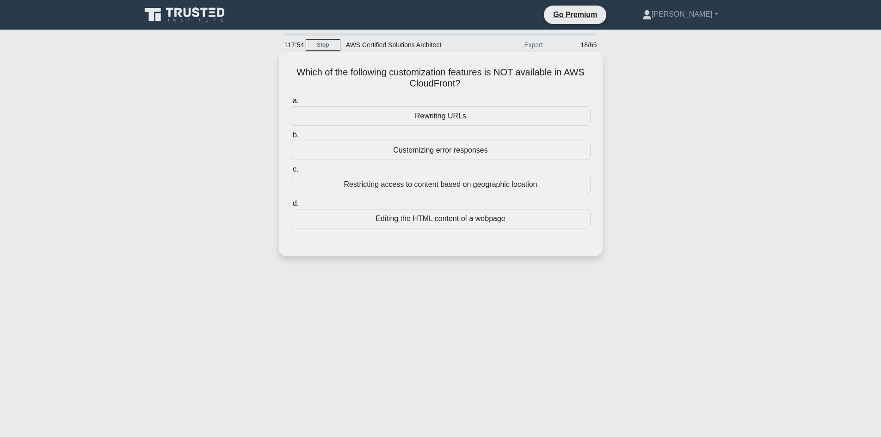
click at [433, 224] on div "Editing the HTML content of a webpage" at bounding box center [441, 218] width 300 height 19
click at [291, 207] on input "d. Editing the HTML content of a webpage" at bounding box center [291, 204] width 0 height 6
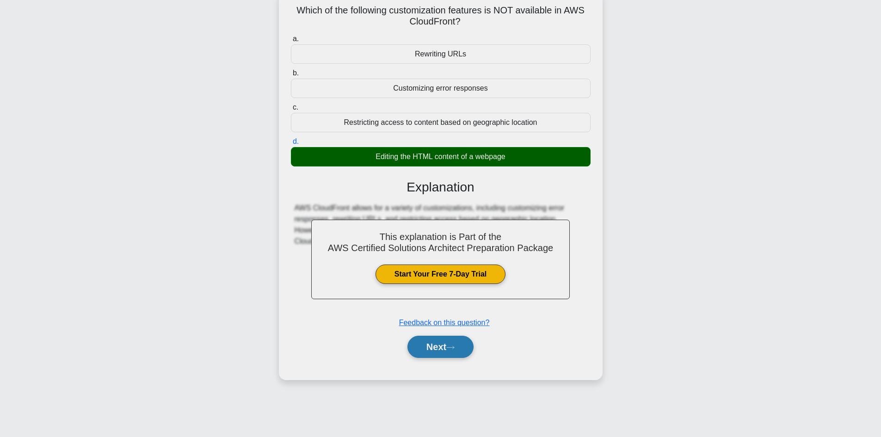
scroll to position [62, 0]
click at [458, 351] on button "Next" at bounding box center [441, 346] width 66 height 22
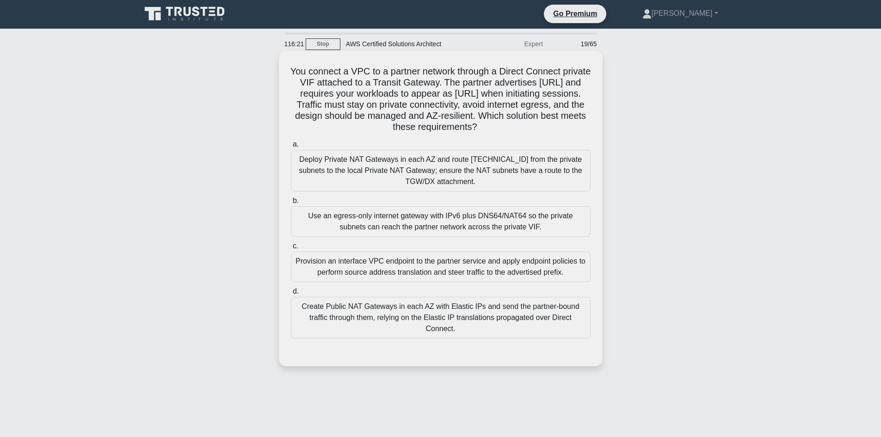
scroll to position [0, 0]
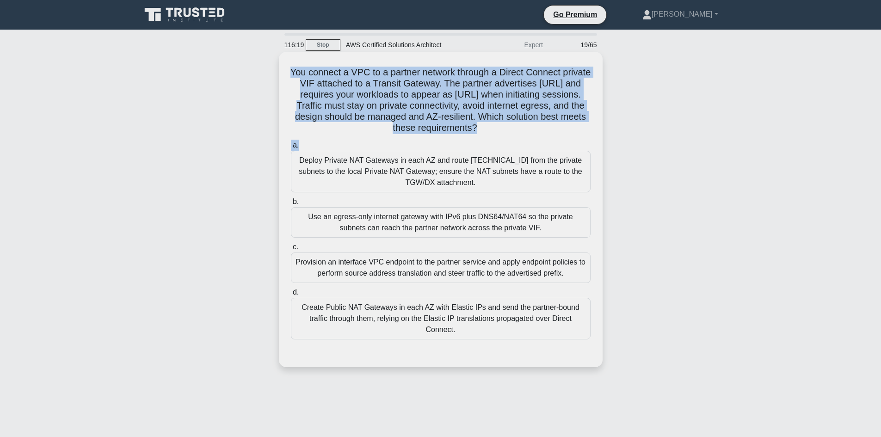
drag, startPoint x: 304, startPoint y: 73, endPoint x: 570, endPoint y: 134, distance: 272.9
click at [571, 139] on div "You connect a VPC to a partner network through a Direct Connect private VIF att…" at bounding box center [441, 210] width 316 height 308
click at [388, 93] on h5 "You connect a VPC to a partner network through a Direct Connect private VIF att…" at bounding box center [441, 101] width 302 height 68
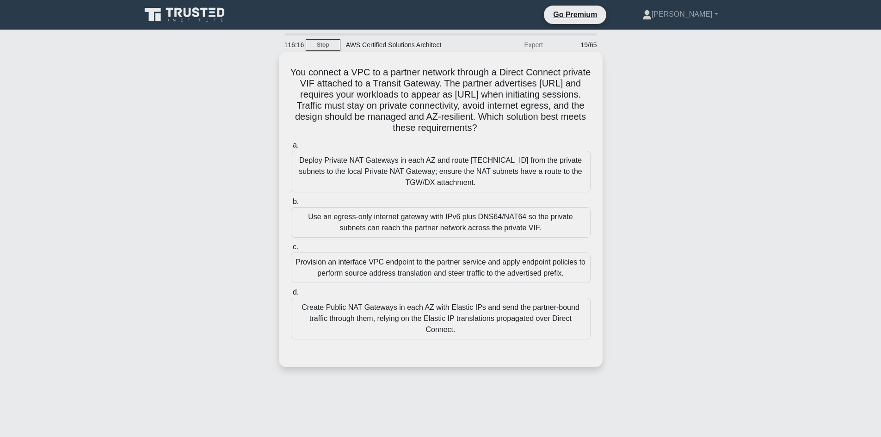
drag, startPoint x: 300, startPoint y: 73, endPoint x: 557, endPoint y: 126, distance: 262.7
click at [557, 126] on h5 "You connect a VPC to a partner network through a Direct Connect private VIF att…" at bounding box center [441, 101] width 302 height 68
click at [486, 87] on h5 "You connect a VPC to a partner network through a Direct Connect private VIF att…" at bounding box center [441, 101] width 302 height 68
drag, startPoint x: 391, startPoint y: 108, endPoint x: 541, endPoint y: 135, distance: 151.8
click at [541, 134] on h5 "You connect a VPC to a partner network through a Direct Connect private VIF att…" at bounding box center [441, 101] width 302 height 68
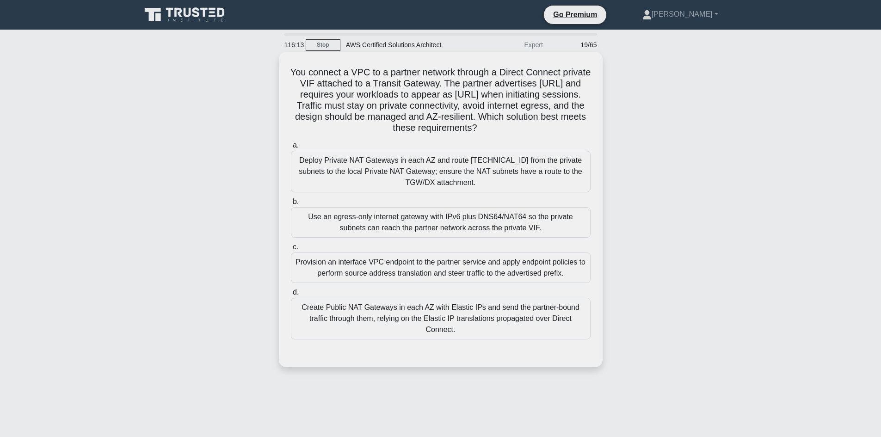
click at [472, 105] on h5 "You connect a VPC to a partner network through a Direct Connect private VIF att…" at bounding box center [441, 101] width 302 height 68
click at [550, 127] on h5 "You connect a VPC to a partner network through a Direct Connect private VIF att…" at bounding box center [441, 101] width 302 height 68
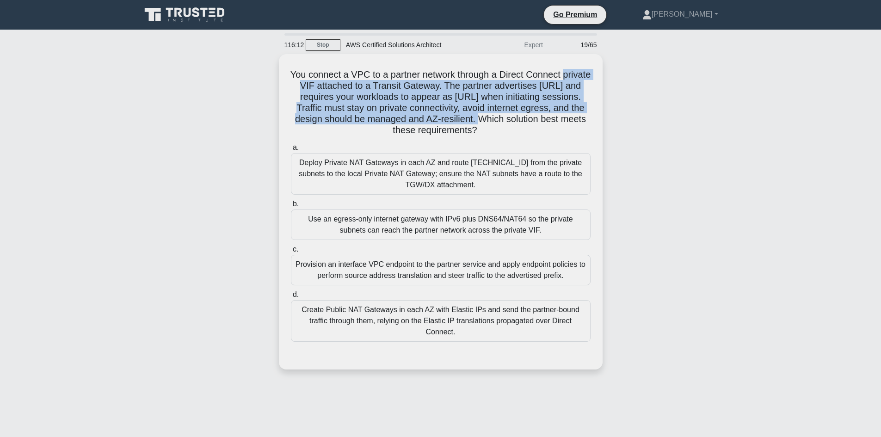
drag, startPoint x: 506, startPoint y: 119, endPoint x: 273, endPoint y: 72, distance: 238.0
click at [276, 73] on div "You connect a VPC to a partner network through a Direct Connect private VIF att…" at bounding box center [441, 217] width 611 height 327
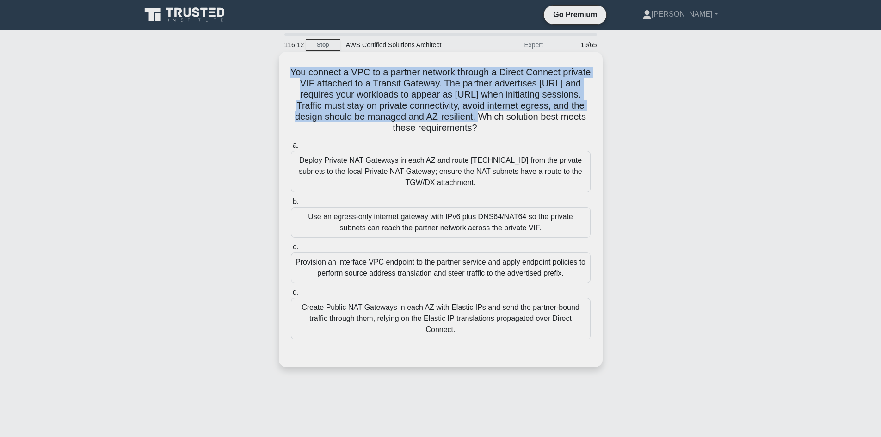
click at [424, 110] on h5 "You connect a VPC to a partner network through a Direct Connect private VIF att…" at bounding box center [441, 101] width 302 height 68
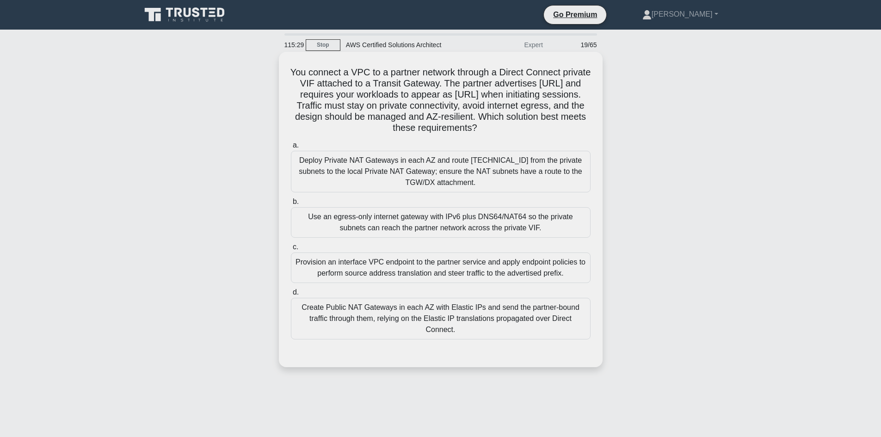
click at [389, 266] on div "Provision an interface VPC endpoint to the partner service and apply endpoint p…" at bounding box center [441, 268] width 300 height 31
click at [291, 250] on input "c. Provision an interface VPC endpoint to the partner service and apply endpoin…" at bounding box center [291, 247] width 0 height 6
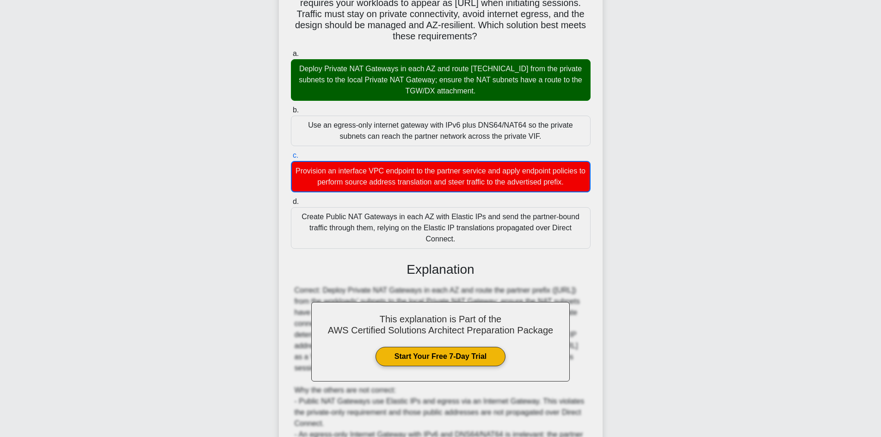
scroll to position [93, 0]
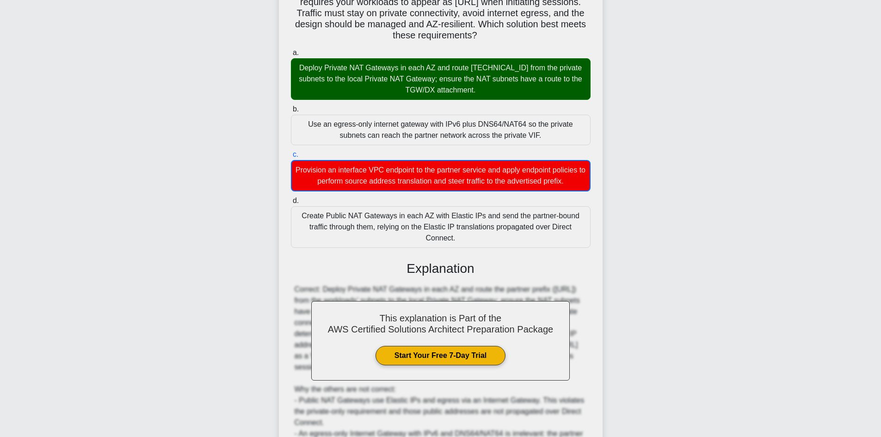
drag, startPoint x: 289, startPoint y: 61, endPoint x: 601, endPoint y: 119, distance: 317.3
click at [600, 119] on div "You connect a VPC to a partner network through a Direct Connect private VIF att…" at bounding box center [441, 260] width 324 height 602
click at [500, 98] on div "Deploy Private NAT Gateways in each AZ and route 172.20.0.0/16 from the private…" at bounding box center [441, 79] width 300 height 42
click at [291, 56] on input "a. Deploy Private NAT Gateways in each AZ and route 172.20.0.0/16 from the priv…" at bounding box center [291, 53] width 0 height 6
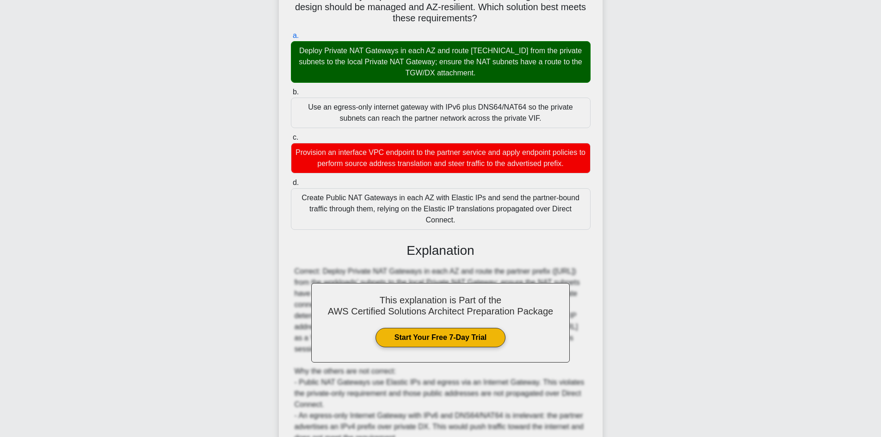
scroll to position [0, 0]
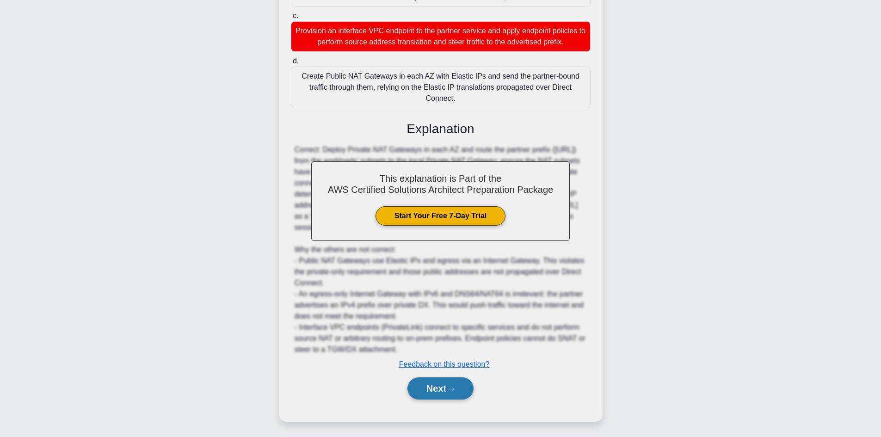
click at [451, 383] on button "Next" at bounding box center [441, 389] width 66 height 22
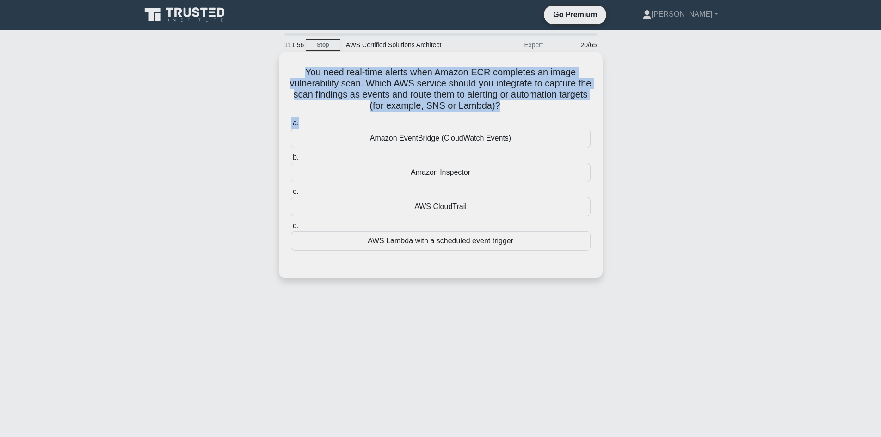
drag, startPoint x: 301, startPoint y: 71, endPoint x: 566, endPoint y: 120, distance: 269.7
click at [566, 120] on div "You need real-time alerts when Amazon ECR completes an image vulnerability scan…" at bounding box center [441, 165] width 316 height 219
click at [435, 68] on h5 "You need real-time alerts when Amazon ECR completes an image vulnerability scan…" at bounding box center [441, 89] width 302 height 45
click at [464, 87] on h5 "You need real-time alerts when Amazon ECR completes an image vulnerability scan…" at bounding box center [441, 89] width 302 height 45
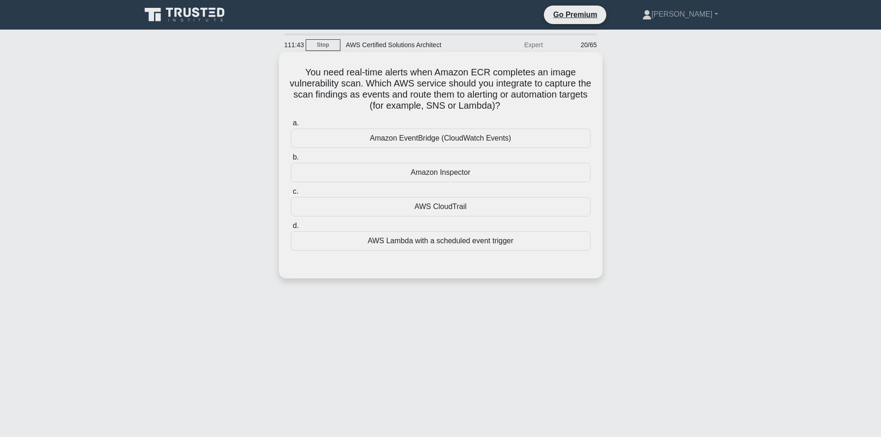
click at [409, 139] on div "Amazon EventBridge (CloudWatch Events)" at bounding box center [441, 138] width 300 height 19
click at [291, 126] on input "a. Amazon EventBridge (CloudWatch Events)" at bounding box center [291, 123] width 0 height 6
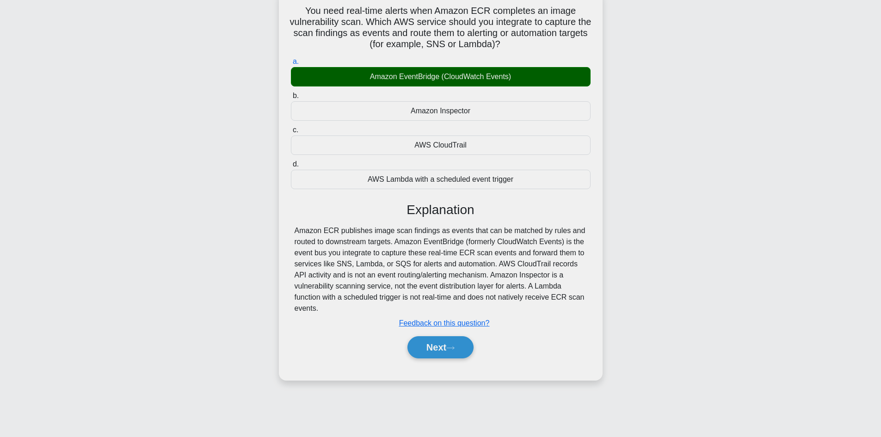
scroll to position [62, 0]
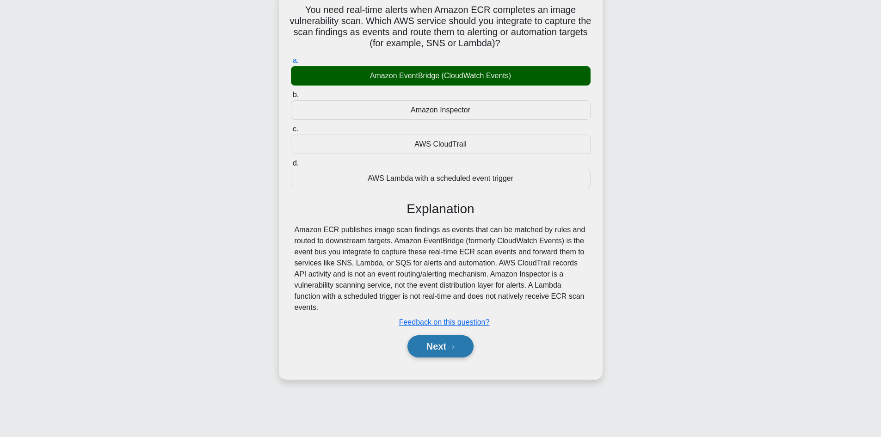
click at [434, 349] on button "Next" at bounding box center [441, 346] width 66 height 22
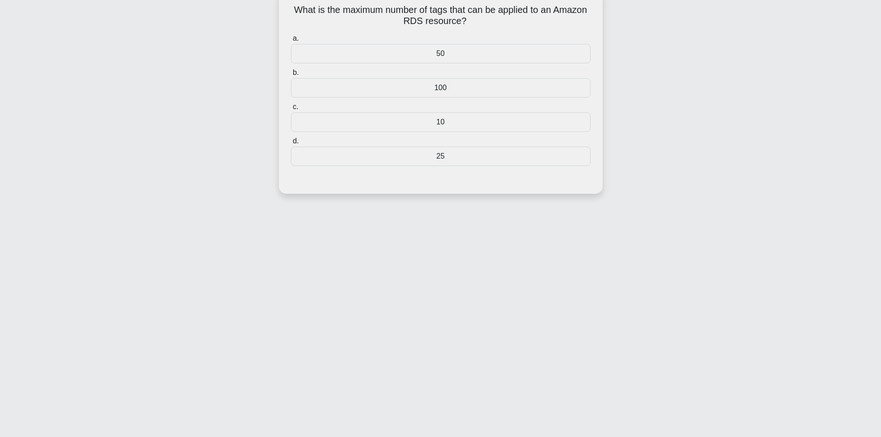
click at [438, 156] on div "25" at bounding box center [441, 156] width 300 height 19
click at [291, 144] on input "d. 25" at bounding box center [291, 141] width 0 height 6
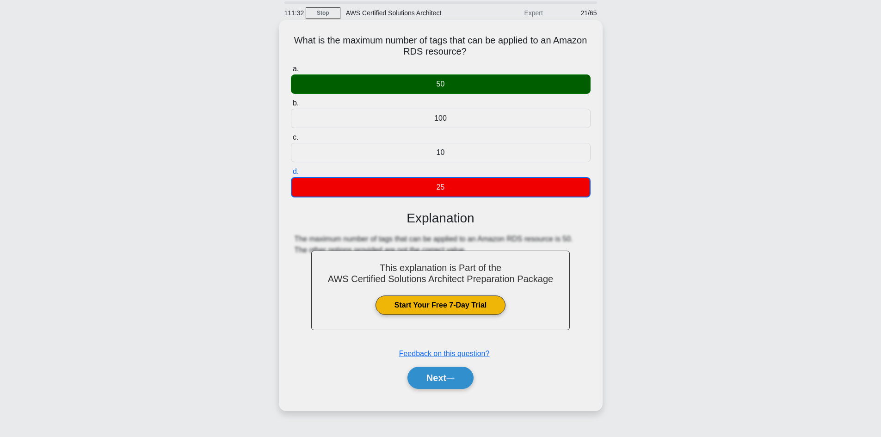
scroll to position [0, 0]
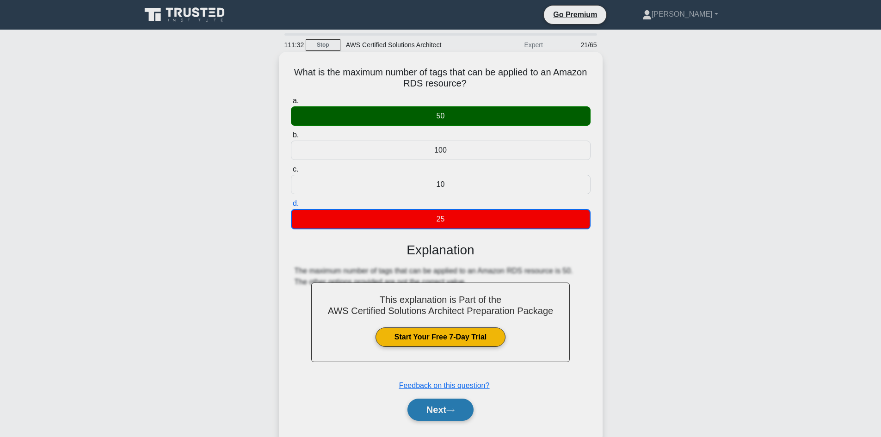
drag, startPoint x: 451, startPoint y: 416, endPoint x: 449, endPoint y: 407, distance: 9.0
click at [451, 413] on button "Next" at bounding box center [441, 410] width 66 height 22
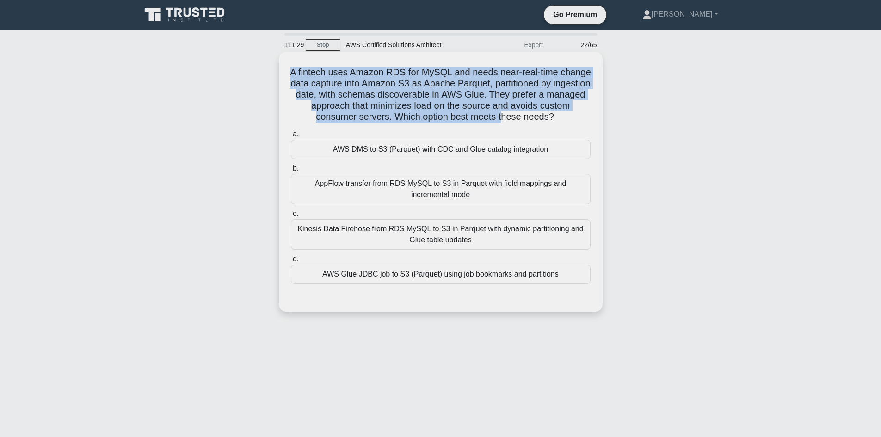
drag, startPoint x: 292, startPoint y: 71, endPoint x: 463, endPoint y: 83, distance: 171.7
click at [520, 121] on h5 "A fintech uses Amazon RDS for MySQL and needs near-real-time change data captur…" at bounding box center [441, 95] width 302 height 56
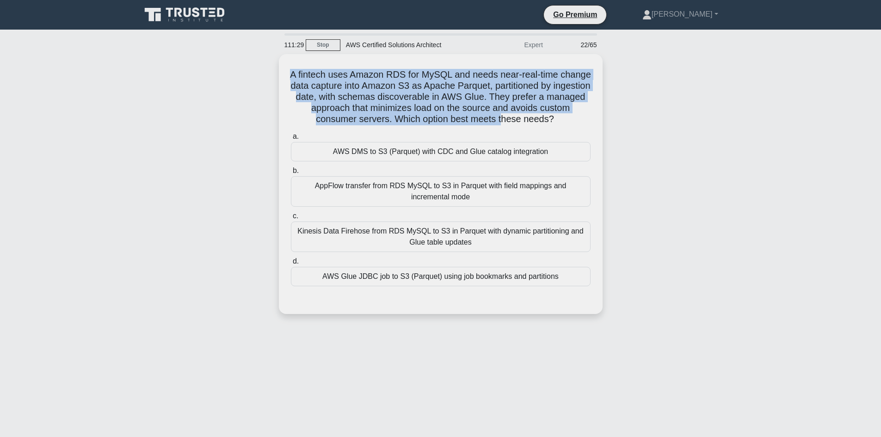
click at [242, 74] on div "A fintech uses Amazon RDS for MySQL and needs near-real-time change data captur…" at bounding box center [441, 189] width 611 height 271
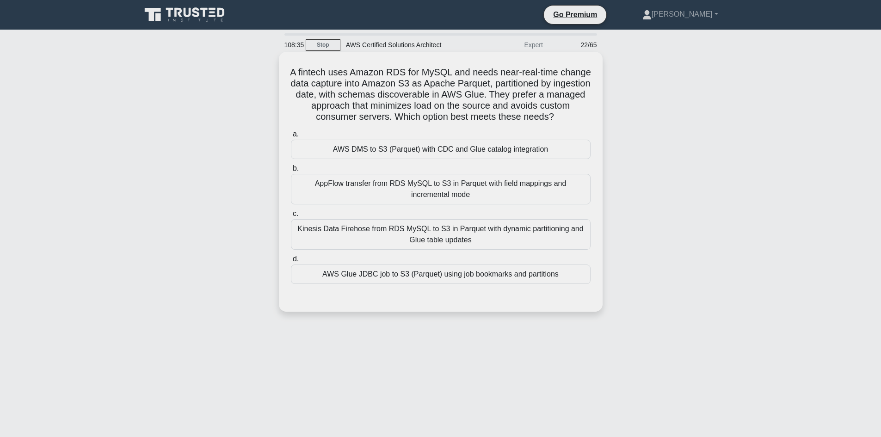
click at [303, 69] on h5 "A fintech uses Amazon RDS for MySQL and needs near-real-time change data captur…" at bounding box center [441, 95] width 302 height 56
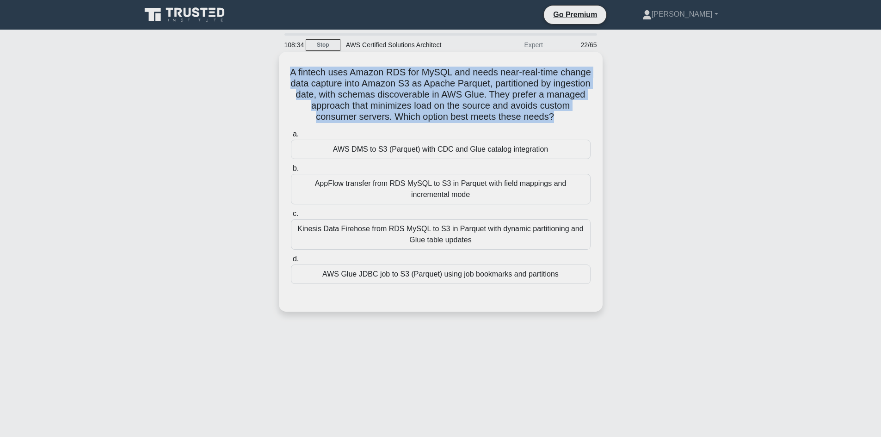
drag, startPoint x: 303, startPoint y: 69, endPoint x: 575, endPoint y: 119, distance: 276.6
click at [575, 119] on h5 "A fintech uses Amazon RDS for MySQL and needs near-real-time change data captur…" at bounding box center [441, 95] width 302 height 56
click at [464, 88] on h5 "A fintech uses Amazon RDS for MySQL and needs near-real-time change data captur…" at bounding box center [441, 95] width 302 height 56
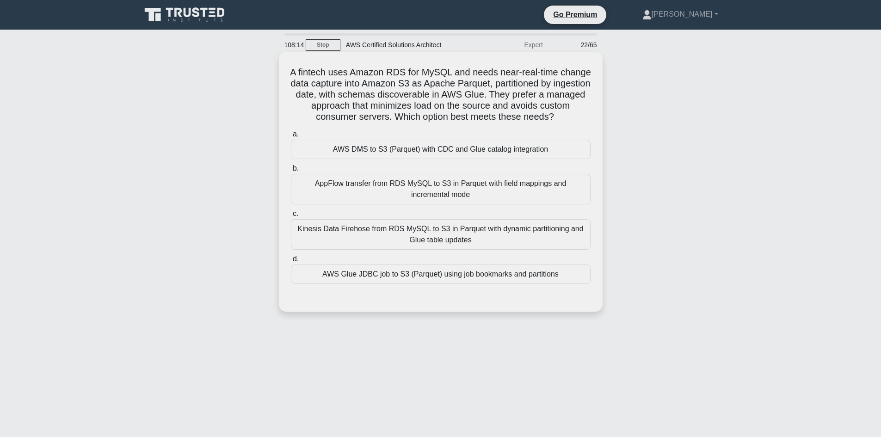
click at [305, 67] on h5 "A fintech uses Amazon RDS for MySQL and needs near-real-time change data captur…" at bounding box center [441, 95] width 302 height 56
drag, startPoint x: 305, startPoint y: 66, endPoint x: 357, endPoint y: 75, distance: 52.2
click at [316, 69] on h5 "A fintech uses Amazon RDS for MySQL and needs near-real-time change data captur…" at bounding box center [441, 95] width 302 height 56
drag, startPoint x: 390, startPoint y: 84, endPoint x: 582, endPoint y: 113, distance: 194.2
click at [582, 113] on h5 "A fintech uses Amazon RDS for MySQL and needs near-real-time change data captur…" at bounding box center [441, 95] width 302 height 56
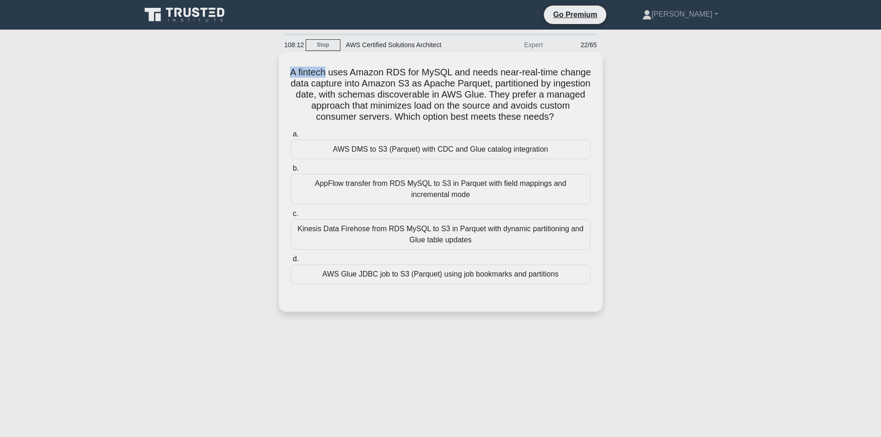
click at [503, 84] on h5 "A fintech uses Amazon RDS for MySQL and needs near-real-time change data captur…" at bounding box center [441, 95] width 302 height 56
click at [437, 244] on div "Kinesis Data Firehose from RDS MySQL to S3 in Parquet with dynamic partitioning…" at bounding box center [441, 234] width 300 height 31
click at [291, 217] on input "c. Kinesis Data Firehose from RDS MySQL to S3 in Parquet with dynamic partition…" at bounding box center [291, 214] width 0 height 6
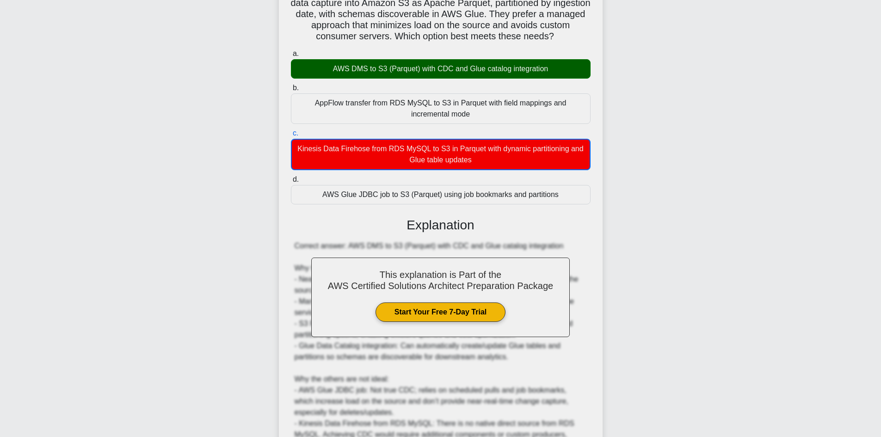
scroll to position [201, 0]
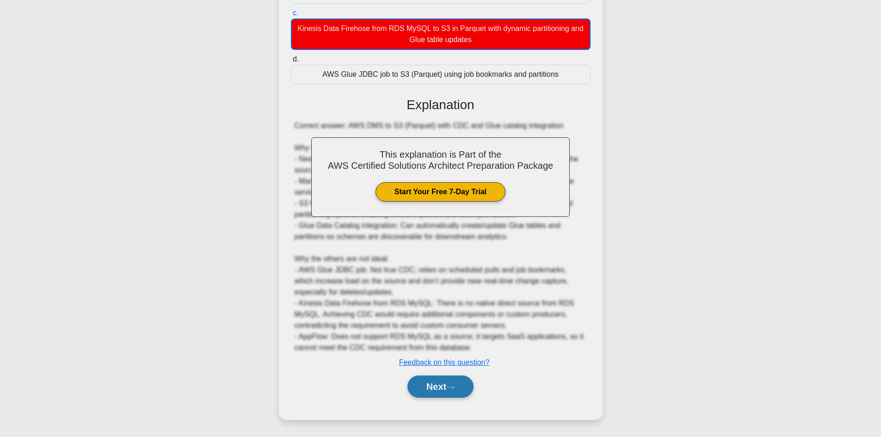
click at [446, 396] on button "Next" at bounding box center [441, 387] width 66 height 22
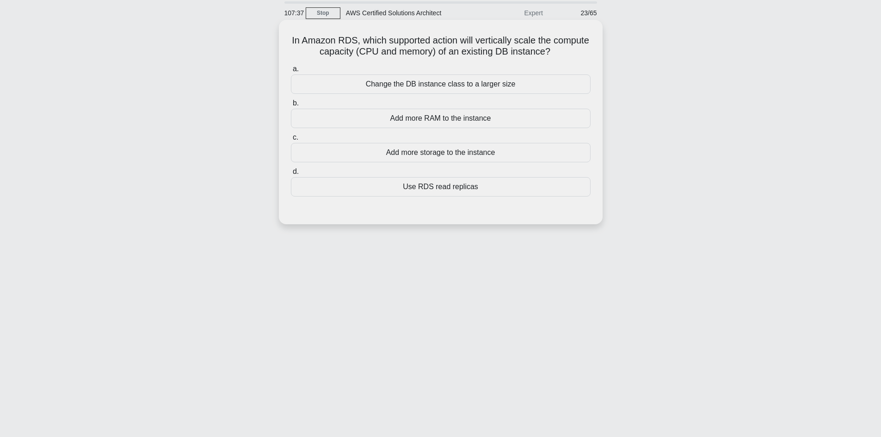
scroll to position [0, 0]
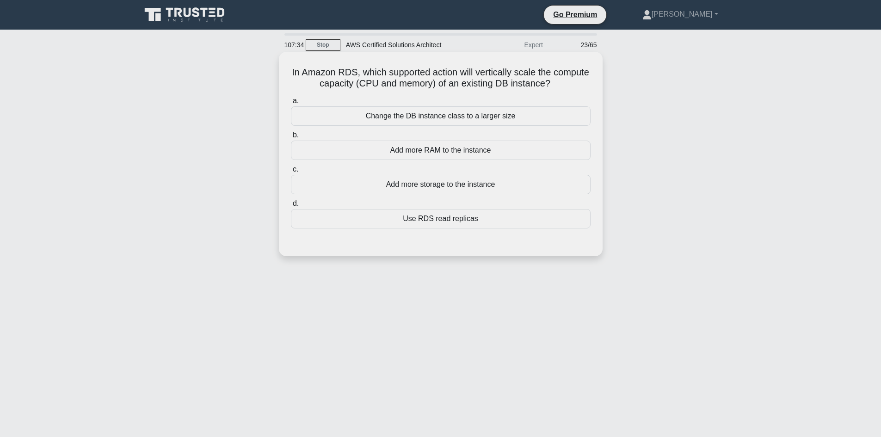
click at [310, 70] on h5 "In Amazon RDS, which supported action will vertically scale the compute capacit…" at bounding box center [441, 78] width 302 height 23
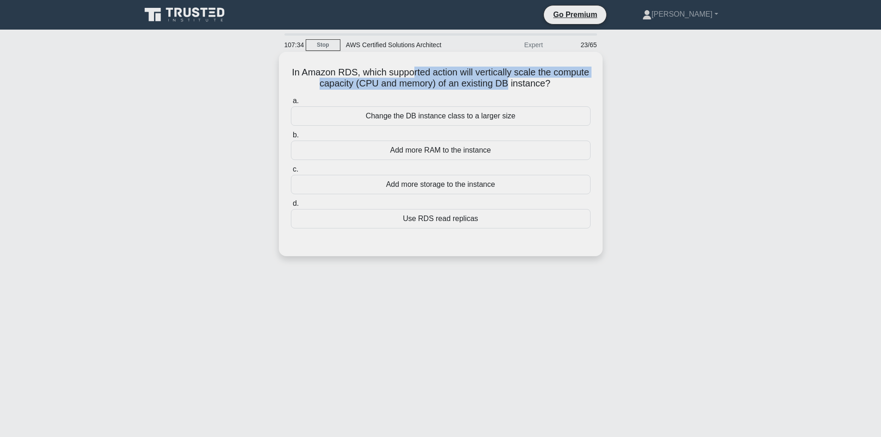
drag, startPoint x: 434, startPoint y: 72, endPoint x: 391, endPoint y: 83, distance: 44.0
click at [532, 80] on h5 "In Amazon RDS, which supported action will vertically scale the compute capacit…" at bounding box center [441, 78] width 302 height 23
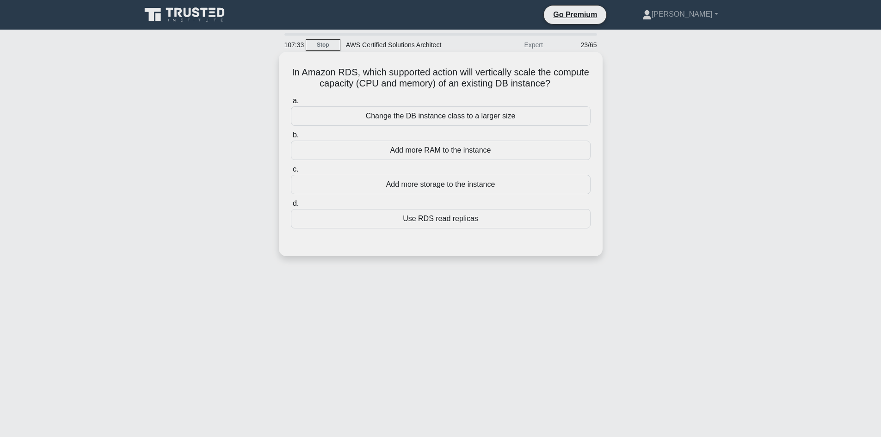
click at [282, 74] on div "In Amazon RDS, which supported action will vertically scale the compute capacit…" at bounding box center [441, 154] width 324 height 205
drag, startPoint x: 313, startPoint y: 69, endPoint x: 595, endPoint y: 88, distance: 282.0
click at [595, 88] on div "In Amazon RDS, which supported action will vertically scale the compute capacit…" at bounding box center [441, 154] width 316 height 197
click at [375, 77] on h5 "In Amazon RDS, which supported action will vertically scale the compute capacit…" at bounding box center [441, 78] width 302 height 23
drag, startPoint x: 378, startPoint y: 72, endPoint x: 586, endPoint y: 87, distance: 209.2
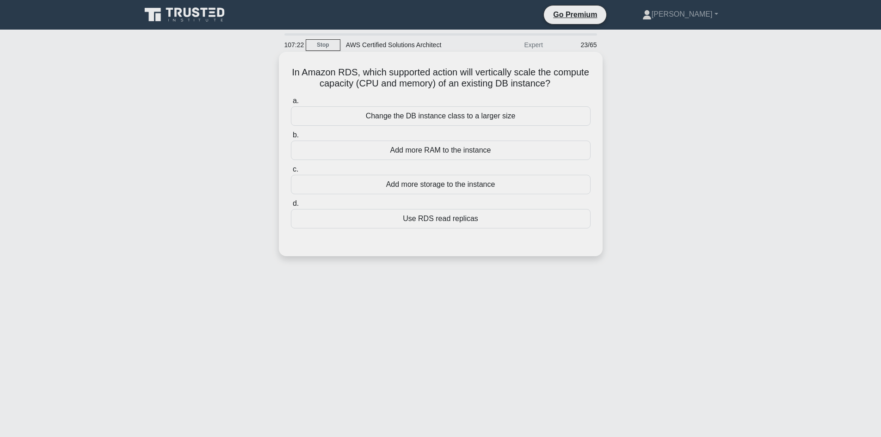
click at [586, 87] on h5 "In Amazon RDS, which supported action will vertically scale the compute capacit…" at bounding box center [441, 78] width 302 height 23
click at [379, 68] on h5 "In Amazon RDS, which supported action will vertically scale the compute capacit…" at bounding box center [441, 78] width 302 height 23
drag, startPoint x: 379, startPoint y: 71, endPoint x: 411, endPoint y: 75, distance: 32.6
click at [398, 74] on h5 "In Amazon RDS, which supported action will vertically scale the compute capacit…" at bounding box center [441, 78] width 302 height 23
click at [501, 73] on h5 "In Amazon RDS, which supported action will vertically scale the compute capacit…" at bounding box center [441, 78] width 302 height 23
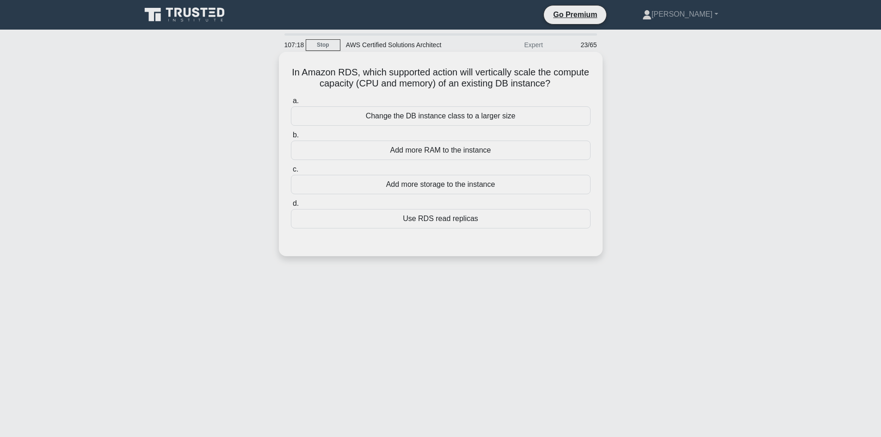
click at [384, 82] on h5 "In Amazon RDS, which supported action will vertically scale the compute capacit…" at bounding box center [441, 78] width 302 height 23
click at [376, 70] on h5 "In Amazon RDS, which supported action will vertically scale the compute capacit…" at bounding box center [441, 78] width 302 height 23
drag, startPoint x: 376, startPoint y: 70, endPoint x: 483, endPoint y: 74, distance: 107.4
click at [469, 74] on h5 "In Amazon RDS, which supported action will vertically scale the compute capacit…" at bounding box center [441, 78] width 302 height 23
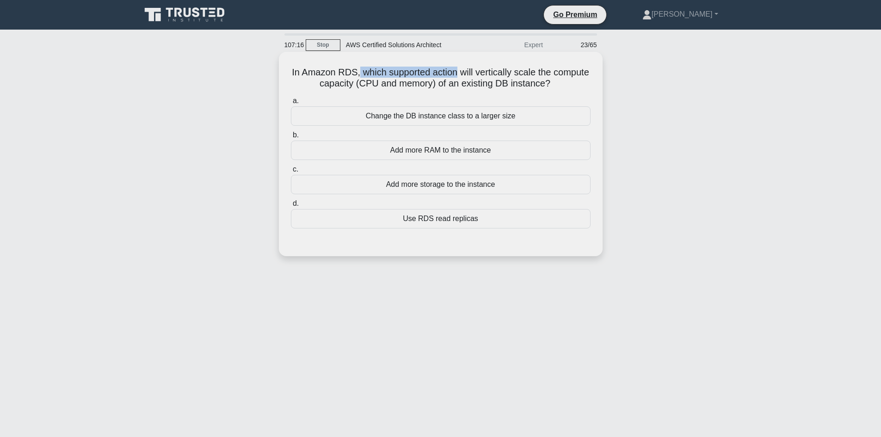
drag, startPoint x: 551, startPoint y: 81, endPoint x: 513, endPoint y: 77, distance: 37.7
click at [587, 83] on h5 "In Amazon RDS, which supported action will vertically scale the compute capacit…" at bounding box center [441, 78] width 302 height 23
drag, startPoint x: 490, startPoint y: 74, endPoint x: 412, endPoint y: 77, distance: 78.7
click at [490, 74] on h5 "In Amazon RDS, which supported action will vertically scale the compute capacit…" at bounding box center [441, 78] width 302 height 23
drag, startPoint x: 441, startPoint y: 60, endPoint x: 419, endPoint y: 71, distance: 25.0
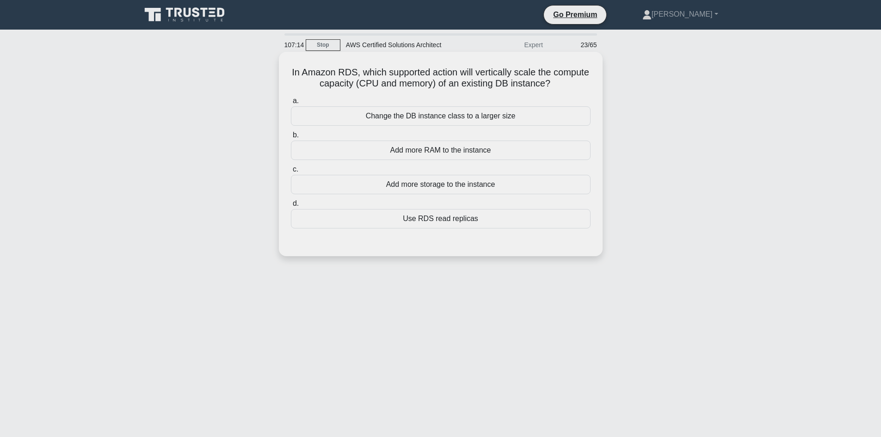
click at [440, 59] on div "In Amazon RDS, which supported action will vertically scale the compute capacit…" at bounding box center [441, 154] width 316 height 197
click at [419, 71] on h5 "In Amazon RDS, which supported action will vertically scale the compute capacit…" at bounding box center [441, 78] width 302 height 23
click at [378, 70] on h5 "In Amazon RDS, which supported action will vertically scale the compute capacit…" at bounding box center [441, 78] width 302 height 23
click at [419, 218] on div "Use RDS read replicas" at bounding box center [441, 218] width 300 height 19
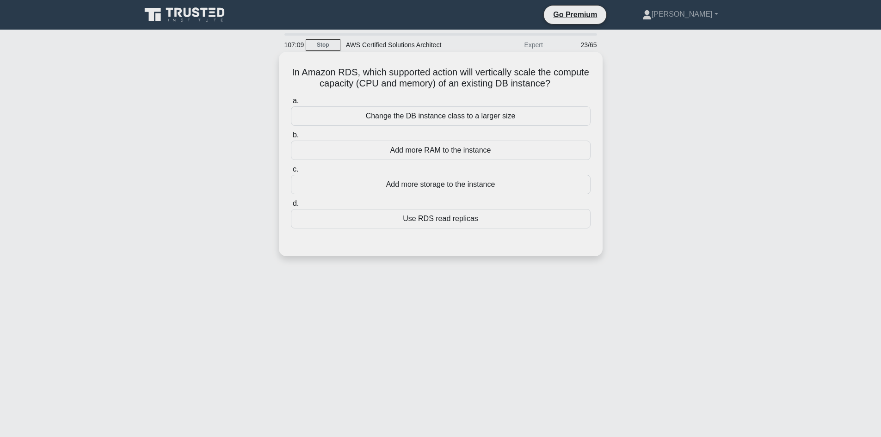
click at [291, 207] on input "d. Use RDS read replicas" at bounding box center [291, 204] width 0 height 6
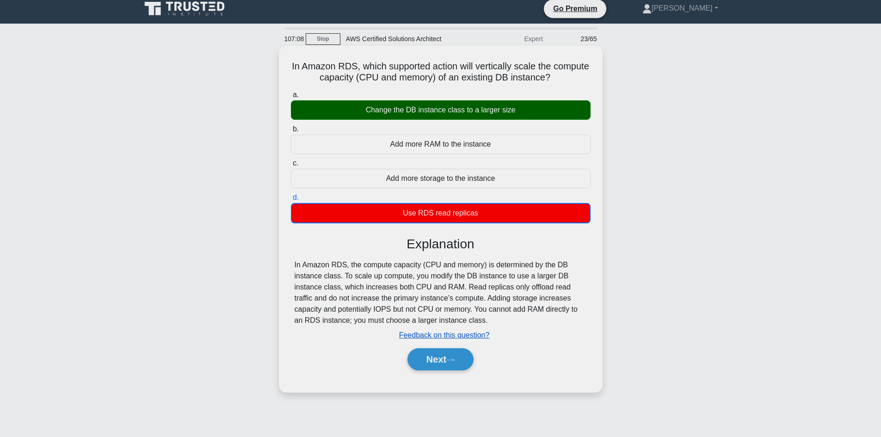
scroll to position [46, 0]
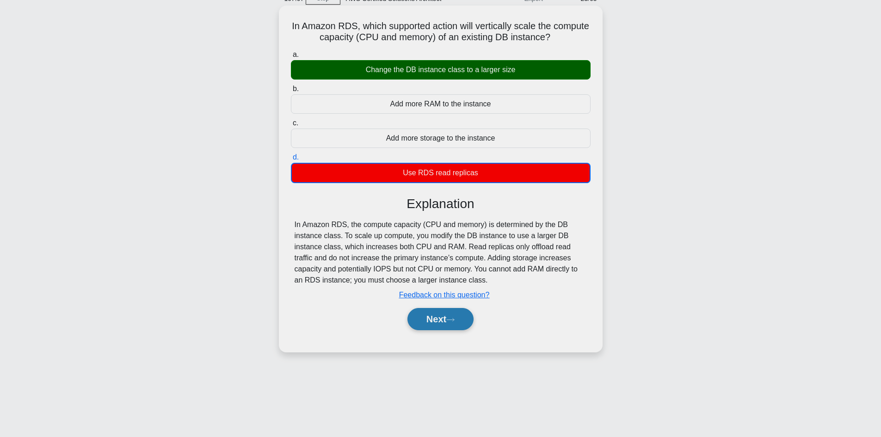
click at [450, 316] on button "Next" at bounding box center [441, 319] width 66 height 22
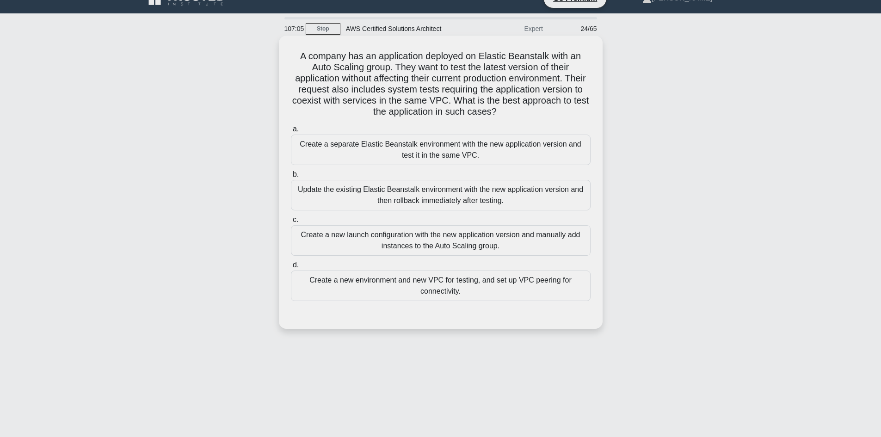
scroll to position [0, 0]
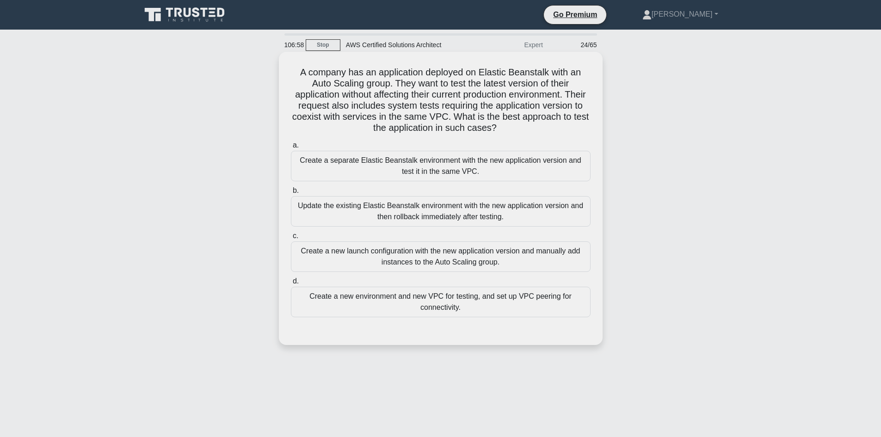
click at [409, 262] on div "Create a new launch configuration with the new application version and manually…" at bounding box center [441, 257] width 300 height 31
click at [291, 239] on input "c. Create a new launch configuration with the new application version and manua…" at bounding box center [291, 236] width 0 height 6
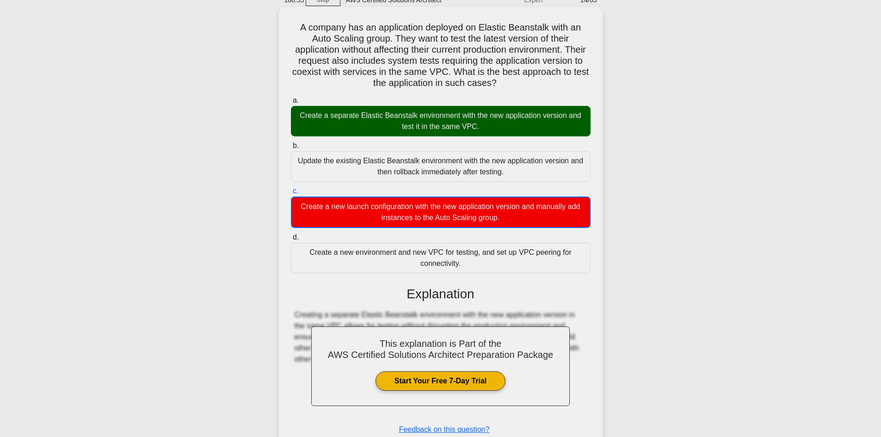
scroll to position [112, 0]
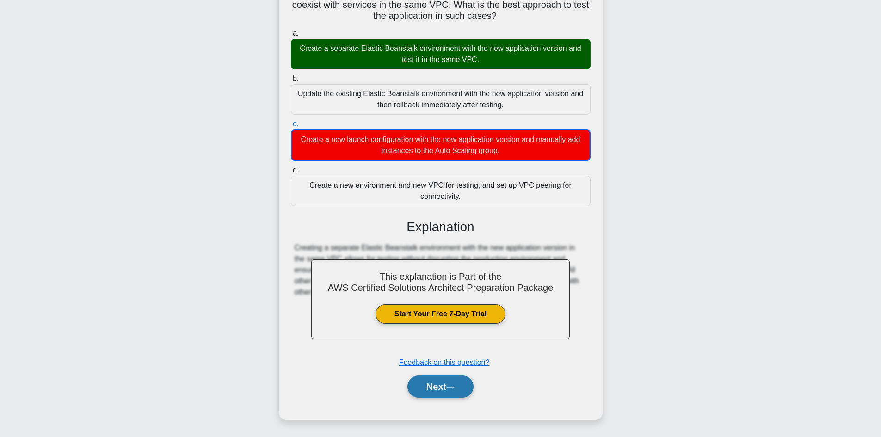
click at [448, 396] on button "Next" at bounding box center [441, 387] width 66 height 22
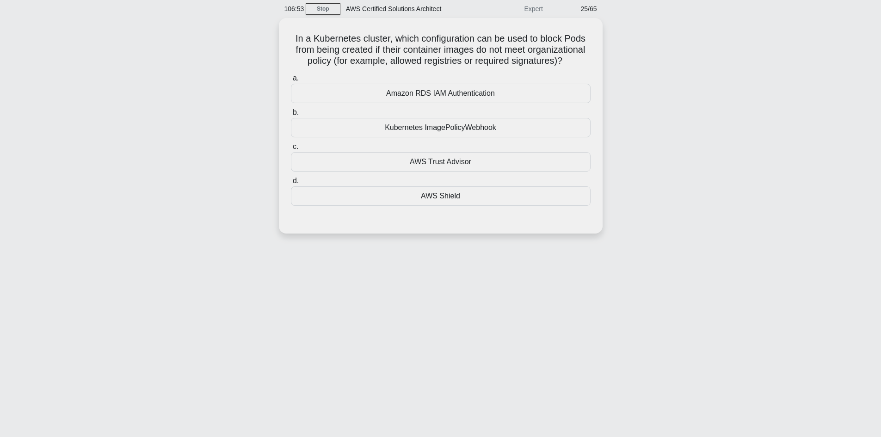
scroll to position [0, 0]
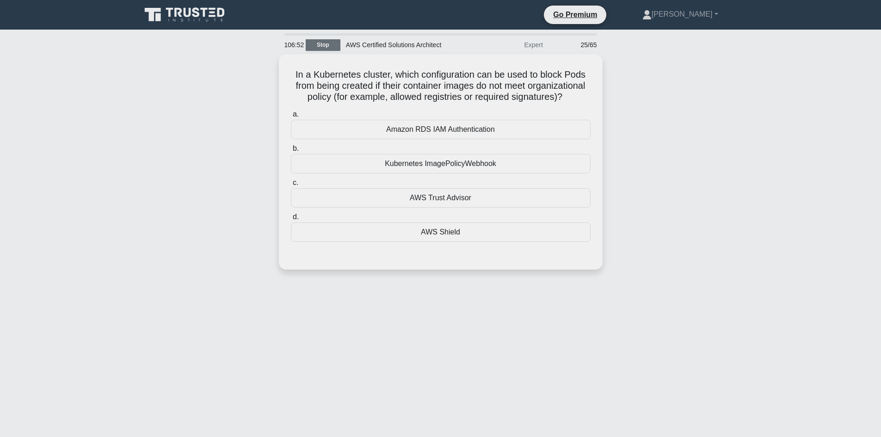
click at [334, 50] on link "Stop" at bounding box center [323, 45] width 35 height 12
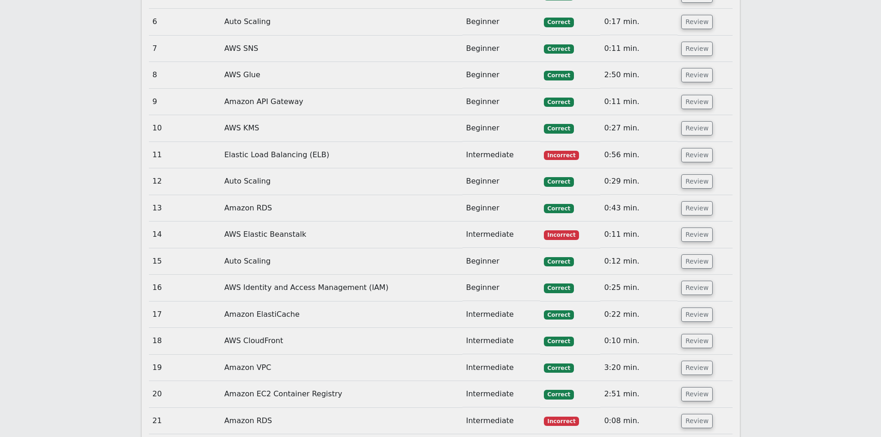
scroll to position [1527, 0]
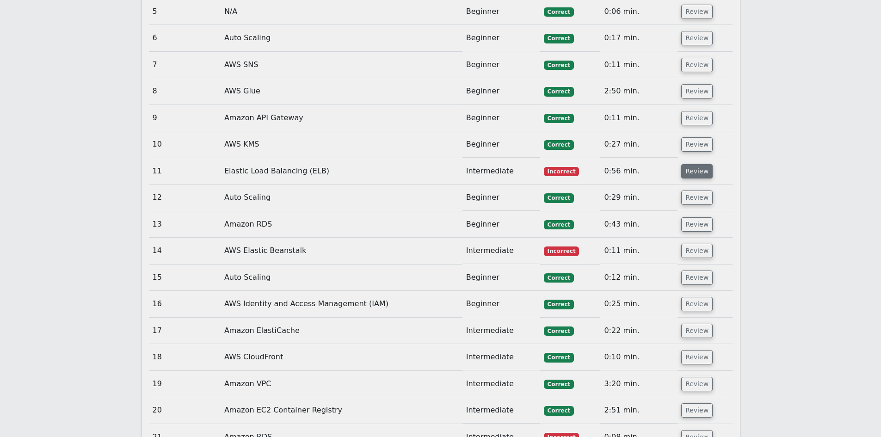
click at [697, 164] on button "Review" at bounding box center [697, 171] width 31 height 14
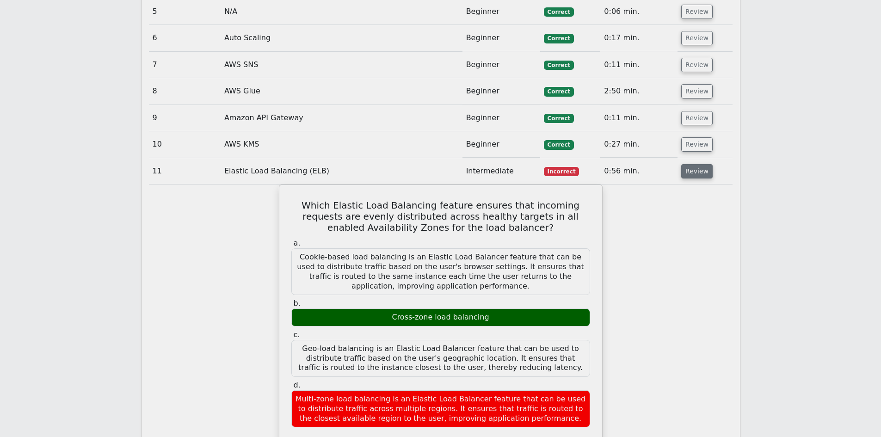
click at [703, 164] on button "Review" at bounding box center [697, 171] width 31 height 14
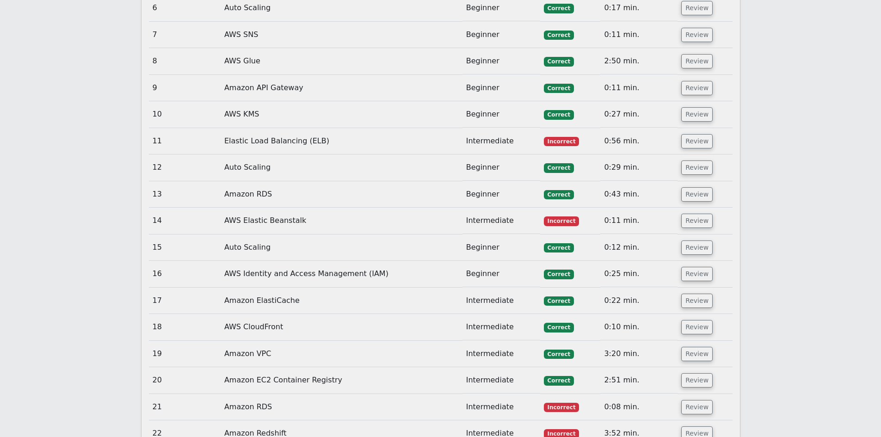
scroll to position [1573, 0]
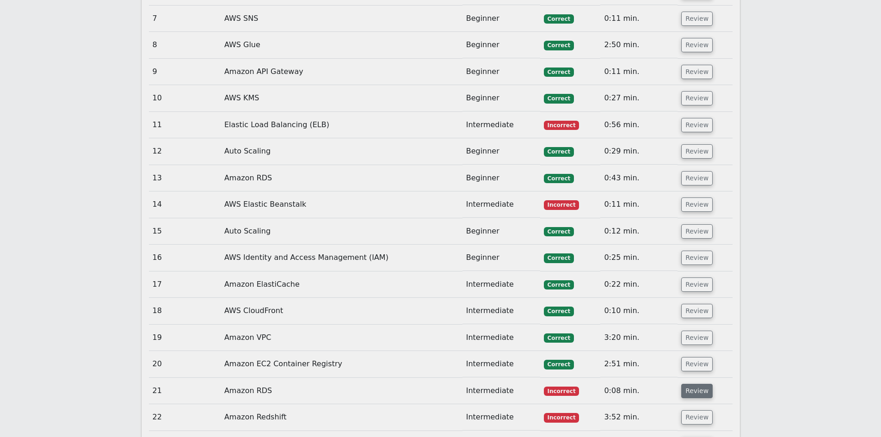
click at [694, 384] on button "Review" at bounding box center [697, 391] width 31 height 14
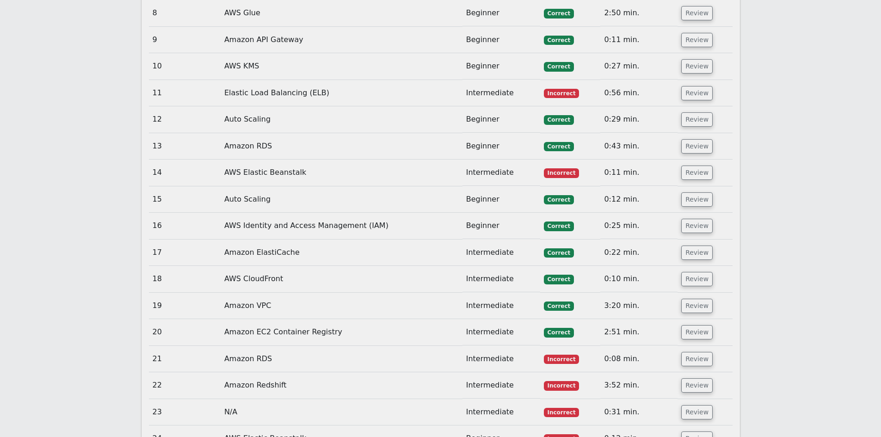
scroll to position [1619, 0]
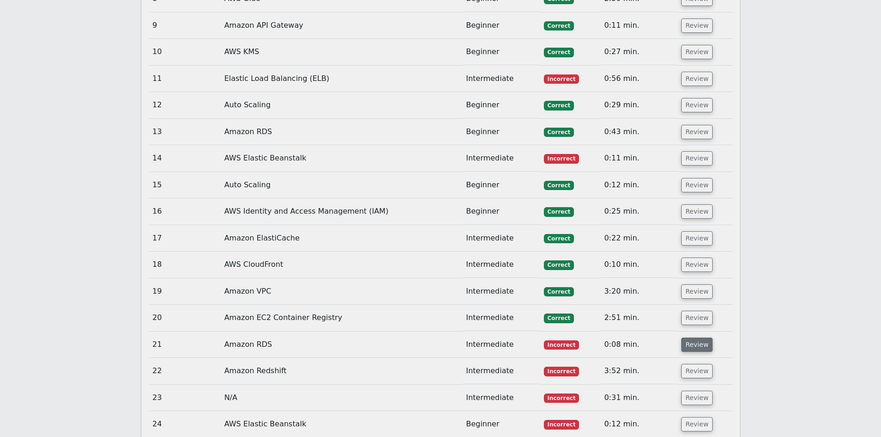
click at [697, 338] on button "Review" at bounding box center [697, 345] width 31 height 14
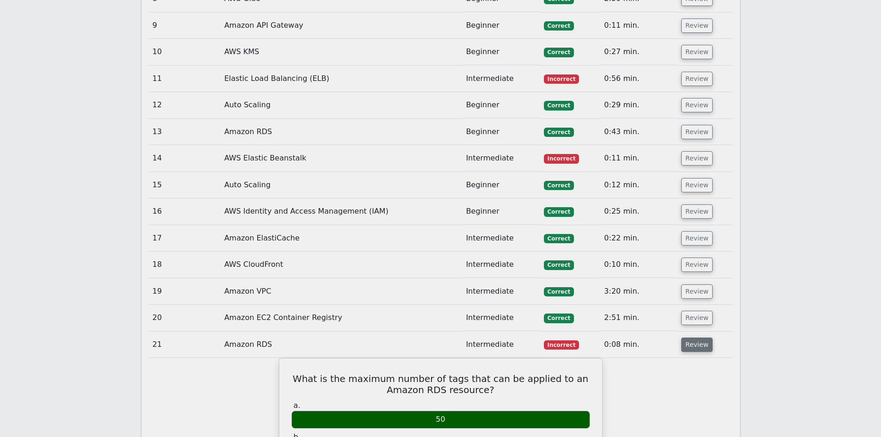
click at [698, 338] on button "Review" at bounding box center [697, 345] width 31 height 14
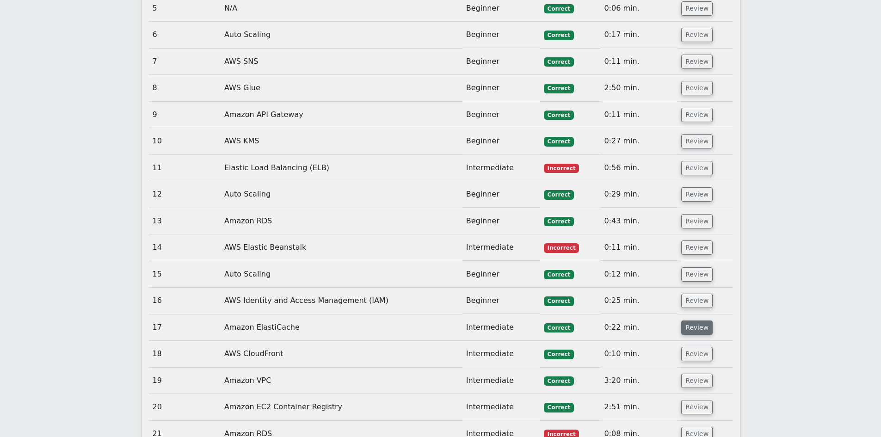
scroll to position [1527, 0]
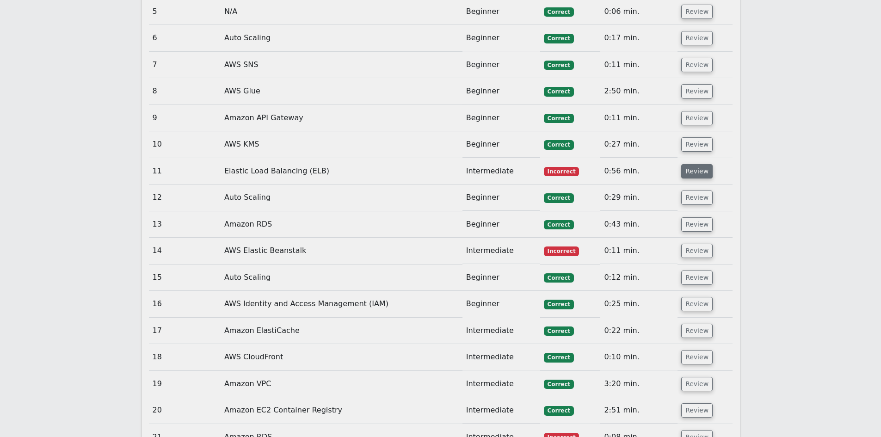
click at [701, 164] on button "Review" at bounding box center [697, 171] width 31 height 14
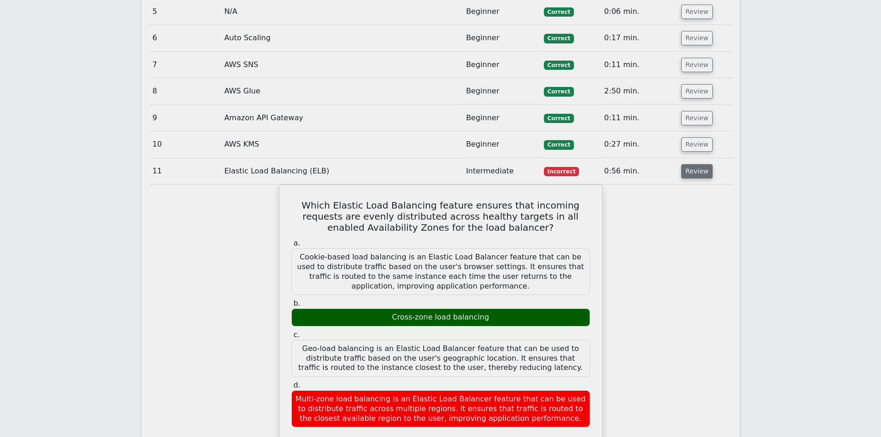
click at [701, 164] on button "Review" at bounding box center [697, 171] width 31 height 14
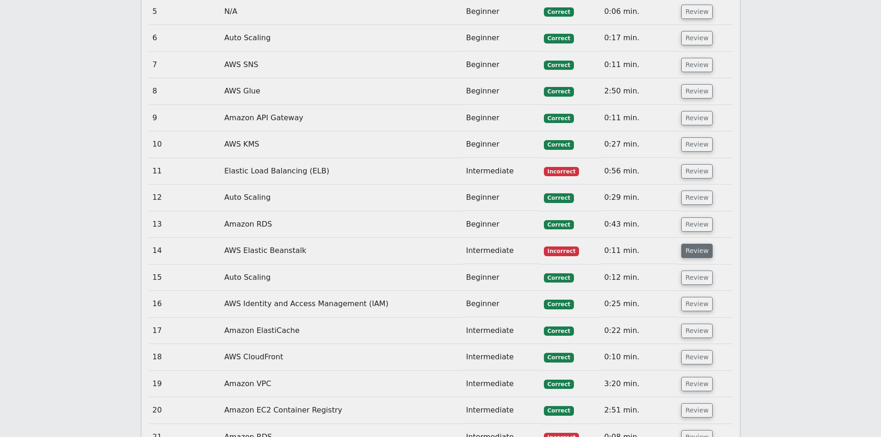
click at [694, 244] on button "Review" at bounding box center [697, 251] width 31 height 14
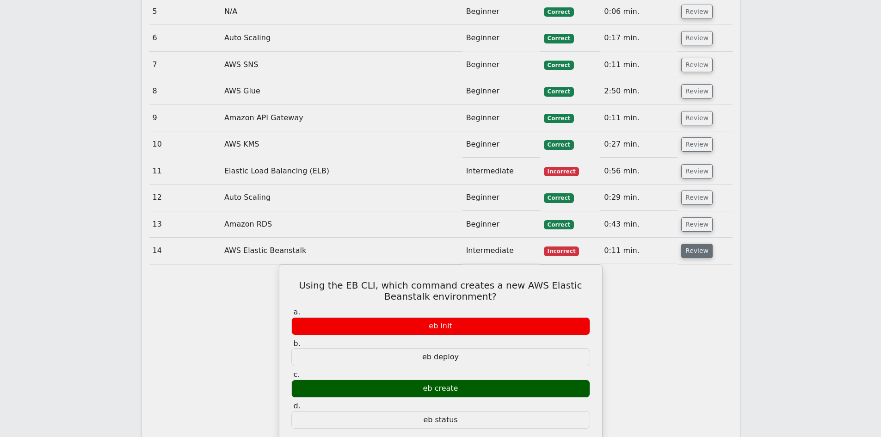
click at [693, 244] on button "Review" at bounding box center [697, 251] width 31 height 14
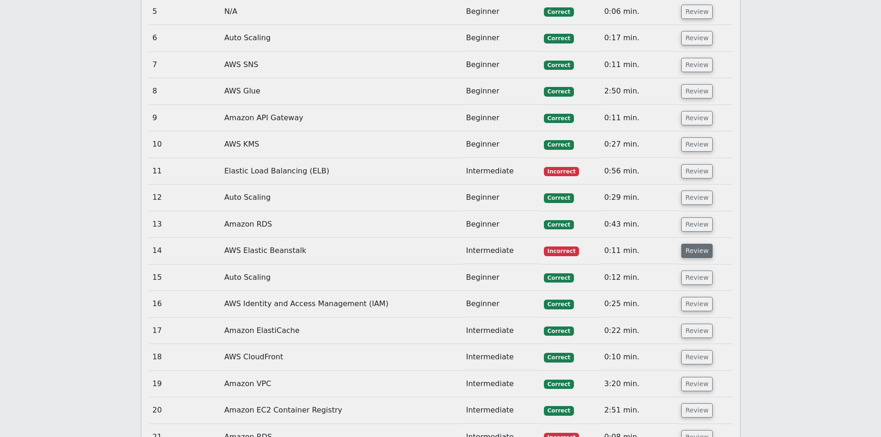
click at [693, 244] on button "Review" at bounding box center [697, 251] width 31 height 14
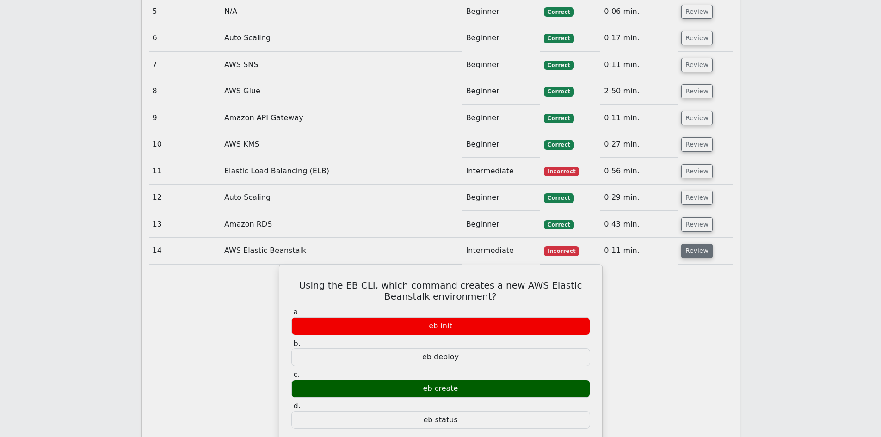
click at [693, 244] on button "Review" at bounding box center [697, 251] width 31 height 14
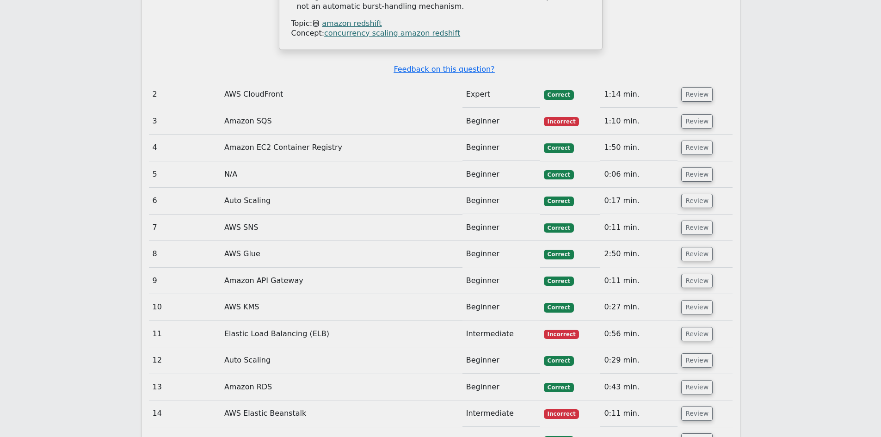
scroll to position [1342, 0]
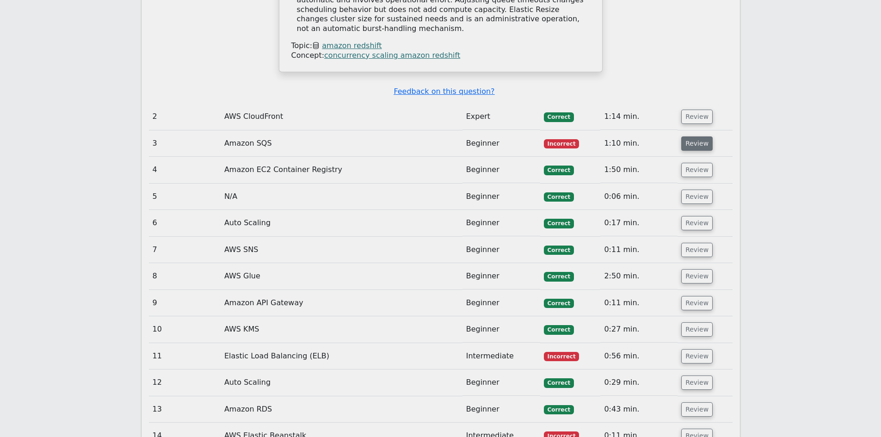
click at [693, 136] on button "Review" at bounding box center [697, 143] width 31 height 14
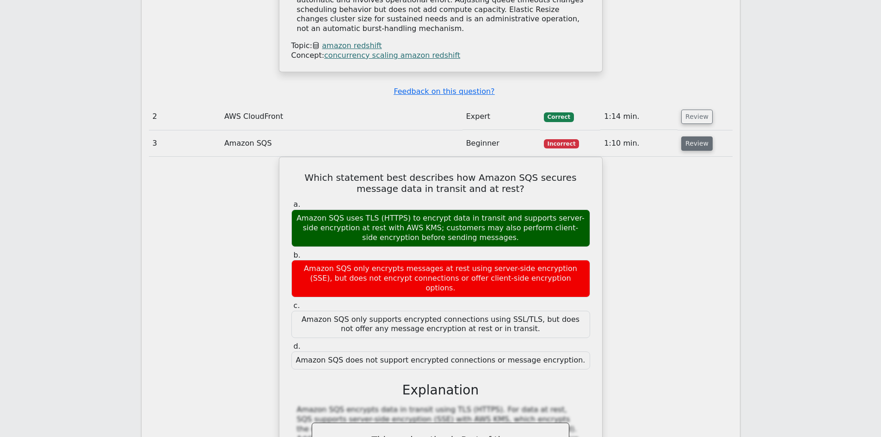
click at [703, 136] on button "Review" at bounding box center [697, 143] width 31 height 14
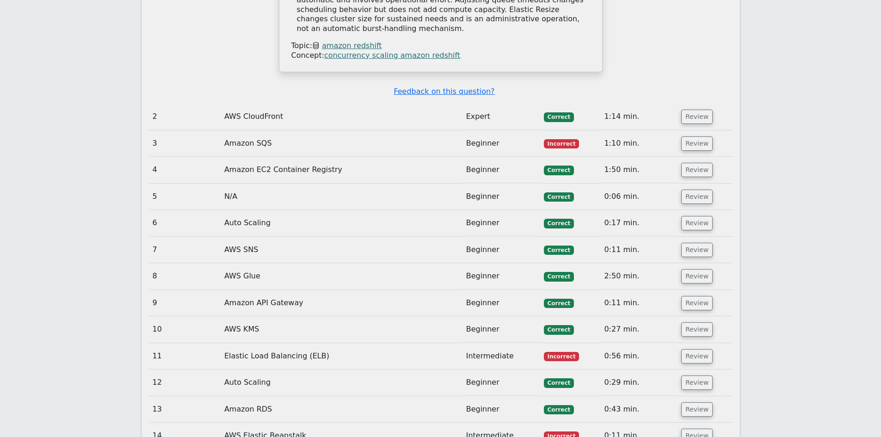
click at [693, 130] on td "Review" at bounding box center [705, 143] width 55 height 26
click at [693, 136] on button "Review" at bounding box center [697, 143] width 31 height 14
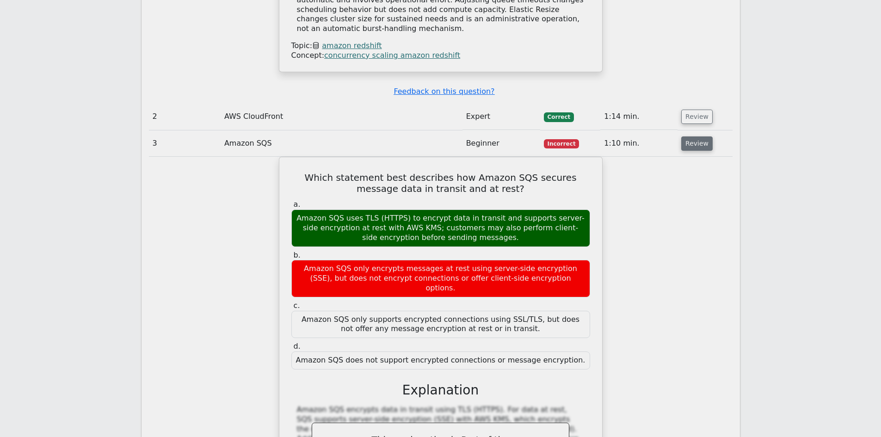
click at [693, 136] on button "Review" at bounding box center [697, 143] width 31 height 14
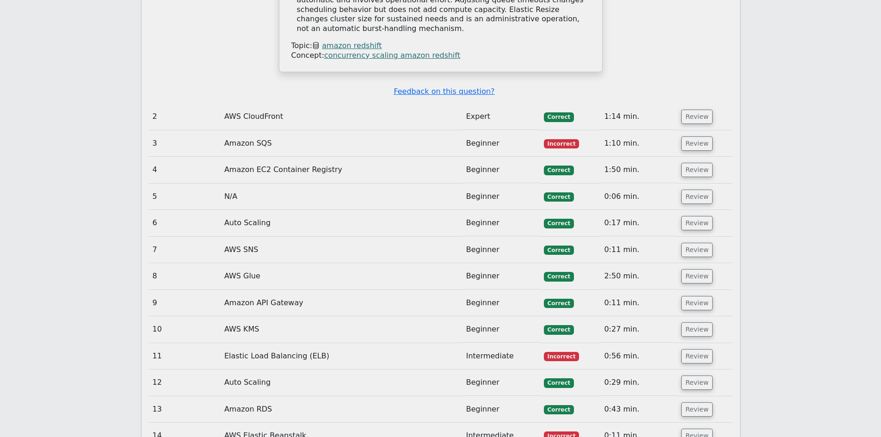
scroll to position [1388, 0]
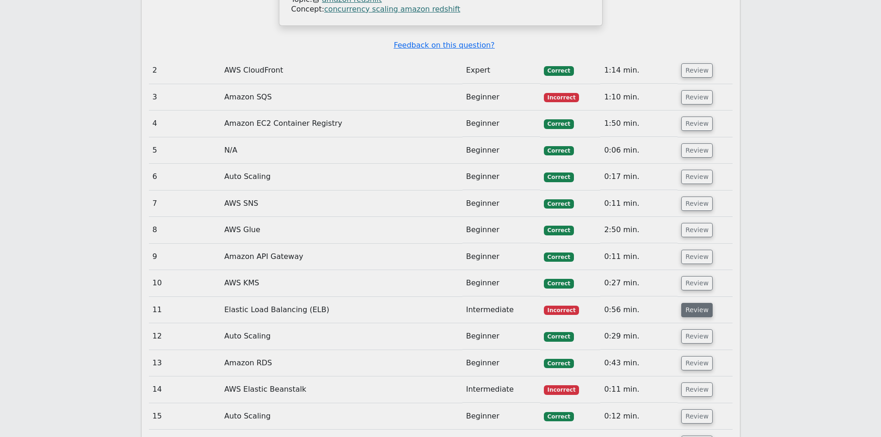
click at [691, 303] on button "Review" at bounding box center [697, 310] width 31 height 14
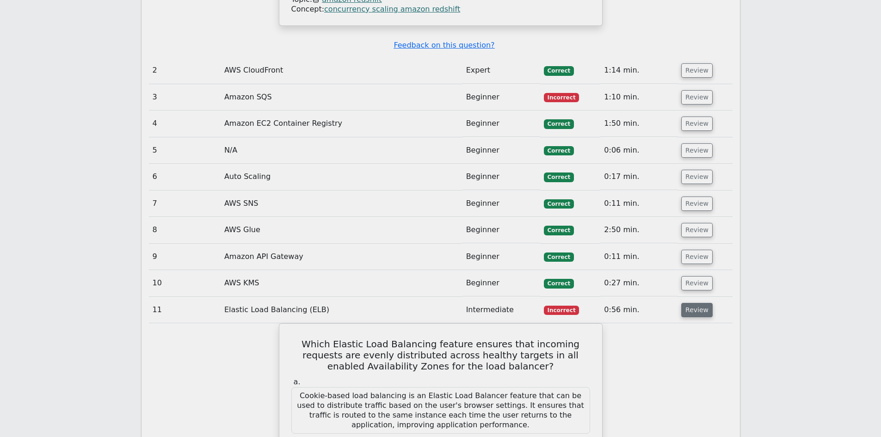
click at [691, 303] on button "Review" at bounding box center [697, 310] width 31 height 14
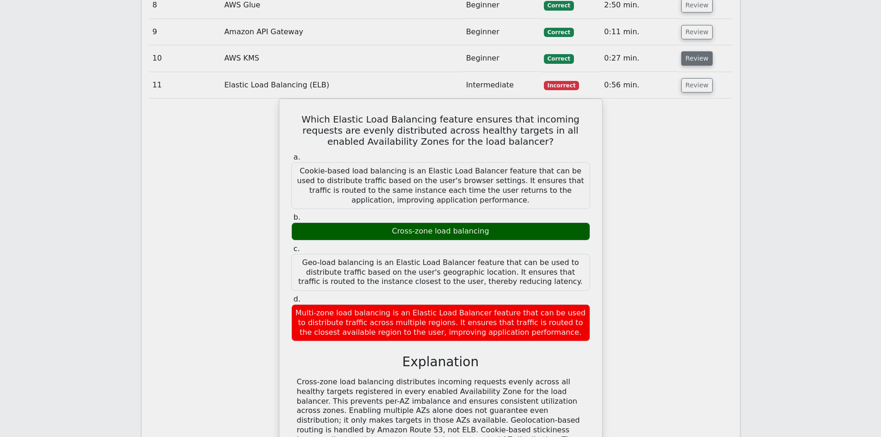
scroll to position [1527, 0]
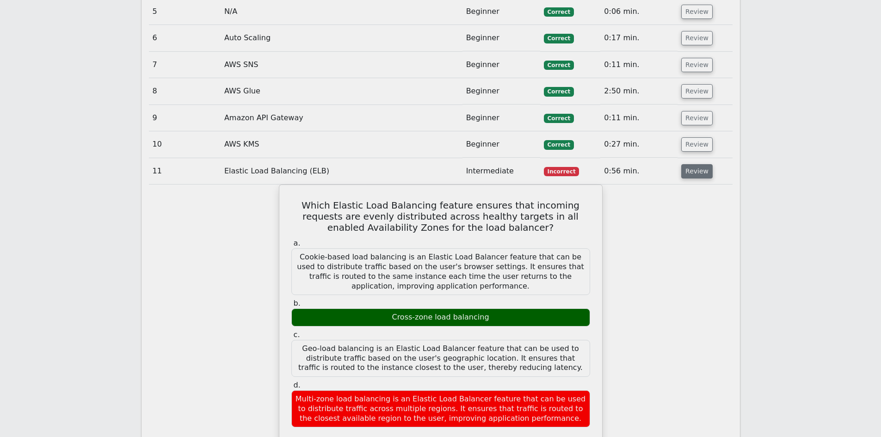
click at [694, 164] on button "Review" at bounding box center [697, 171] width 31 height 14
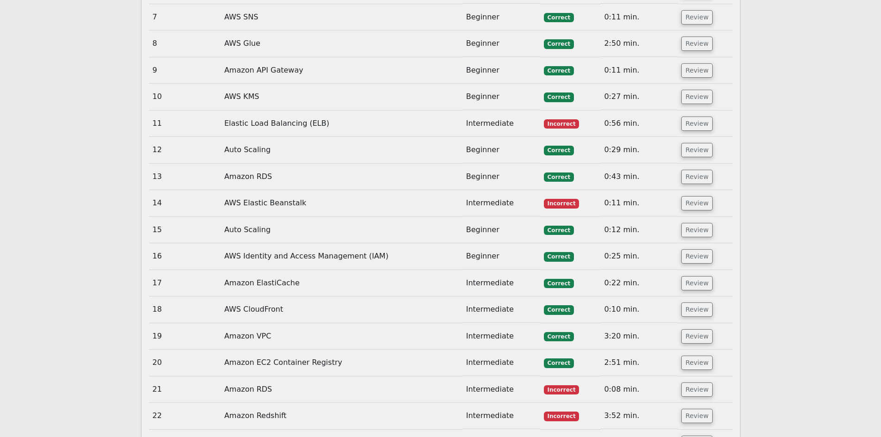
scroll to position [1666, 0]
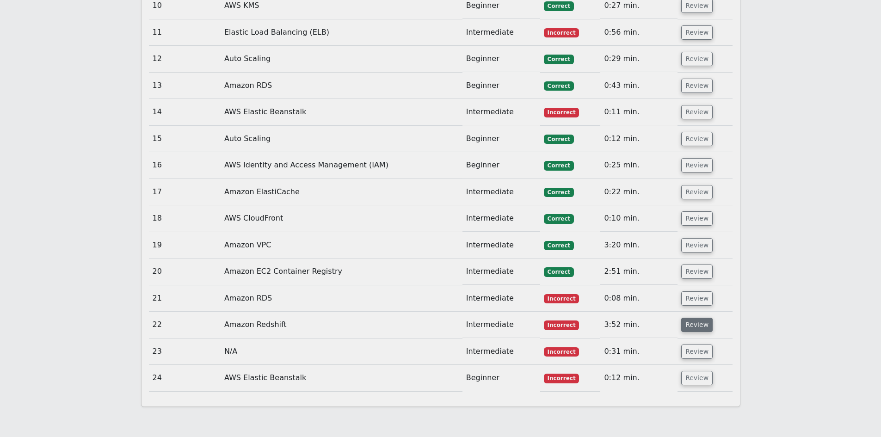
click at [695, 318] on button "Review" at bounding box center [697, 325] width 31 height 14
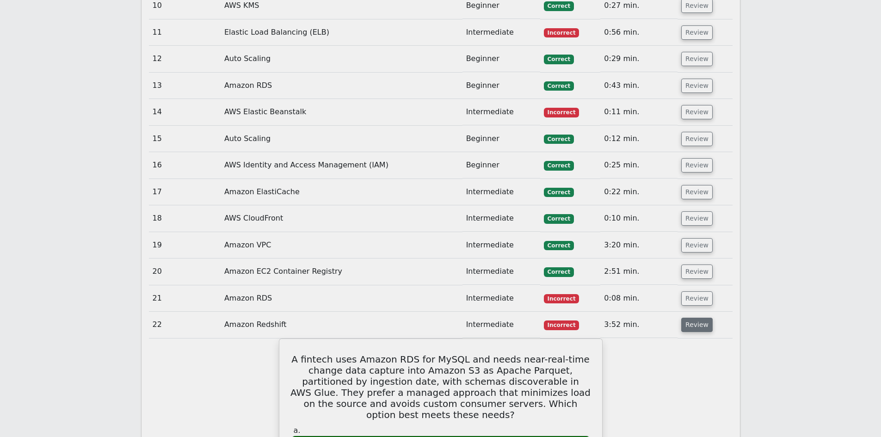
click at [695, 318] on button "Review" at bounding box center [697, 325] width 31 height 14
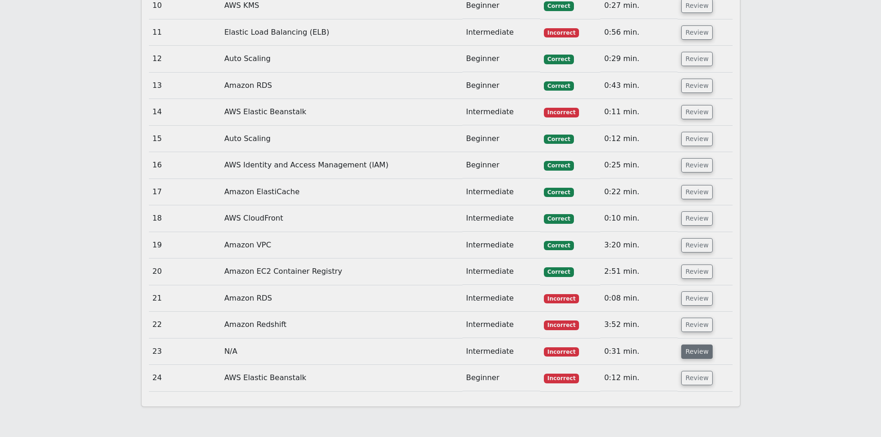
click at [687, 345] on button "Review" at bounding box center [697, 352] width 31 height 14
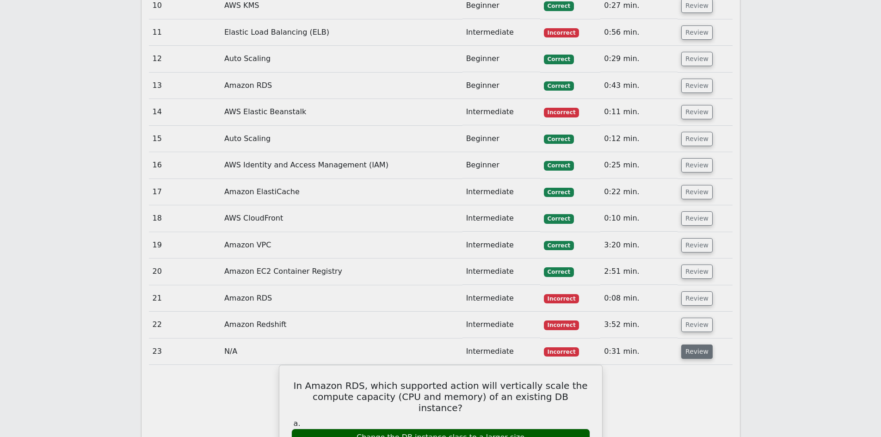
click at [687, 345] on button "Review" at bounding box center [697, 352] width 31 height 14
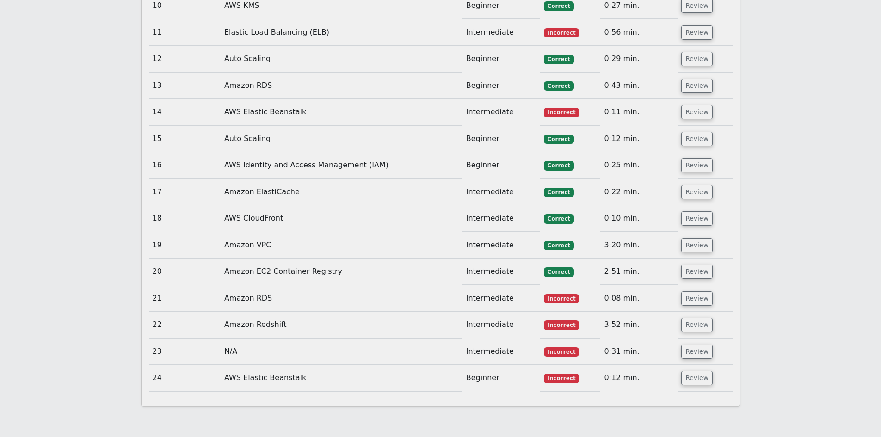
click at [690, 312] on td "Review" at bounding box center [705, 325] width 55 height 26
click at [692, 318] on button "Review" at bounding box center [697, 325] width 31 height 14
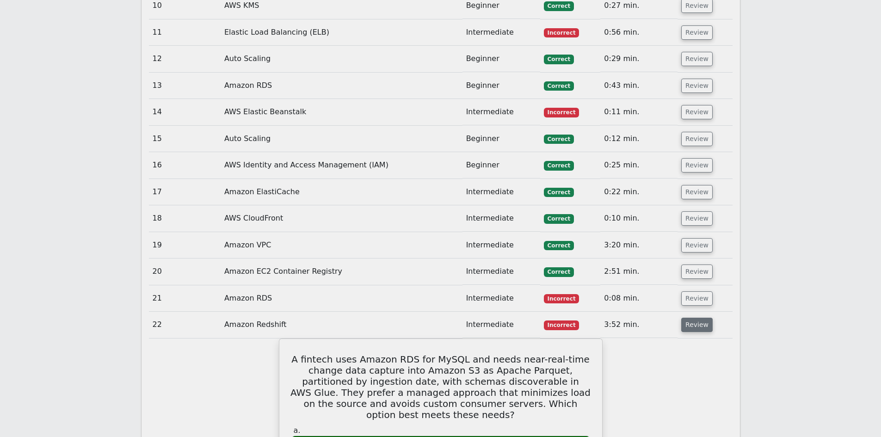
click at [692, 318] on button "Review" at bounding box center [697, 325] width 31 height 14
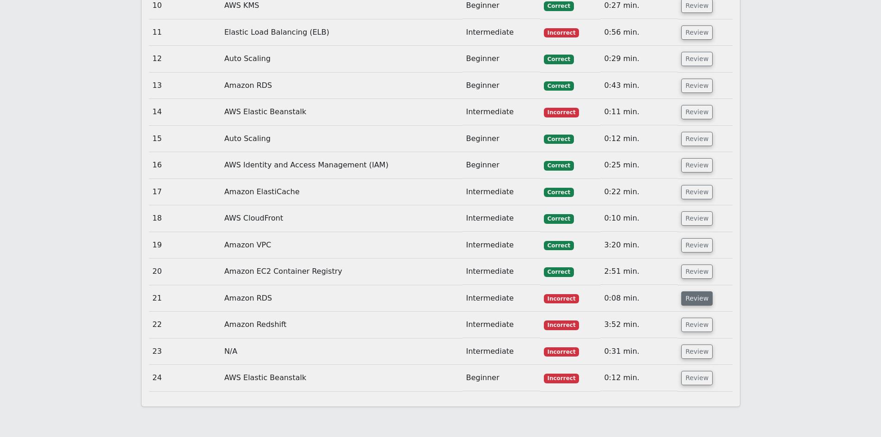
click at [696, 292] on button "Review" at bounding box center [697, 299] width 31 height 14
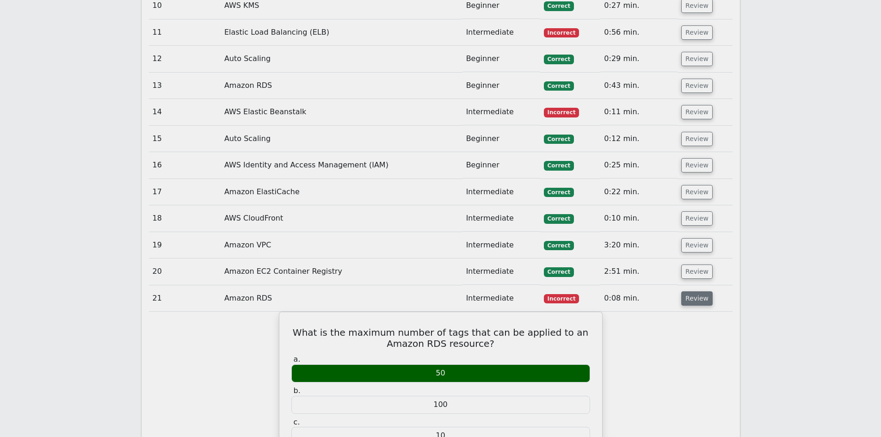
click at [696, 292] on button "Review" at bounding box center [697, 299] width 31 height 14
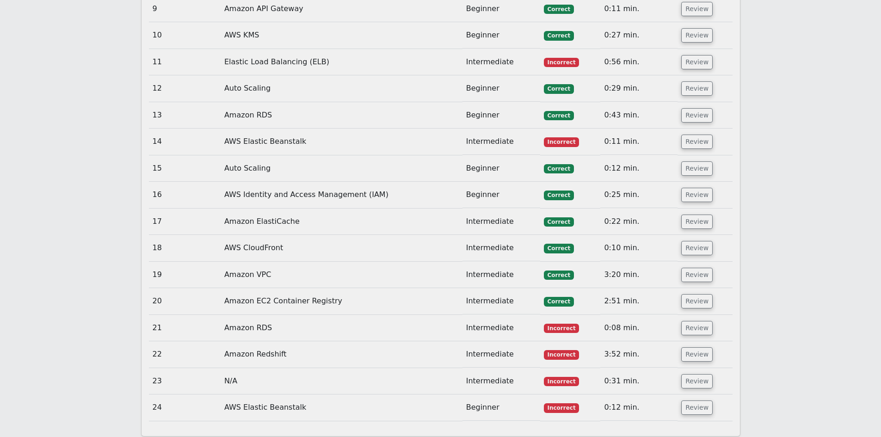
scroll to position [1619, 0]
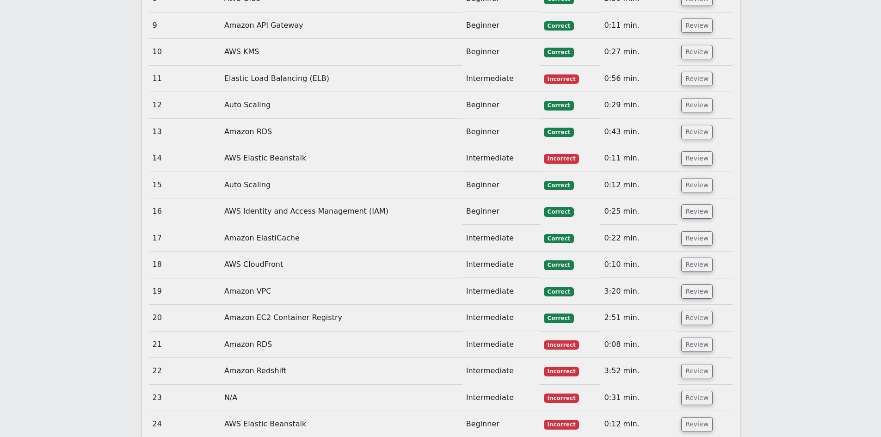
drag, startPoint x: 675, startPoint y: 211, endPoint x: 645, endPoint y: 218, distance: 31.4
click at [648, 252] on td "0:10 min." at bounding box center [639, 265] width 77 height 26
click at [694, 151] on button "Review" at bounding box center [697, 158] width 31 height 14
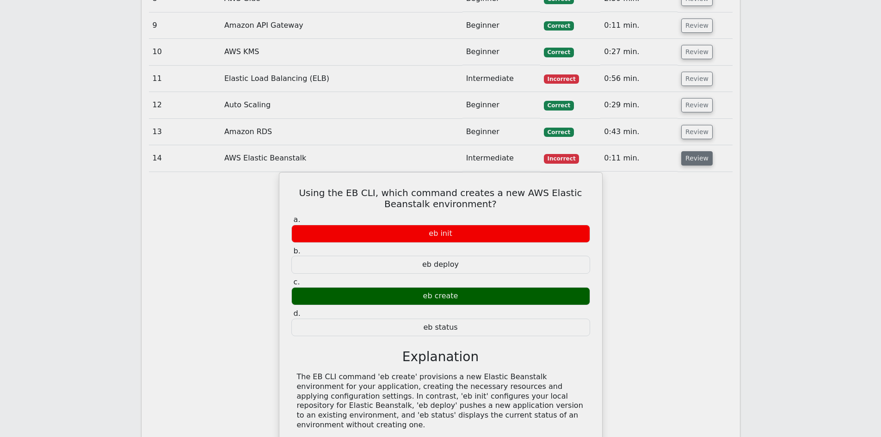
click at [694, 151] on button "Review" at bounding box center [697, 158] width 31 height 14
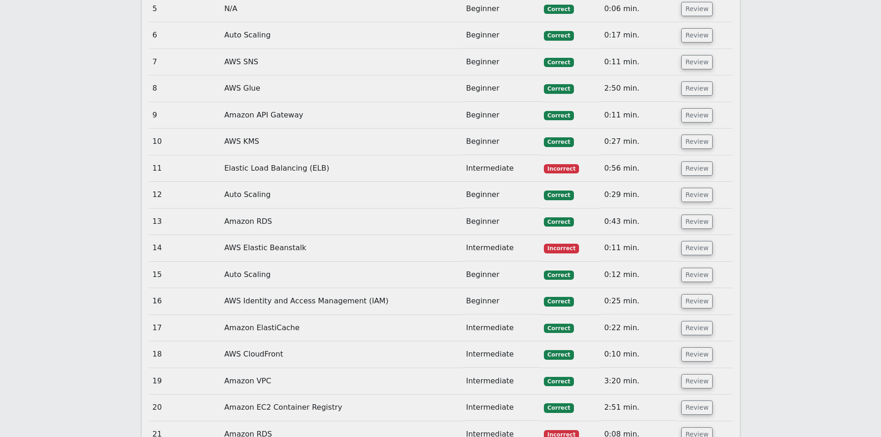
scroll to position [1527, 0]
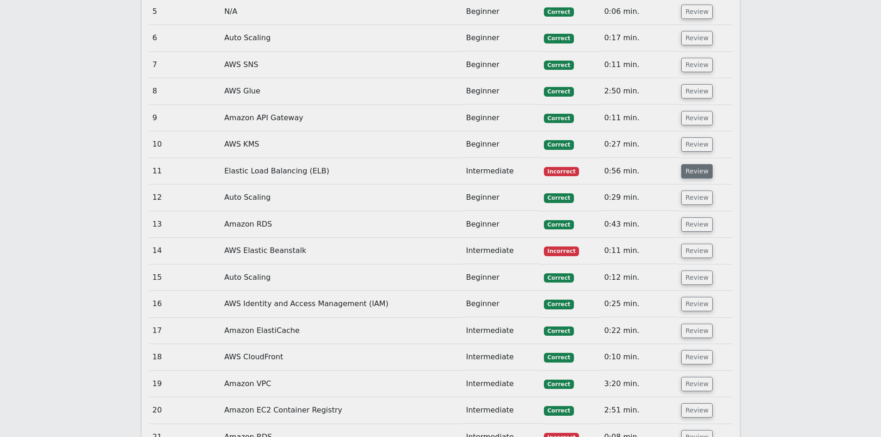
click at [692, 164] on button "Review" at bounding box center [697, 171] width 31 height 14
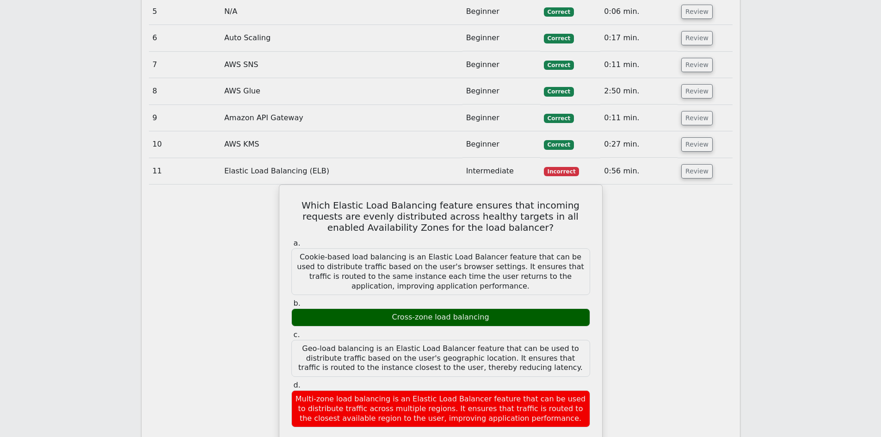
click at [691, 164] on button "Review" at bounding box center [697, 171] width 31 height 14
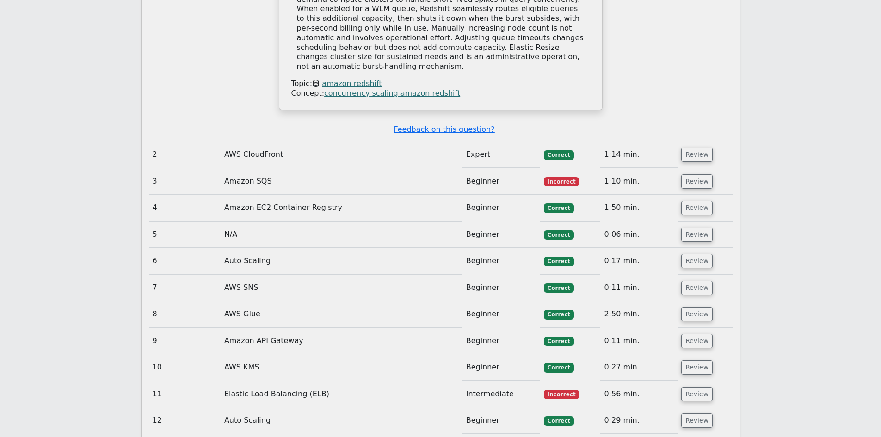
scroll to position [1249, 0]
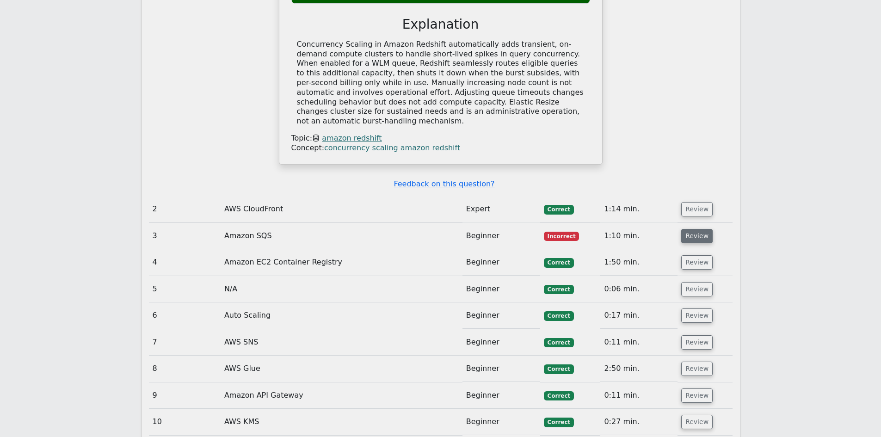
click at [690, 229] on button "Review" at bounding box center [697, 236] width 31 height 14
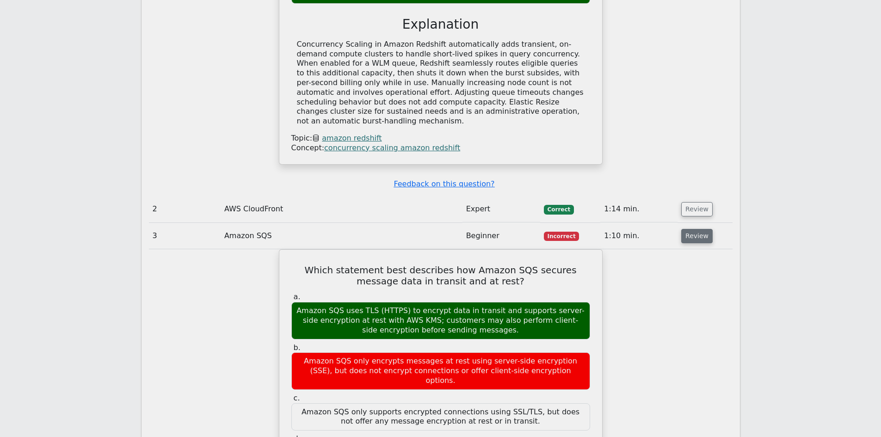
click at [694, 229] on button "Review" at bounding box center [697, 236] width 31 height 14
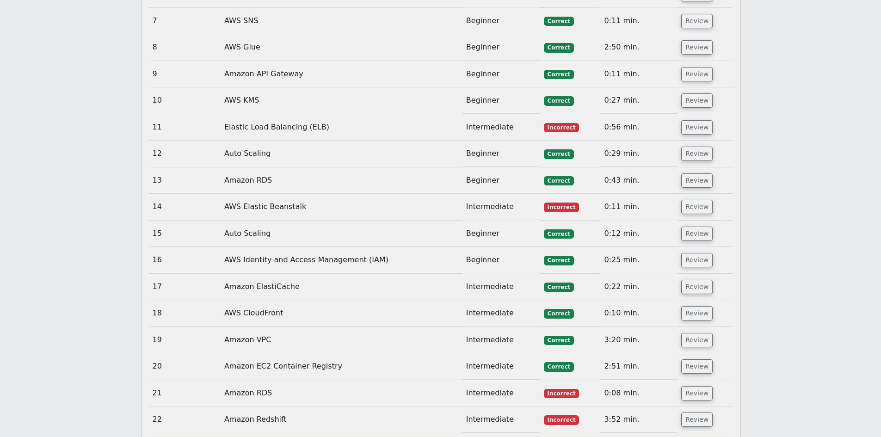
scroll to position [1851, 0]
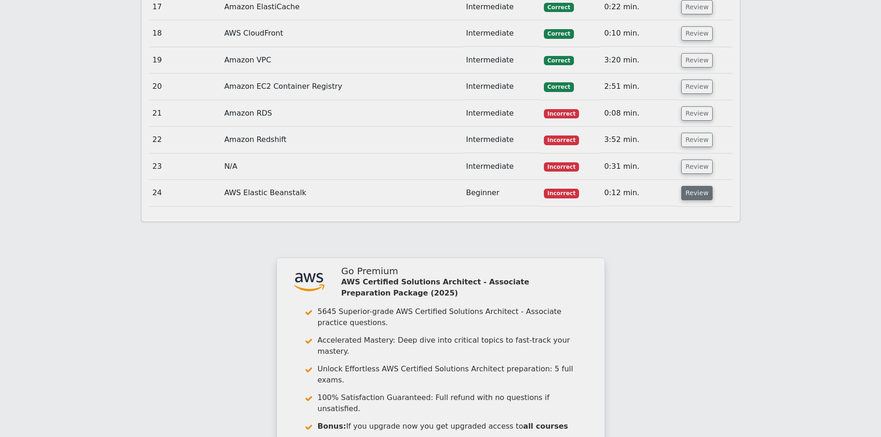
click at [694, 186] on button "Review" at bounding box center [697, 193] width 31 height 14
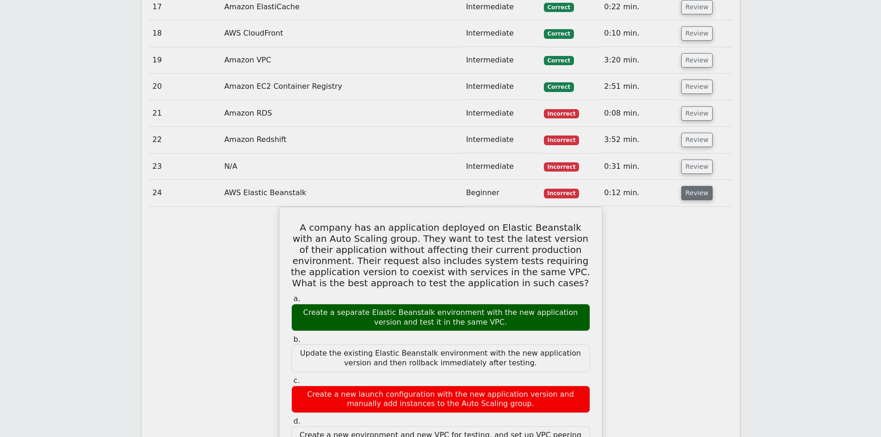
click at [694, 186] on button "Review" at bounding box center [697, 193] width 31 height 14
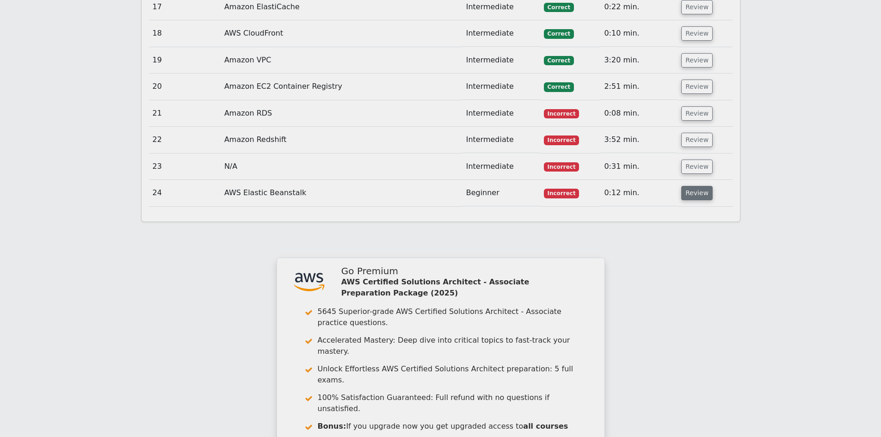
click at [695, 186] on button "Review" at bounding box center [697, 193] width 31 height 14
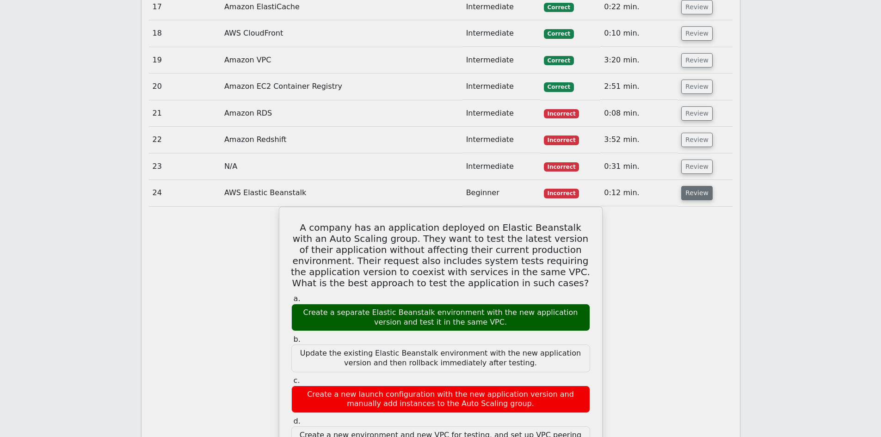
click at [695, 186] on button "Review" at bounding box center [697, 193] width 31 height 14
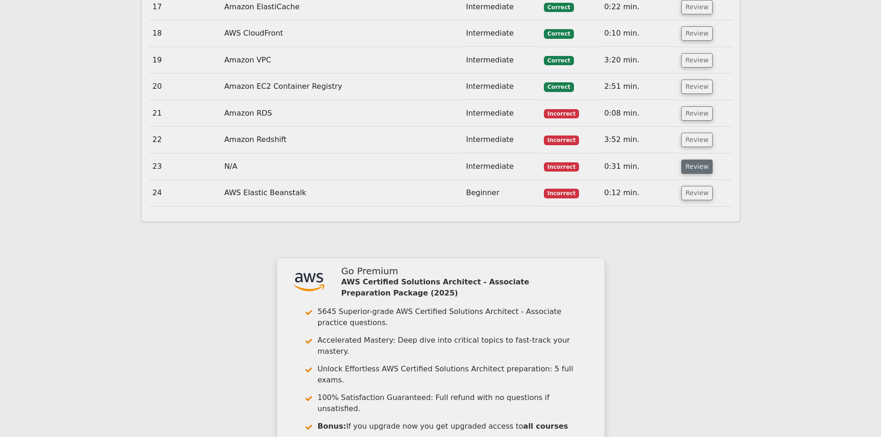
click at [695, 160] on button "Review" at bounding box center [697, 167] width 31 height 14
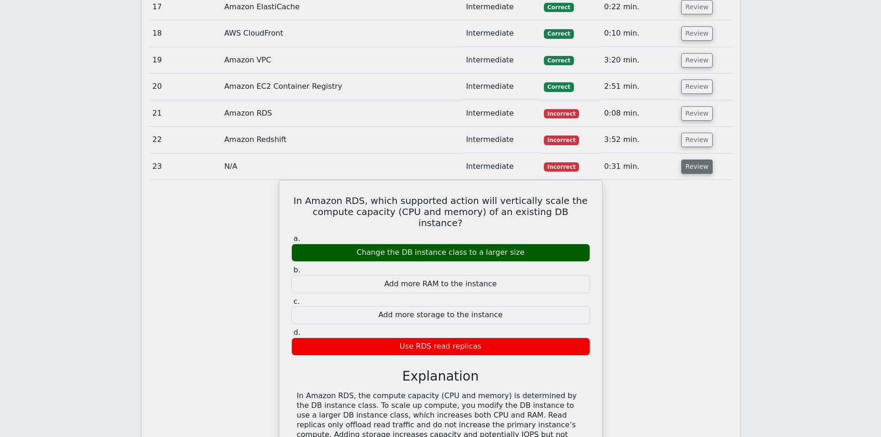
click at [695, 160] on button "Review" at bounding box center [697, 167] width 31 height 14
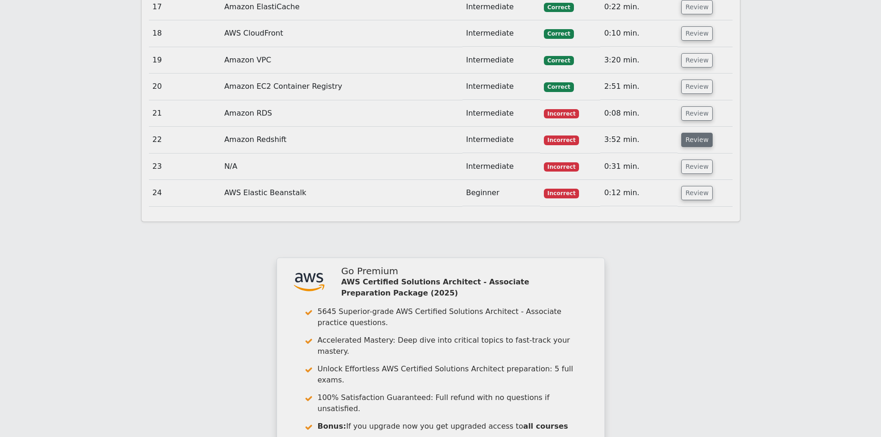
click at [694, 133] on button "Review" at bounding box center [697, 140] width 31 height 14
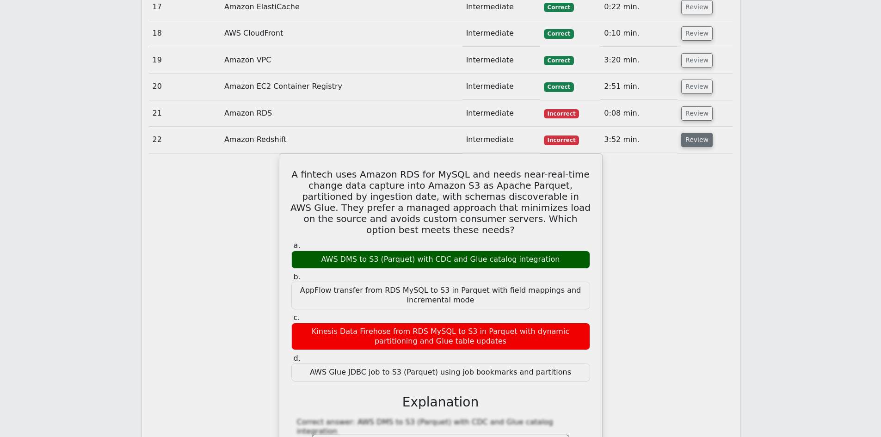
click at [694, 133] on button "Review" at bounding box center [697, 140] width 31 height 14
click at [701, 127] on td "Review" at bounding box center [705, 140] width 55 height 26
click at [697, 106] on button "Review" at bounding box center [697, 113] width 31 height 14
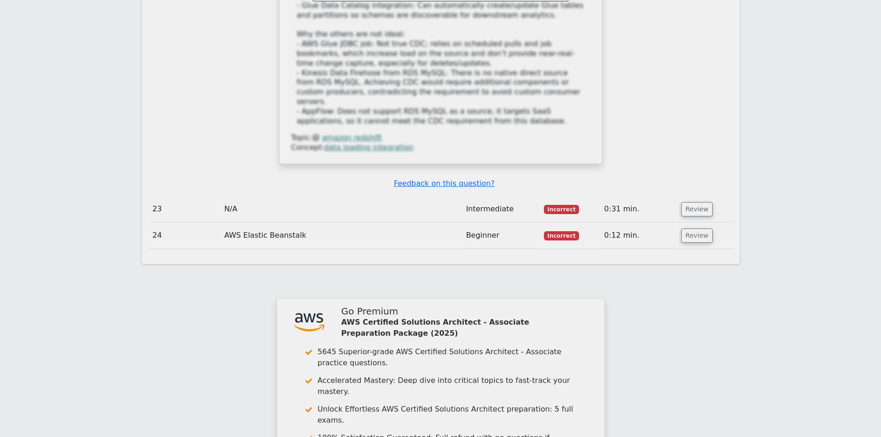
scroll to position [2918, 0]
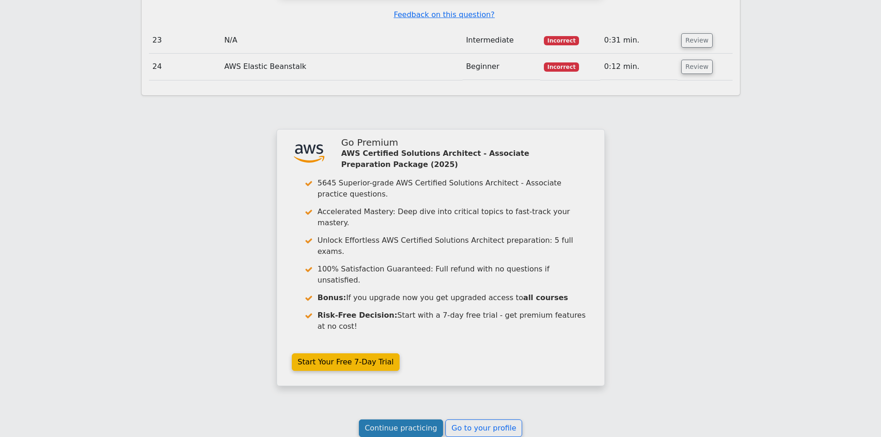
click at [420, 420] on link "Continue practicing" at bounding box center [401, 429] width 85 height 18
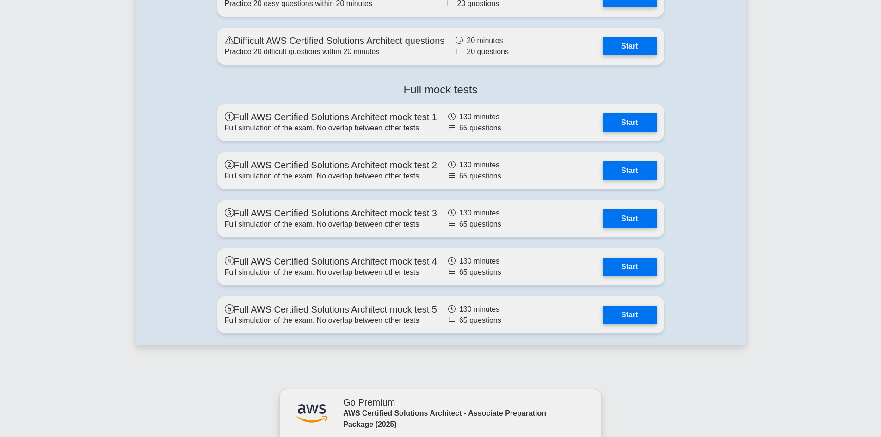
scroll to position [2684, 0]
